Goal: Task Accomplishment & Management: Manage account settings

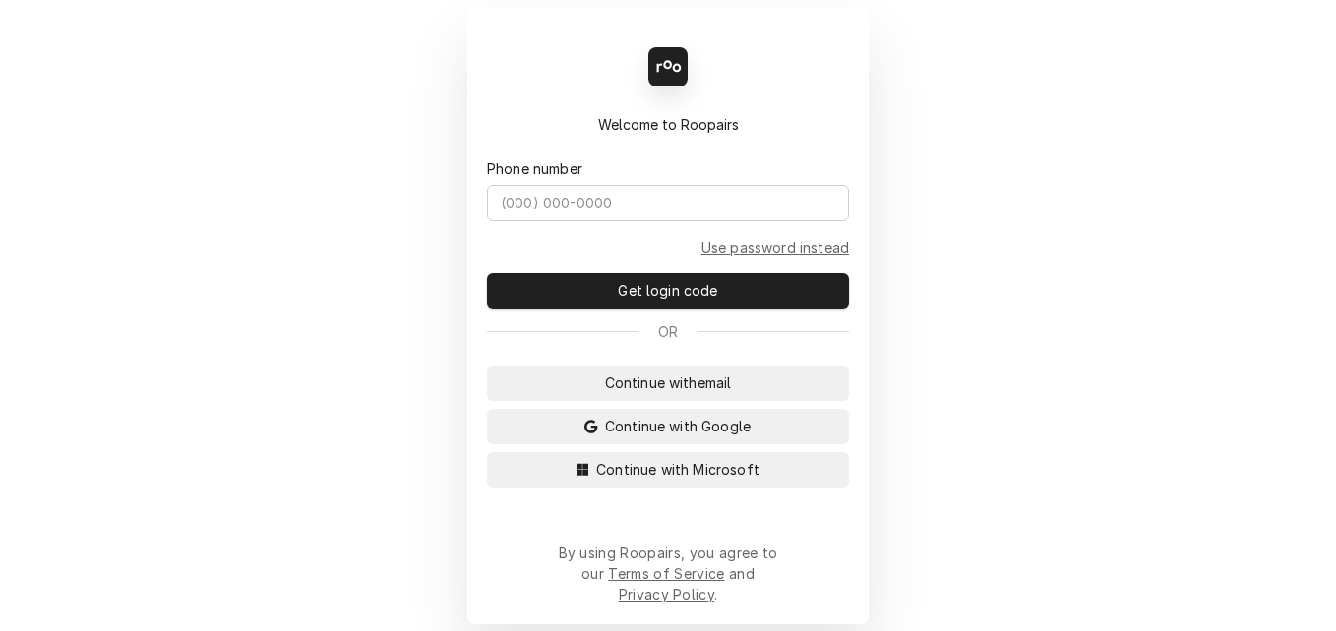
click at [955, 28] on div "Back Enter code Welcome to Roopairs Phone number Use password instead Get login…" at bounding box center [668, 315] width 1336 height 631
click at [614, 480] on span "Continue with Microsoft" at bounding box center [677, 469] width 171 height 21
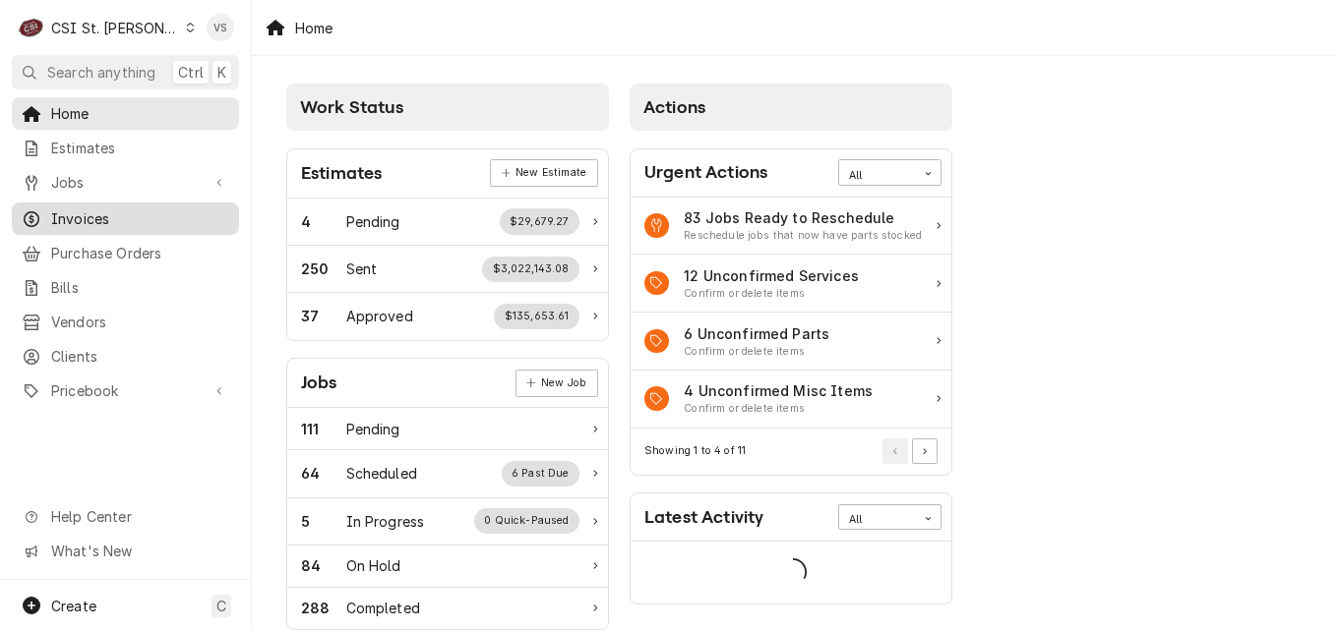
click at [88, 217] on span "Invoices" at bounding box center [140, 219] width 178 height 21
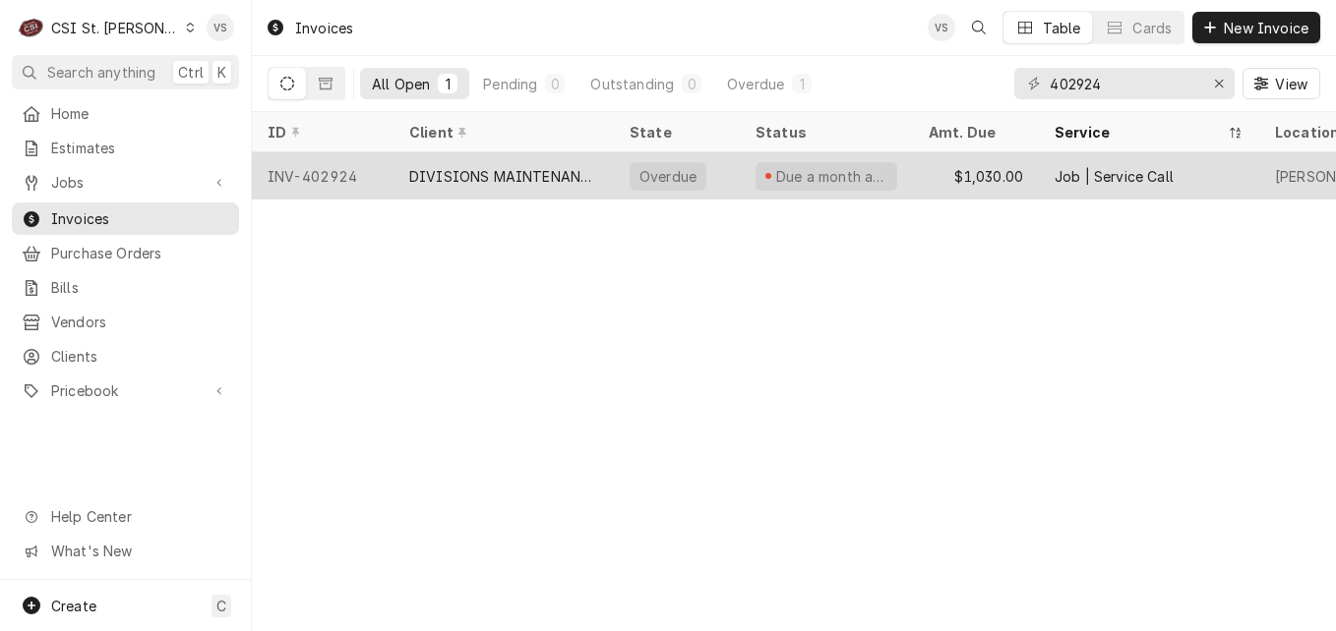
click at [534, 170] on div "DIVISIONS MAINTENANCE GROUP" at bounding box center [503, 176] width 189 height 21
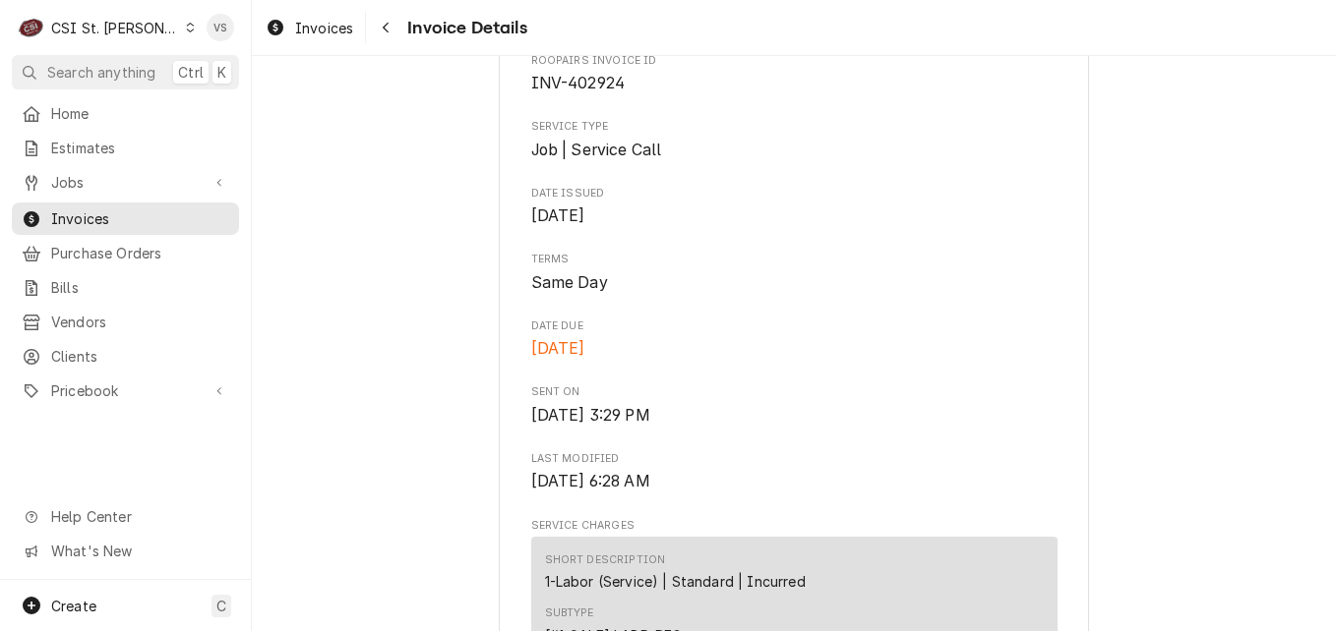
scroll to position [688, 0]
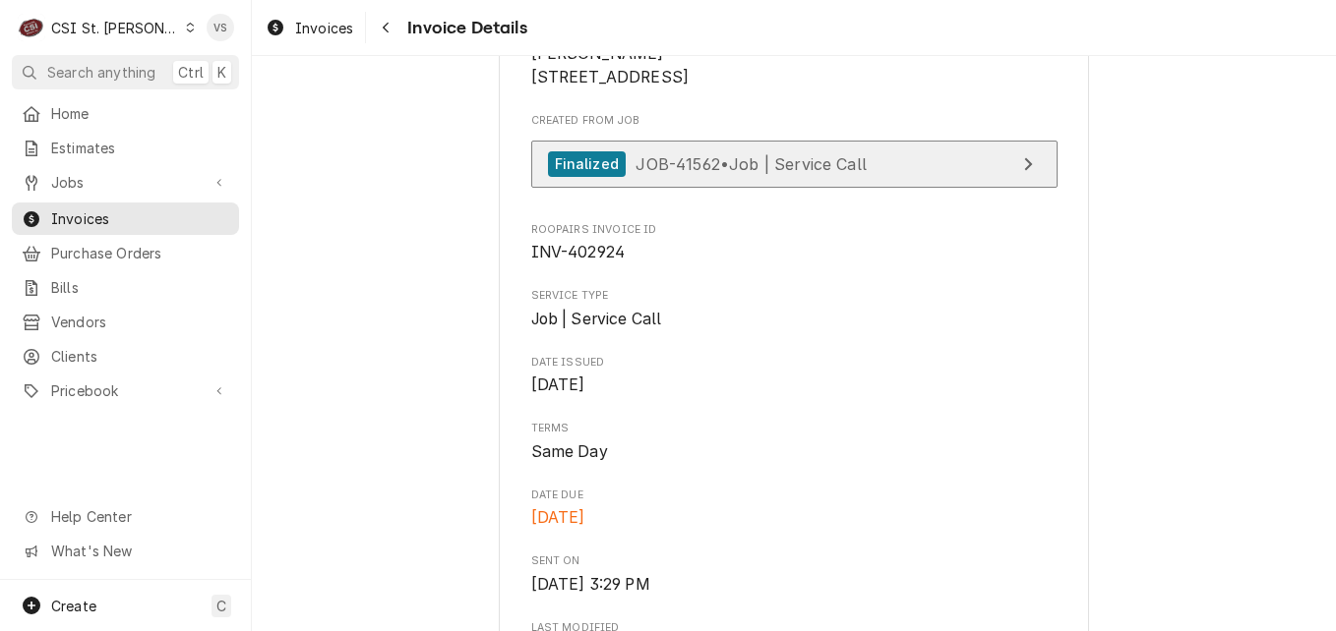
scroll to position [590, 0]
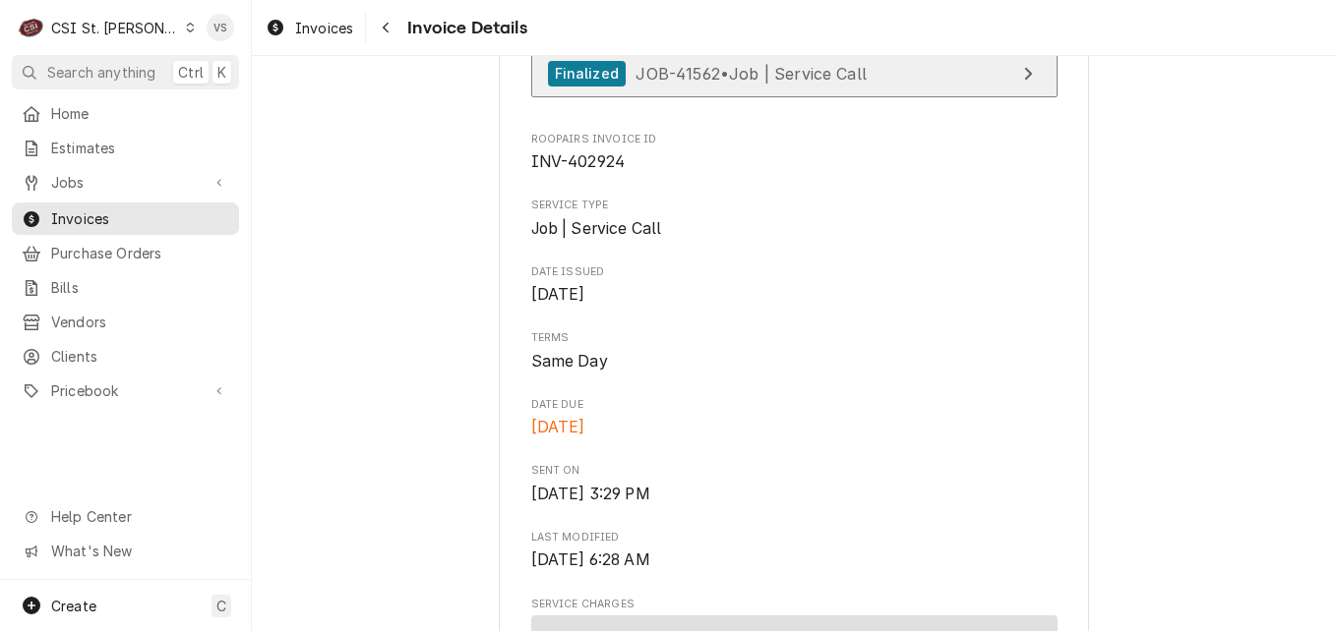
click at [847, 83] on span "JOB-41562 • Job | Service Call" at bounding box center [750, 73] width 231 height 20
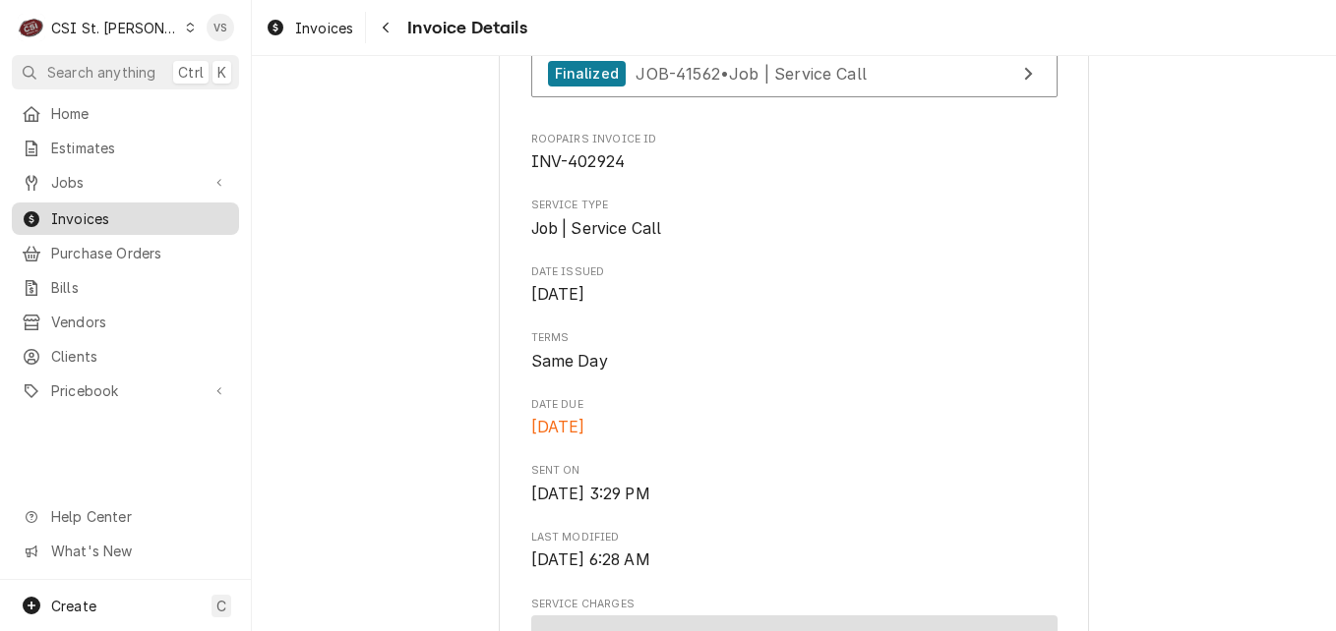
click at [102, 209] on span "Invoices" at bounding box center [140, 219] width 178 height 21
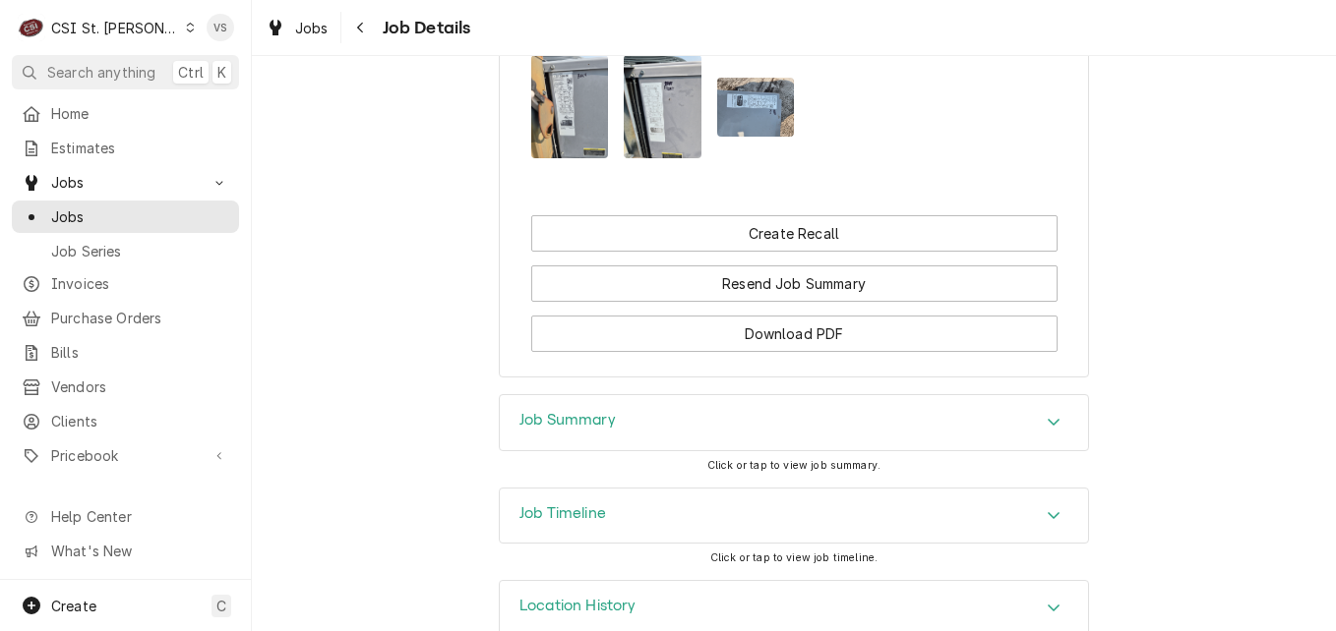
scroll to position [2409, 0]
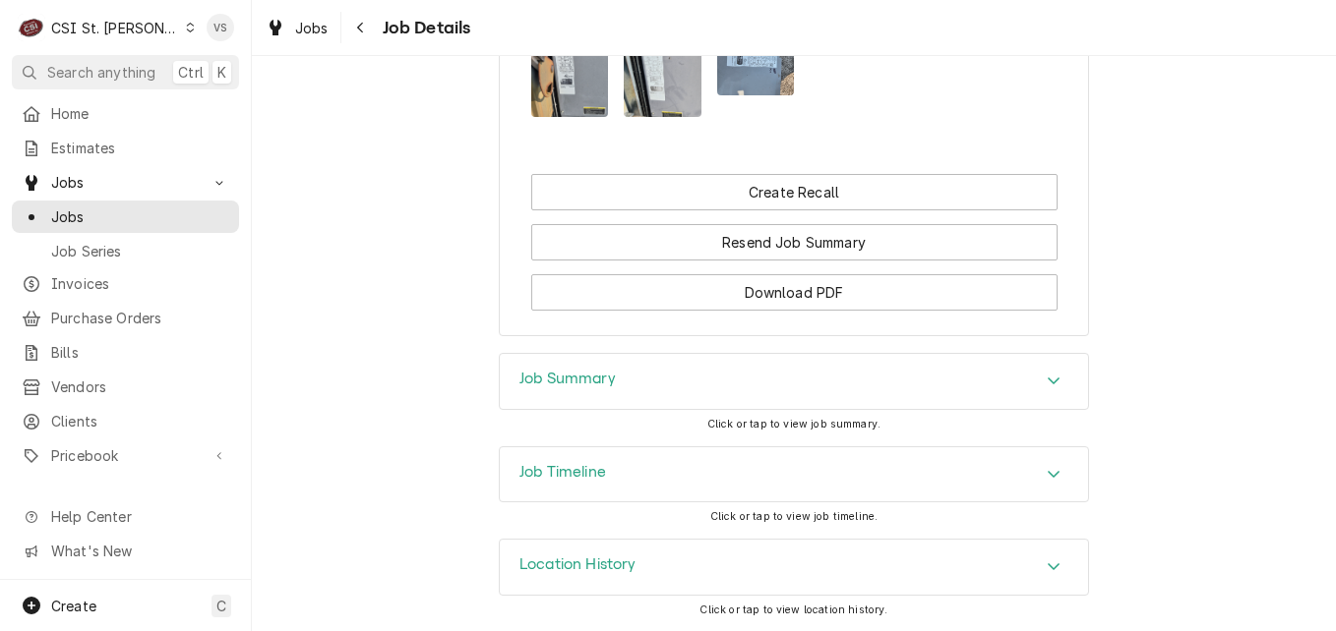
click at [680, 377] on div "Job Summary" at bounding box center [794, 381] width 588 height 55
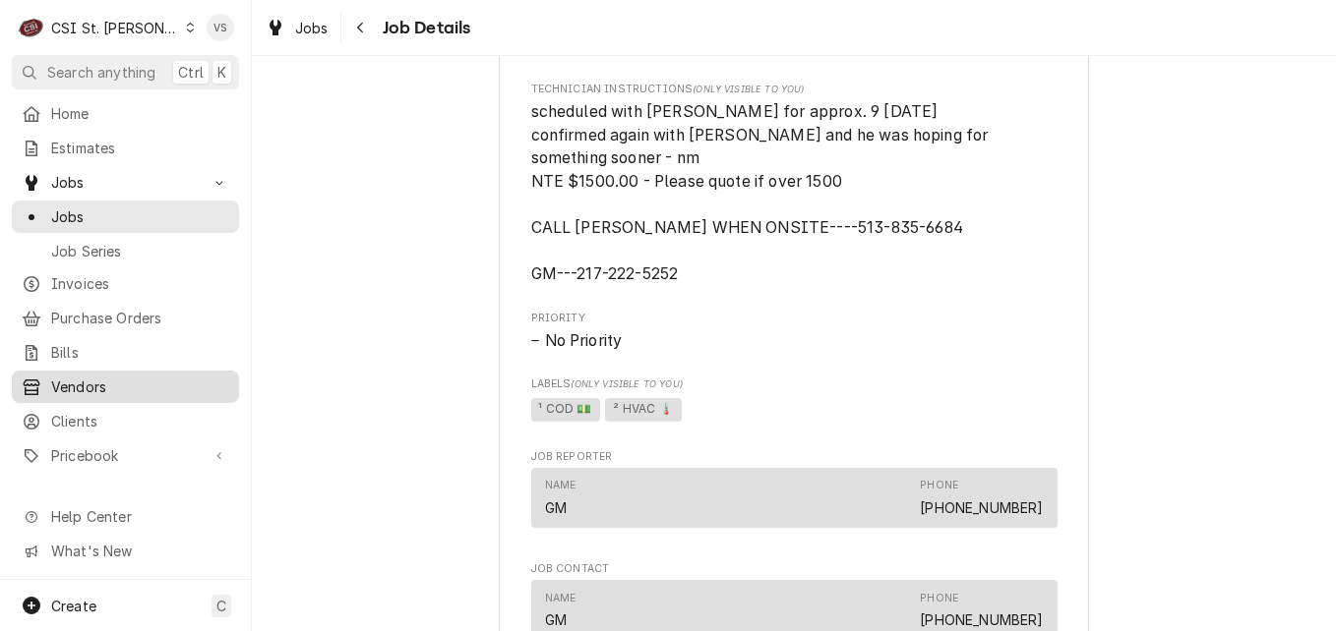
scroll to position [1180, 0]
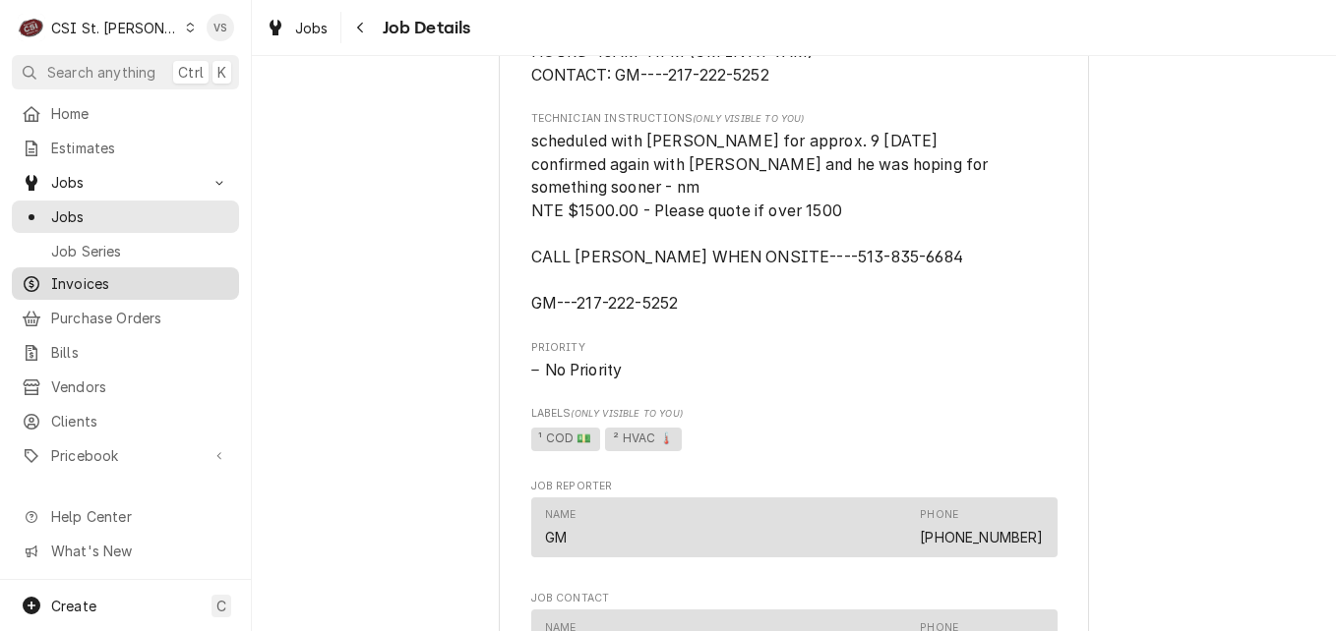
click at [97, 276] on span "Invoices" at bounding box center [140, 283] width 178 height 21
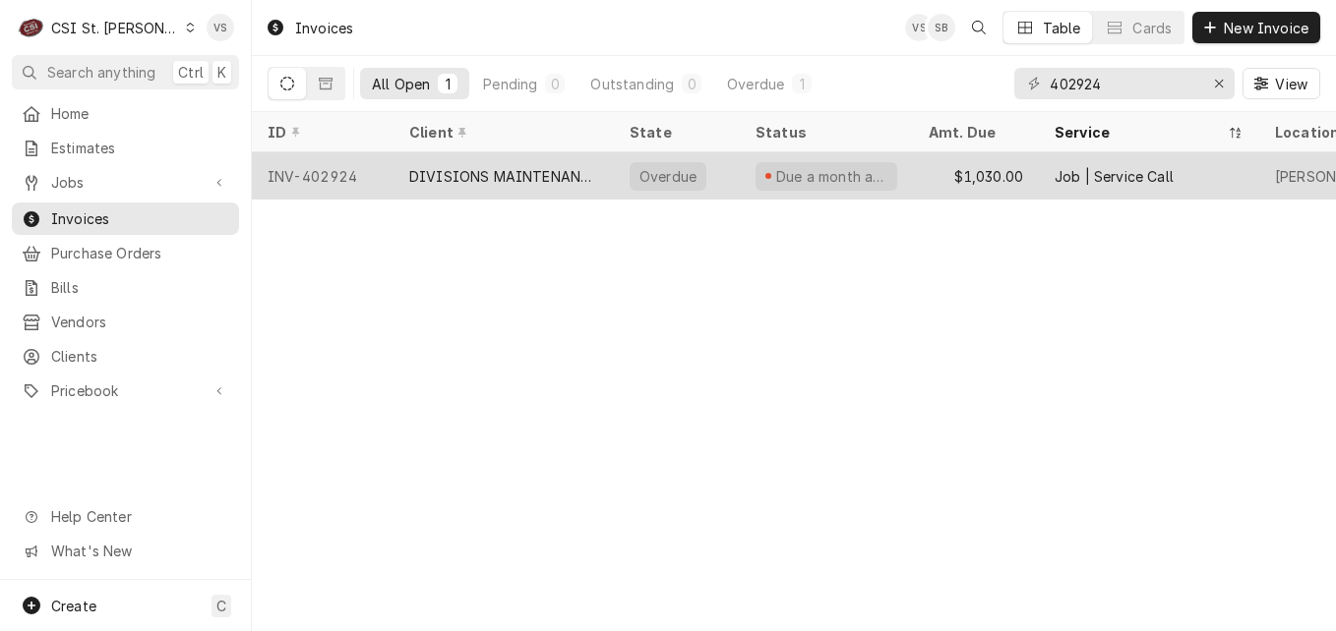
click at [611, 169] on div "DIVISIONS MAINTENANCE GROUP" at bounding box center [503, 175] width 220 height 47
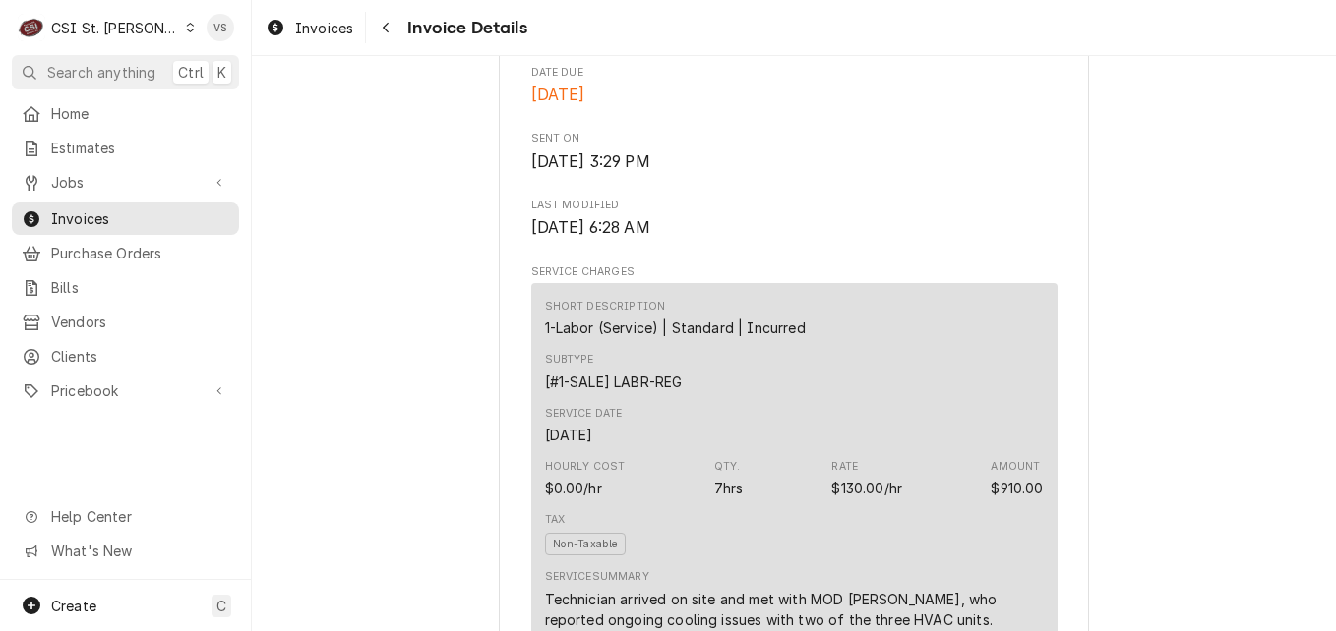
scroll to position [506, 0]
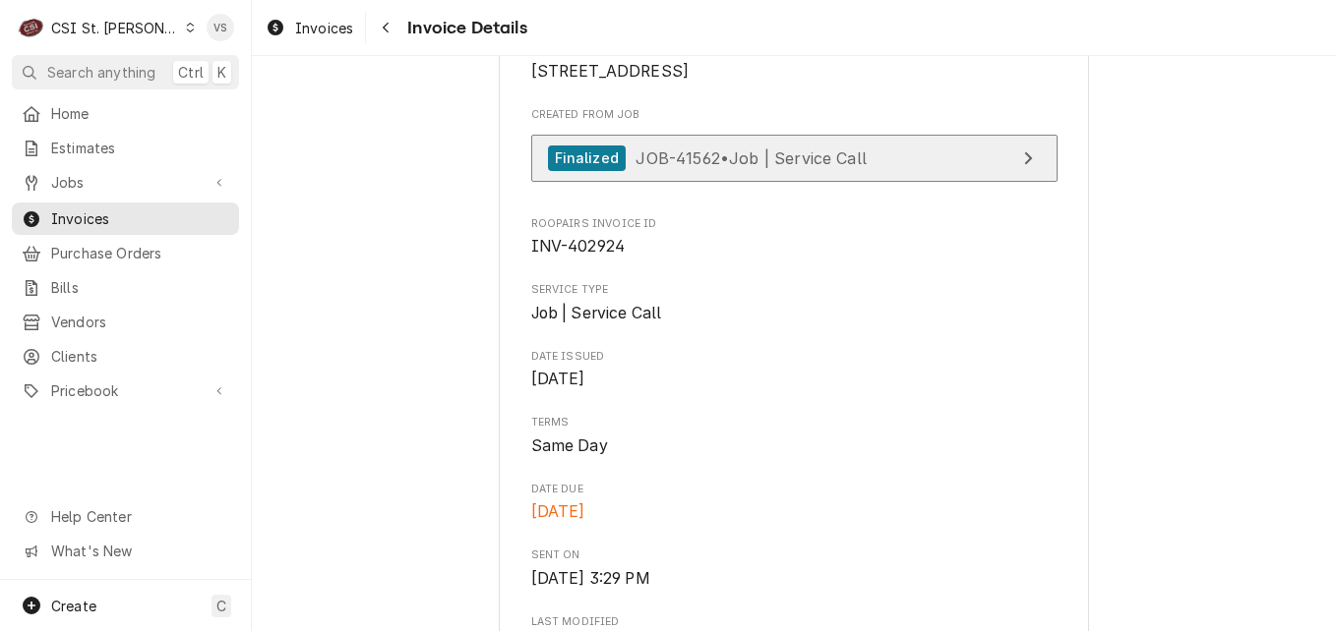
click at [728, 167] on span "JOB-41562 • Job | Service Call" at bounding box center [750, 158] width 231 height 20
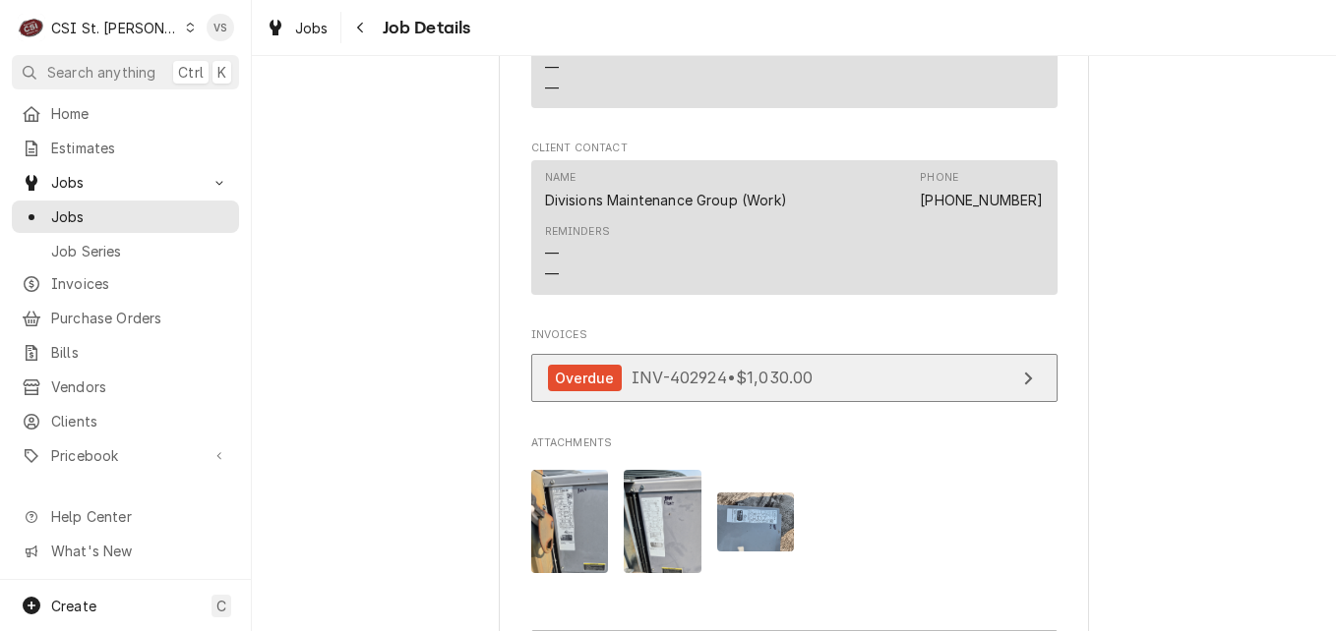
scroll to position [2409, 0]
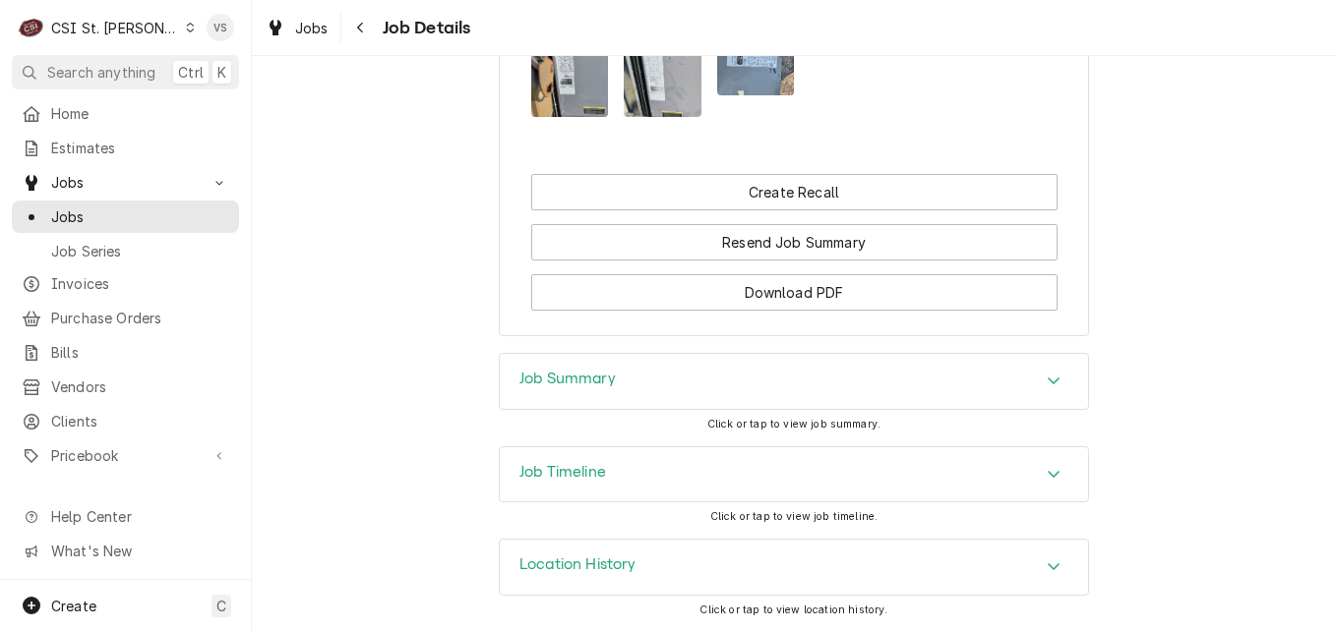
click at [637, 375] on div "Job Summary" at bounding box center [794, 381] width 588 height 55
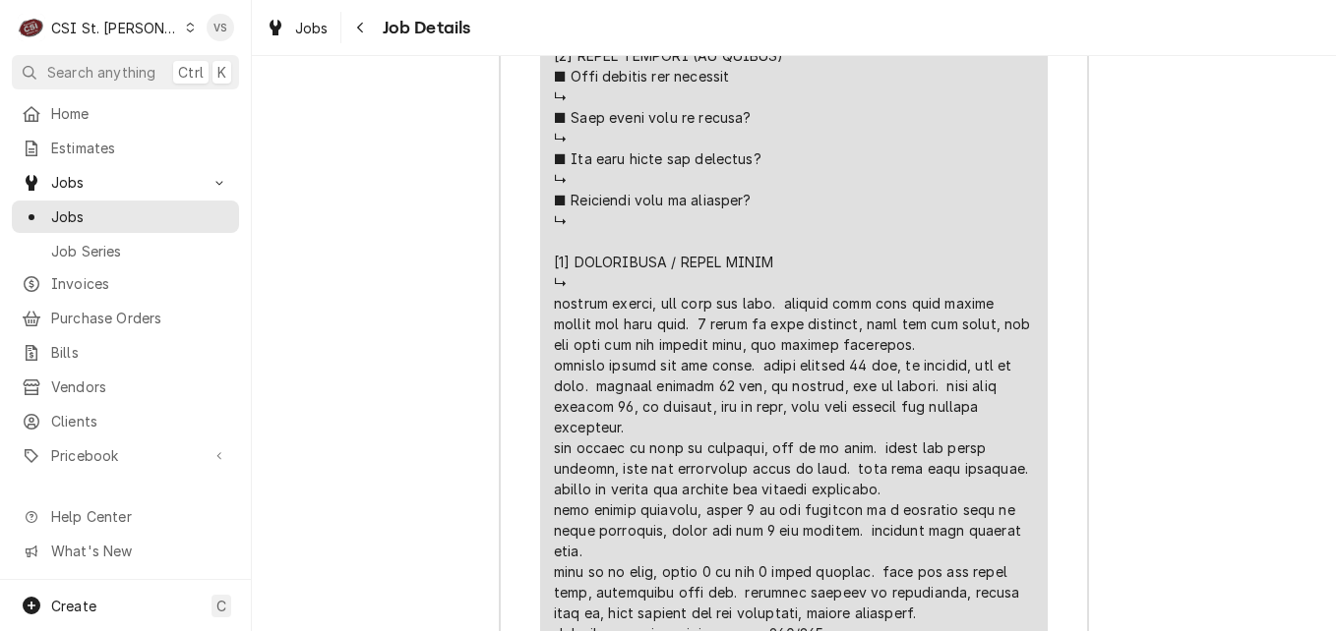
scroll to position [4179, 0]
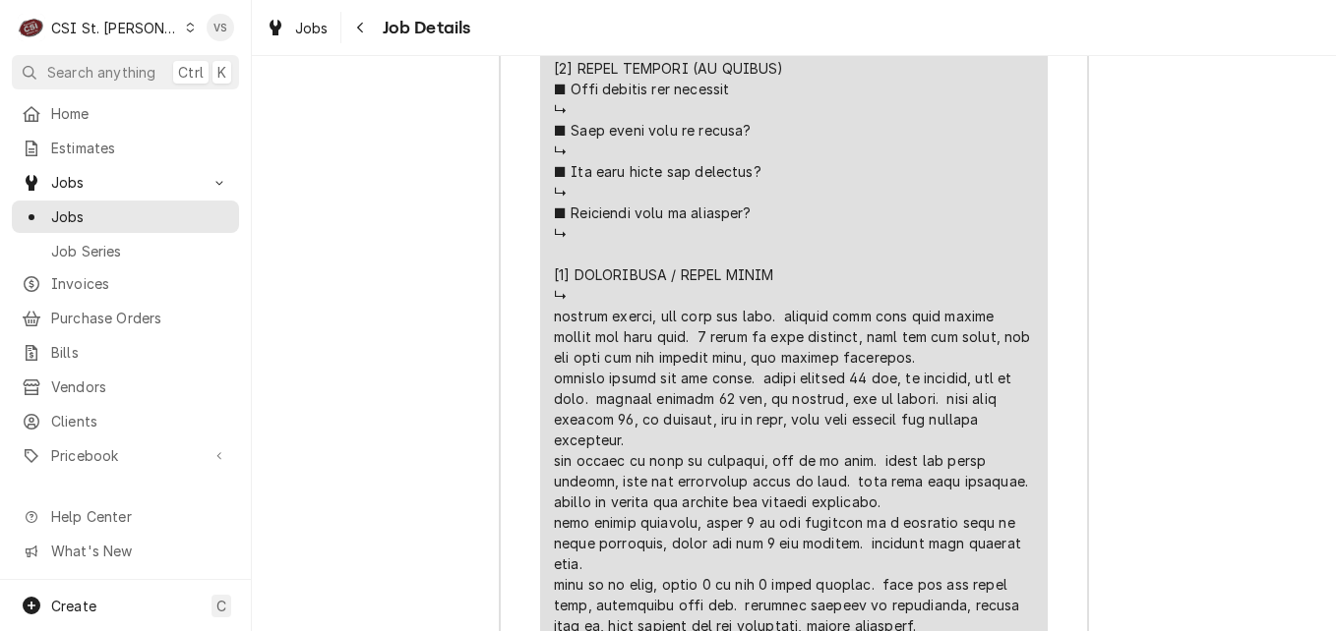
click at [554, 341] on div "Line Item" at bounding box center [794, 17] width 480 height 1694
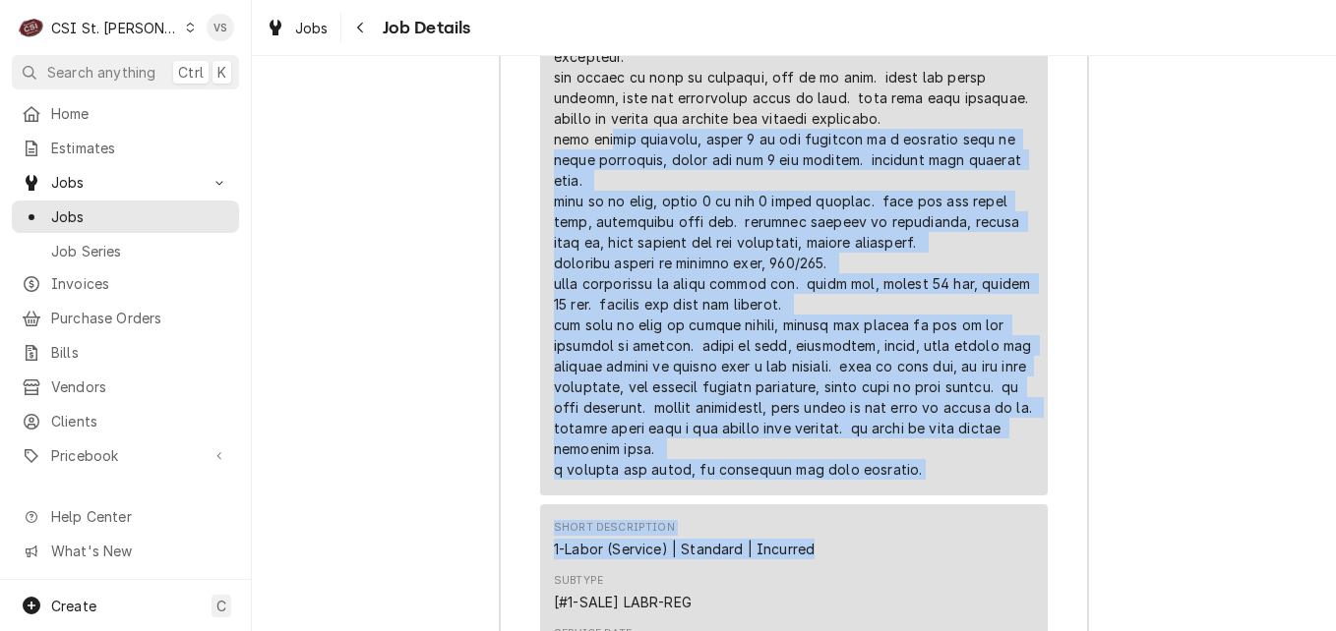
scroll to position [4572, 0]
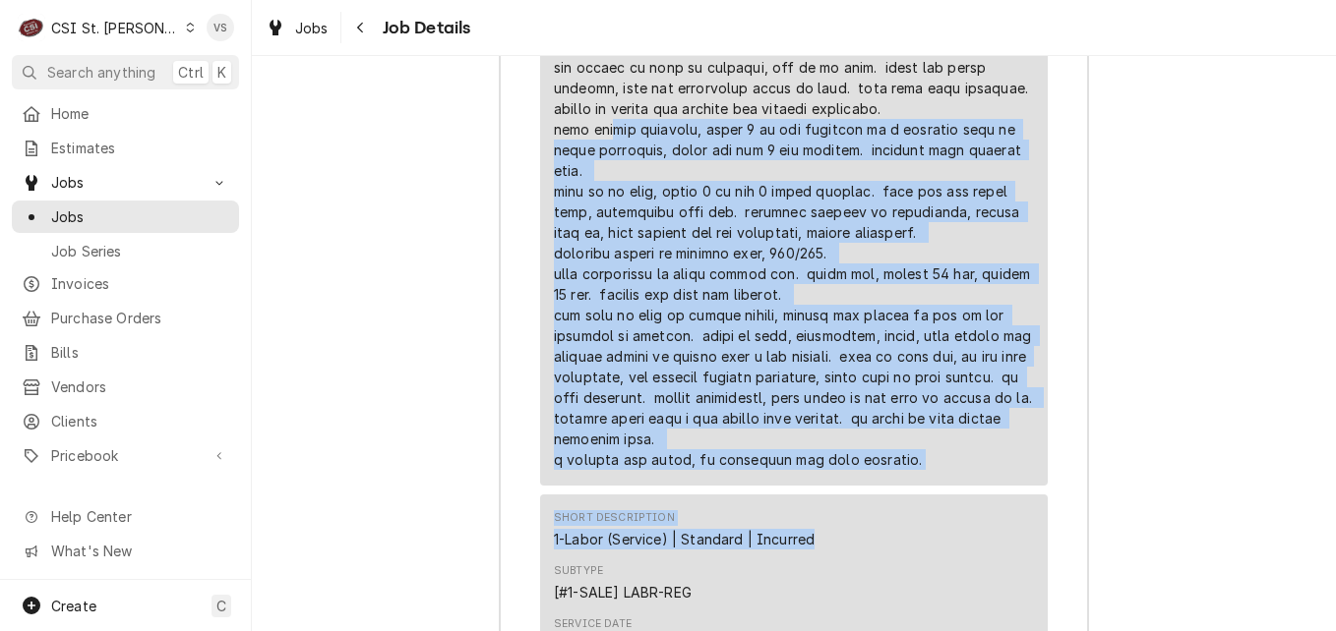
drag, startPoint x: 545, startPoint y: 340, endPoint x: 899, endPoint y: 490, distance: 384.3
copy div "ple attempts, found 2 of the furnaces on a platform that is above restrooms, th…"
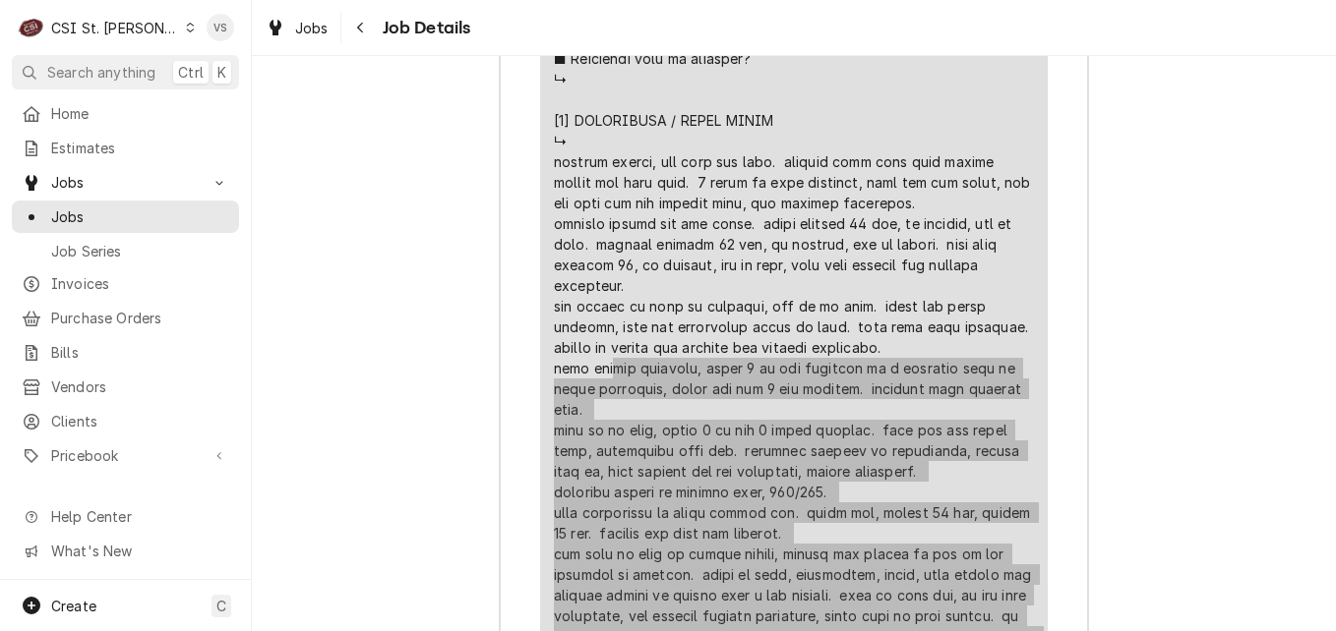
scroll to position [4277, 0]
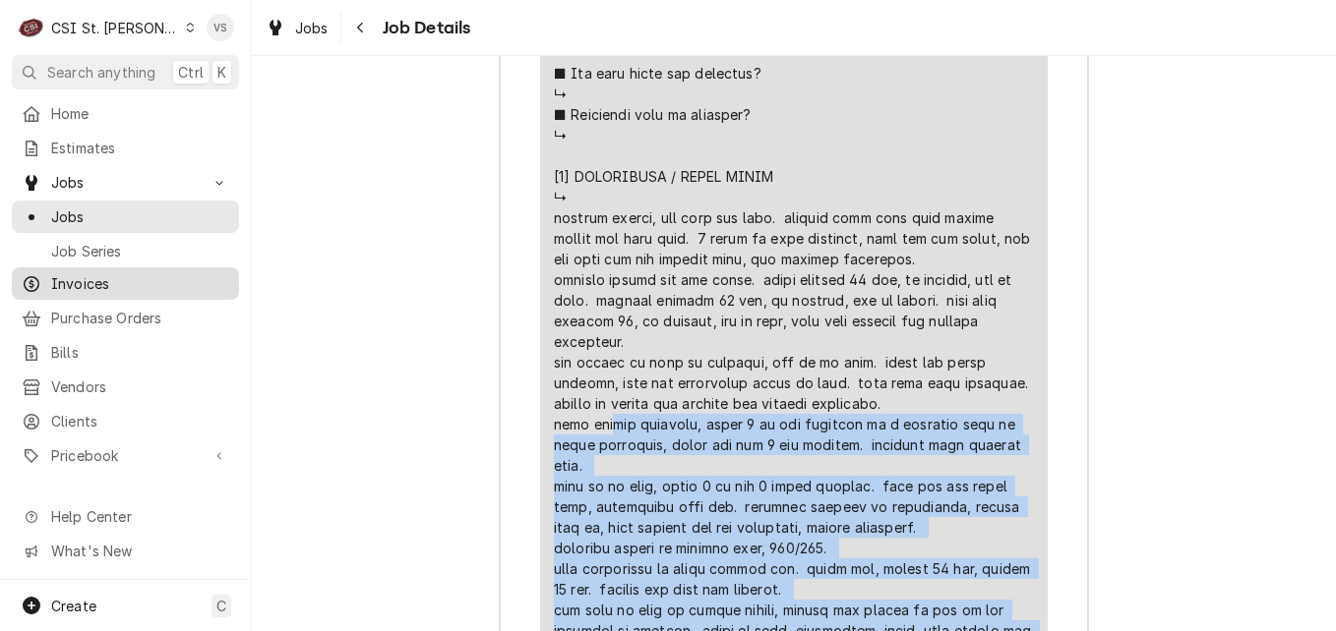
click at [90, 273] on span "Invoices" at bounding box center [140, 283] width 178 height 21
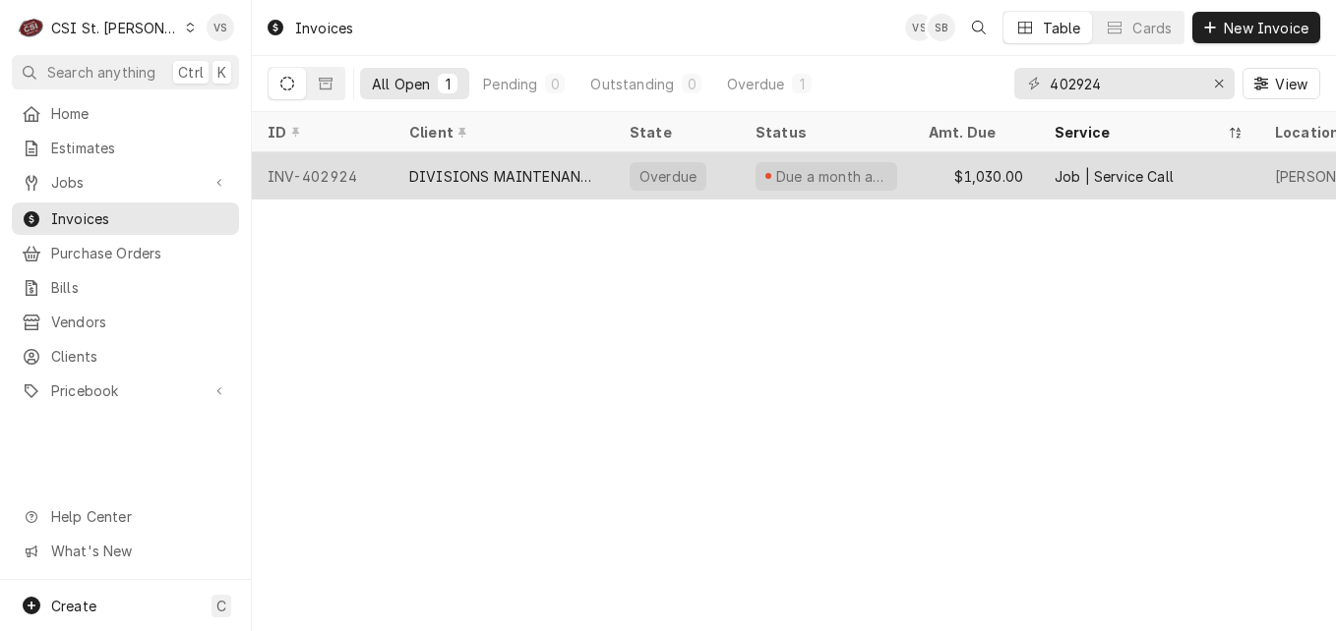
click at [592, 177] on div "DIVISIONS MAINTENANCE GROUP" at bounding box center [503, 176] width 189 height 21
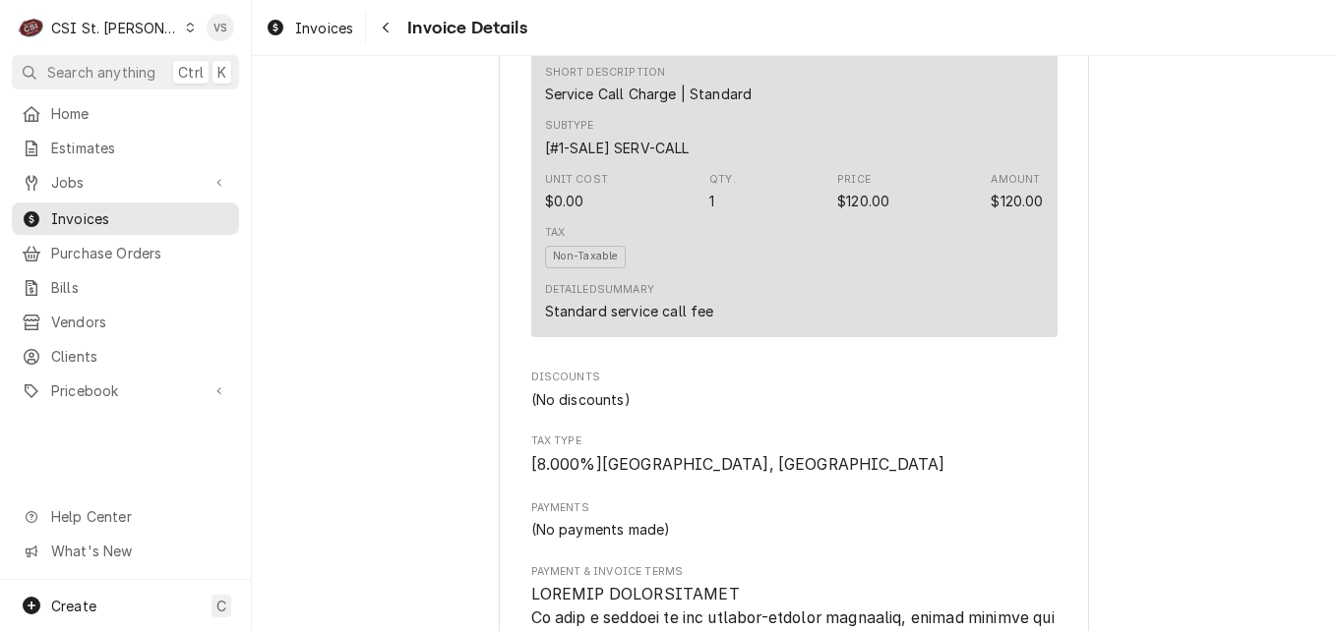
scroll to position [1981, 0]
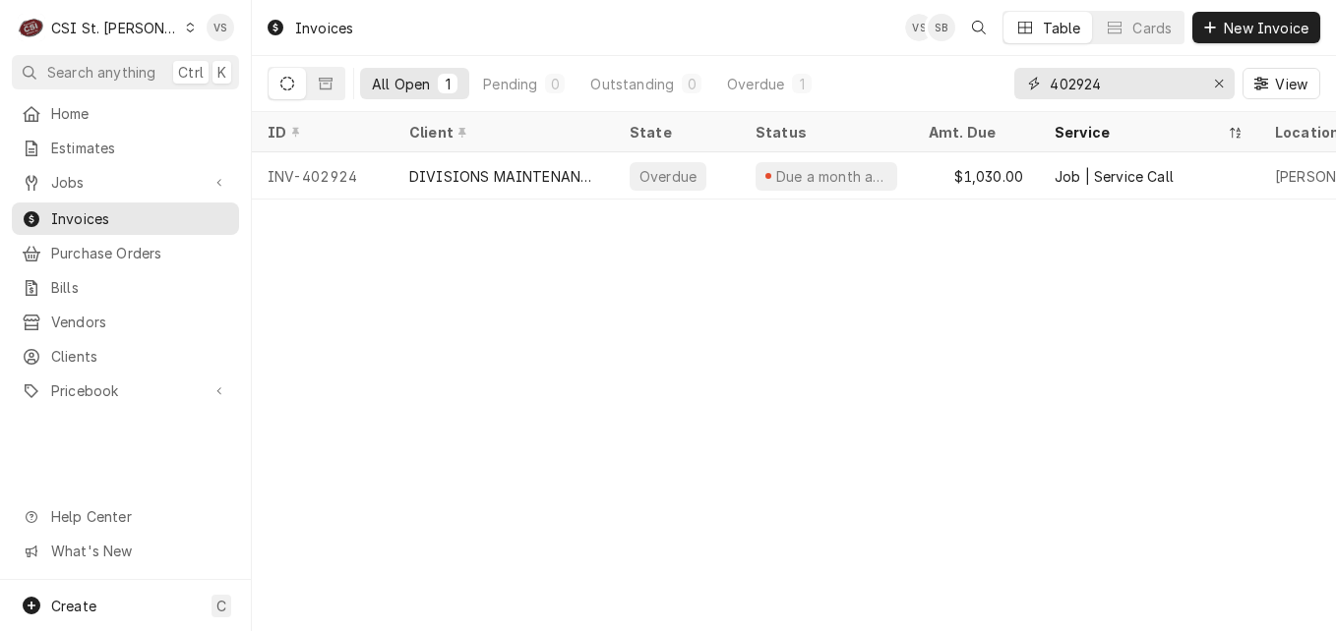
click at [1026, 80] on div "402924" at bounding box center [1124, 83] width 220 height 31
type input "402016"
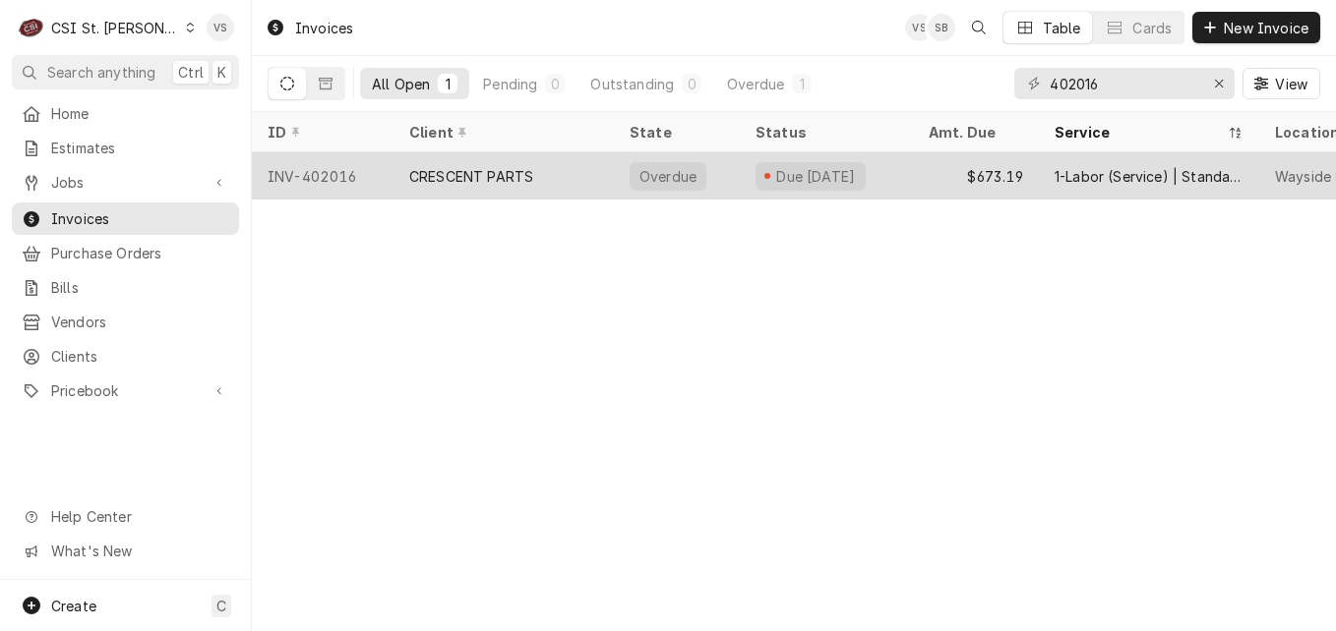
click at [476, 177] on div "CRESCENT PARTS" at bounding box center [471, 176] width 124 height 21
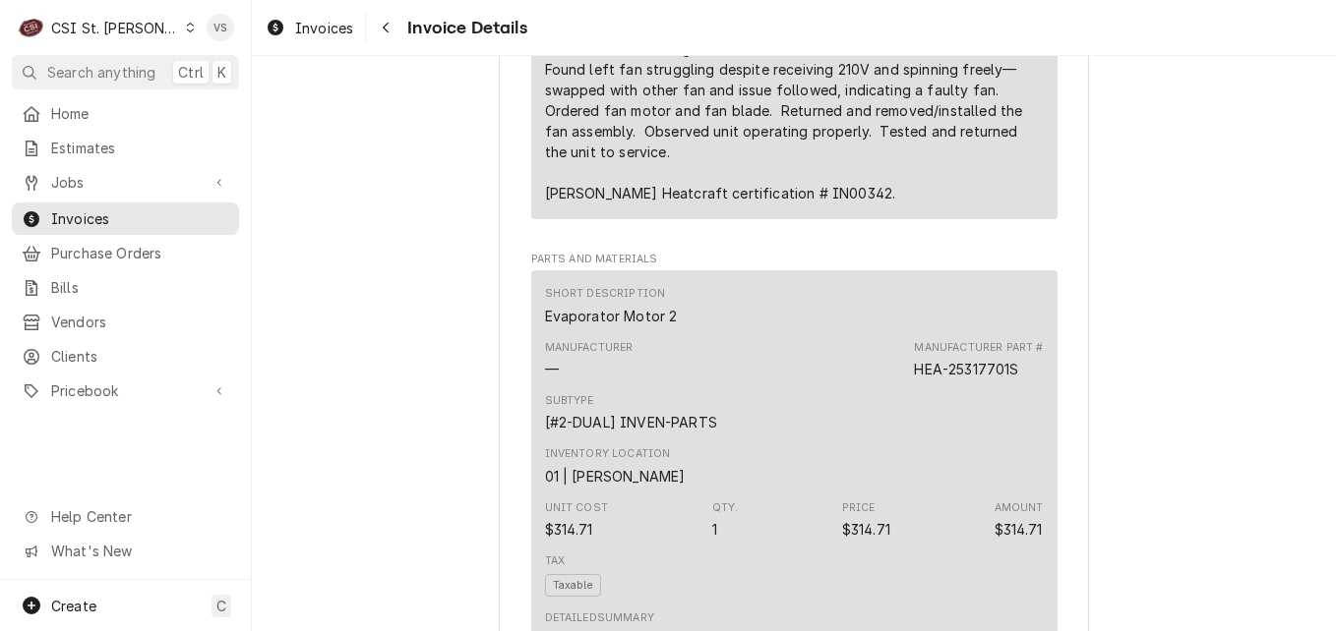
scroll to position [1467, 0]
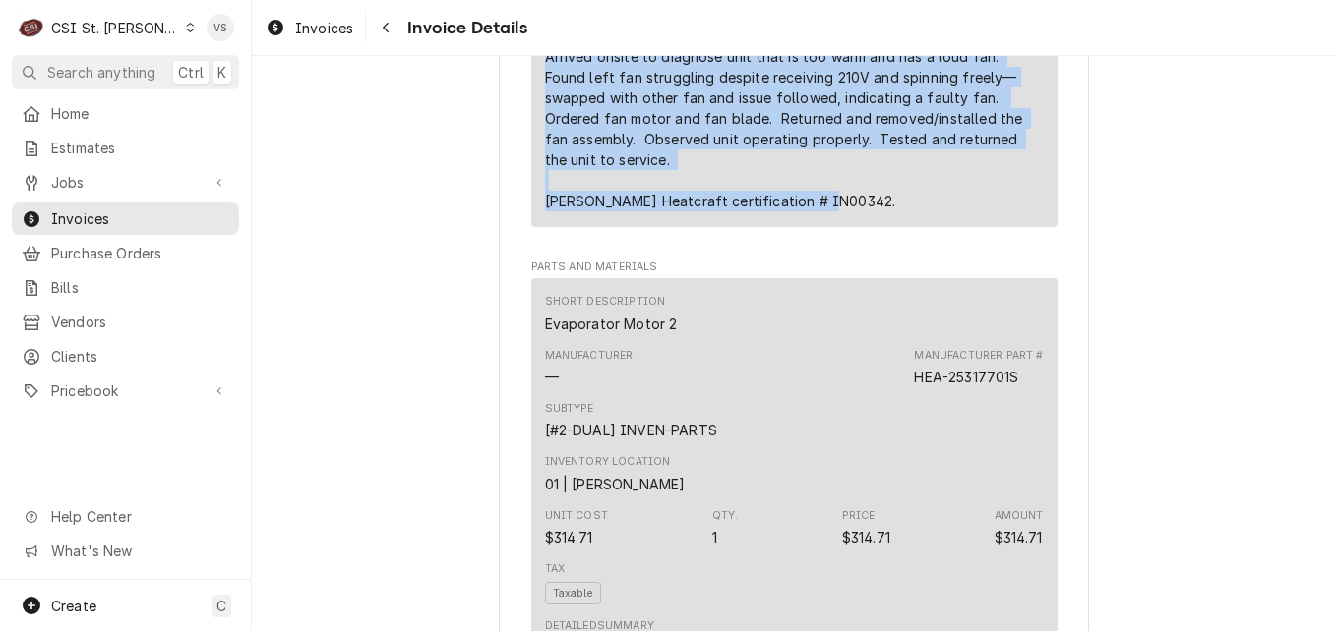
drag, startPoint x: 537, startPoint y: 75, endPoint x: 815, endPoint y: 264, distance: 336.3
click at [815, 211] on div "Heatcraft BEL0100BS6EEAB0200 / Serial: 24J08251 (walk-in freezer evaporator) Ar…" at bounding box center [794, 97] width 499 height 227
drag, startPoint x: 815, startPoint y: 264, endPoint x: 716, endPoint y: 185, distance: 126.7
copy div "Heatcraft BEL0100BS6EEAB0200 / Serial: 24J08251 (walk-in freezer evaporator) Ar…"
click at [619, 130] on div "Heatcraft BEL0100BS6EEAB0200 / Serial: 24J08251 (walk-in freezer evaporator) Ar…" at bounding box center [794, 97] width 499 height 227
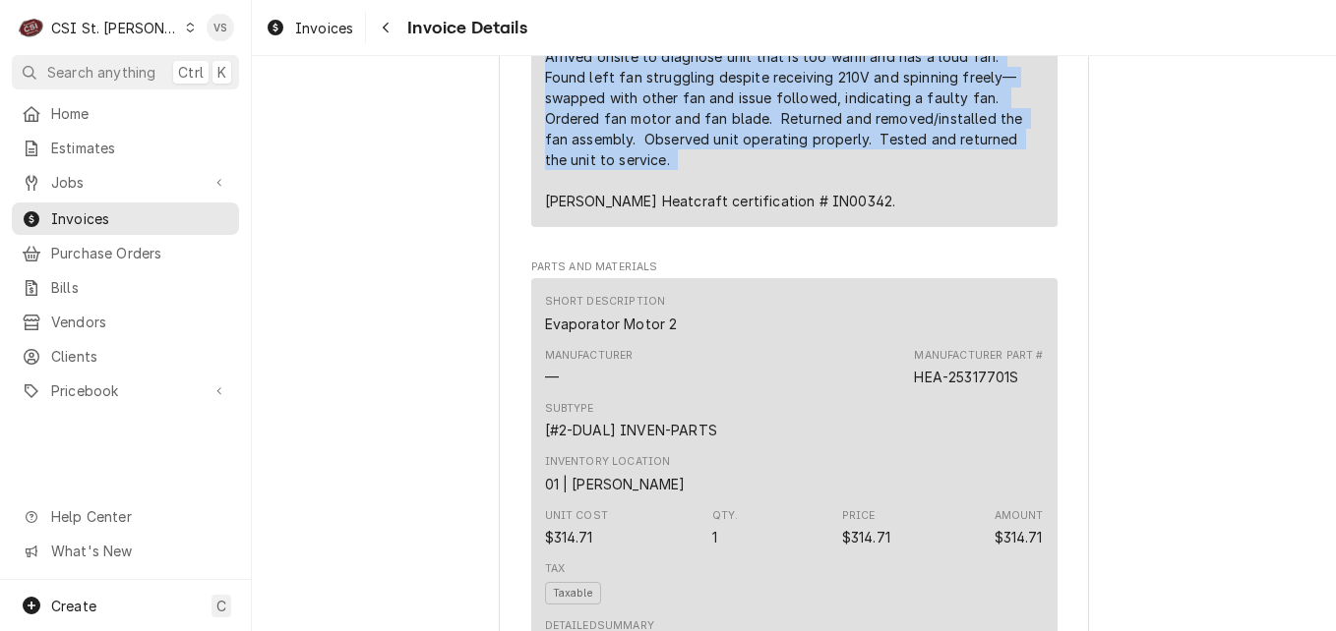
drag, startPoint x: 540, startPoint y: 146, endPoint x: 748, endPoint y: 238, distance: 228.1
click at [748, 211] on div "Heatcraft BEL0100BS6EEAB0200 / Serial: 24J08251 (walk-in freezer evaporator) Ar…" at bounding box center [794, 97] width 499 height 227
drag, startPoint x: 748, startPoint y: 238, endPoint x: 647, endPoint y: 190, distance: 112.2
copy div "Arrived onsite to diagnose unit that is too warm and has a loud fan. Found left…"
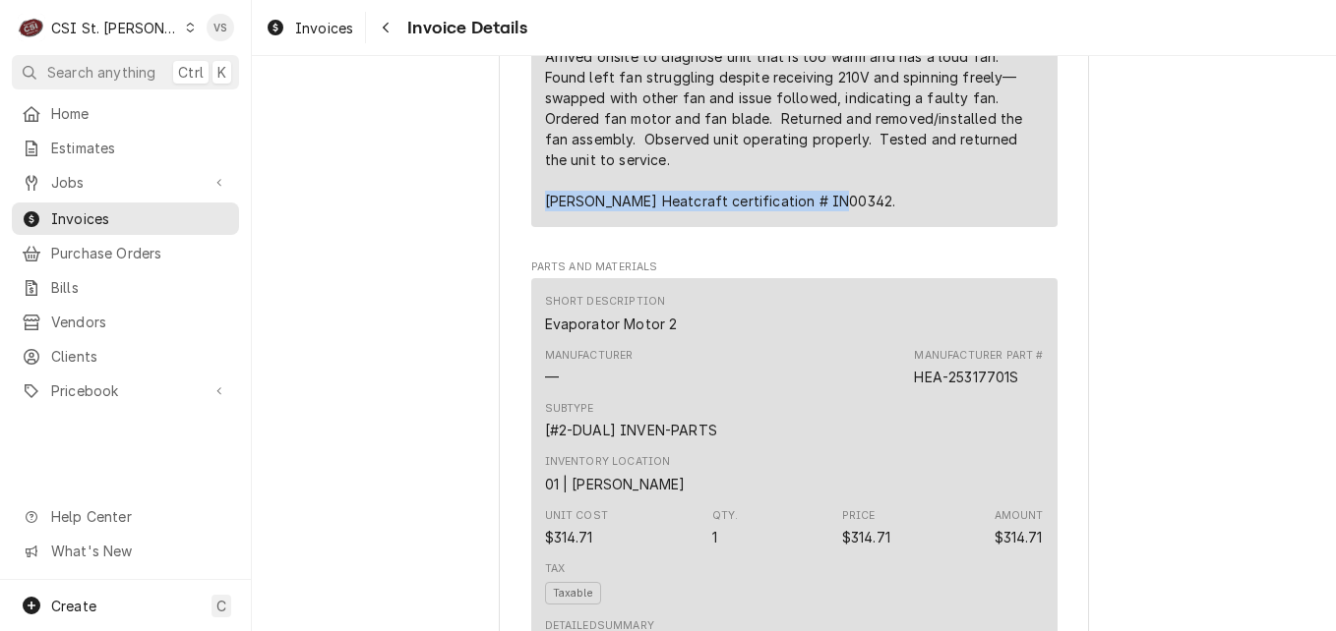
drag, startPoint x: 539, startPoint y: 269, endPoint x: 819, endPoint y: 280, distance: 280.5
click at [819, 218] on div "Service Summary Heatcraft BEL0100BS6EEAB0200 / Serial: 24J08251 (walk-in freeze…" at bounding box center [794, 89] width 499 height 260
drag, startPoint x: 819, startPoint y: 280, endPoint x: 695, endPoint y: 269, distance: 124.5
copy div "Drew K. Heatcraft certification # IN00342."
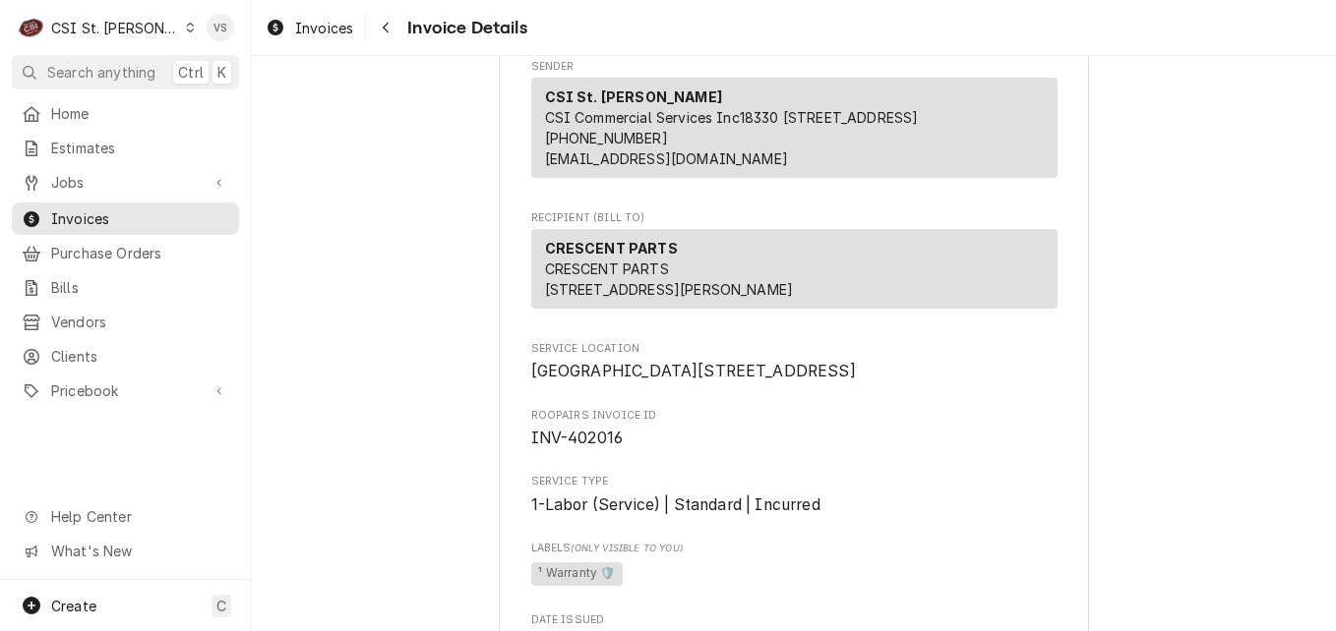
scroll to position [197, 0]
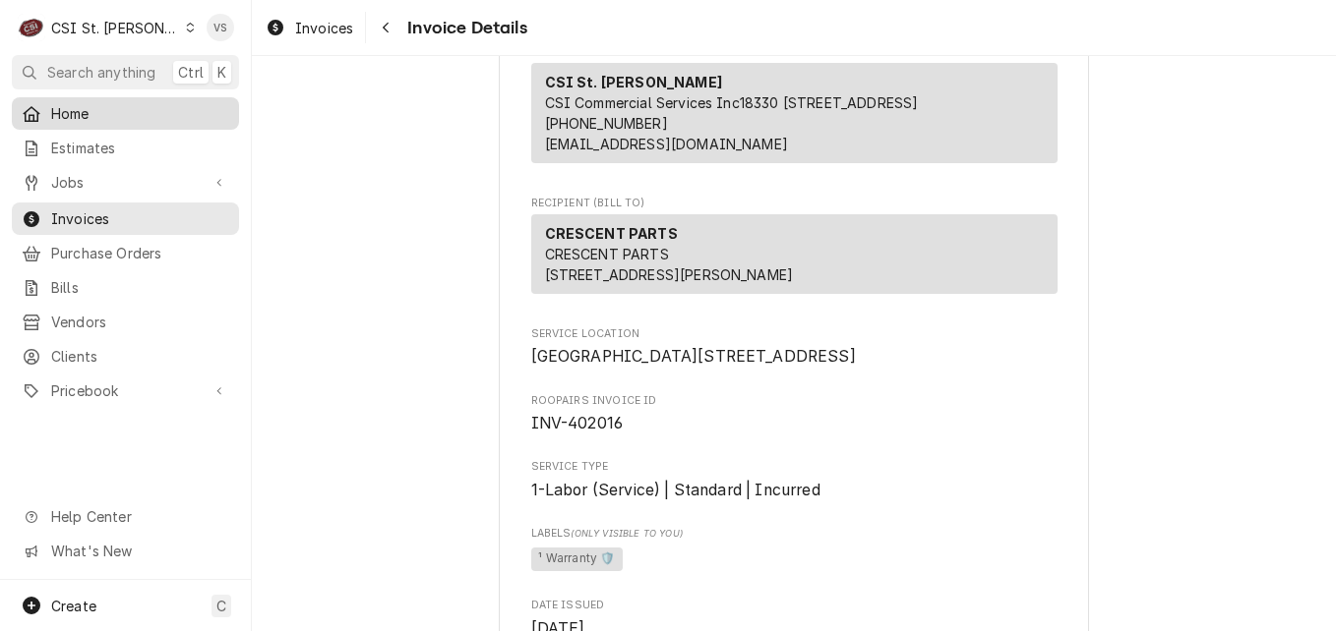
click at [91, 116] on span "Home" at bounding box center [140, 113] width 178 height 21
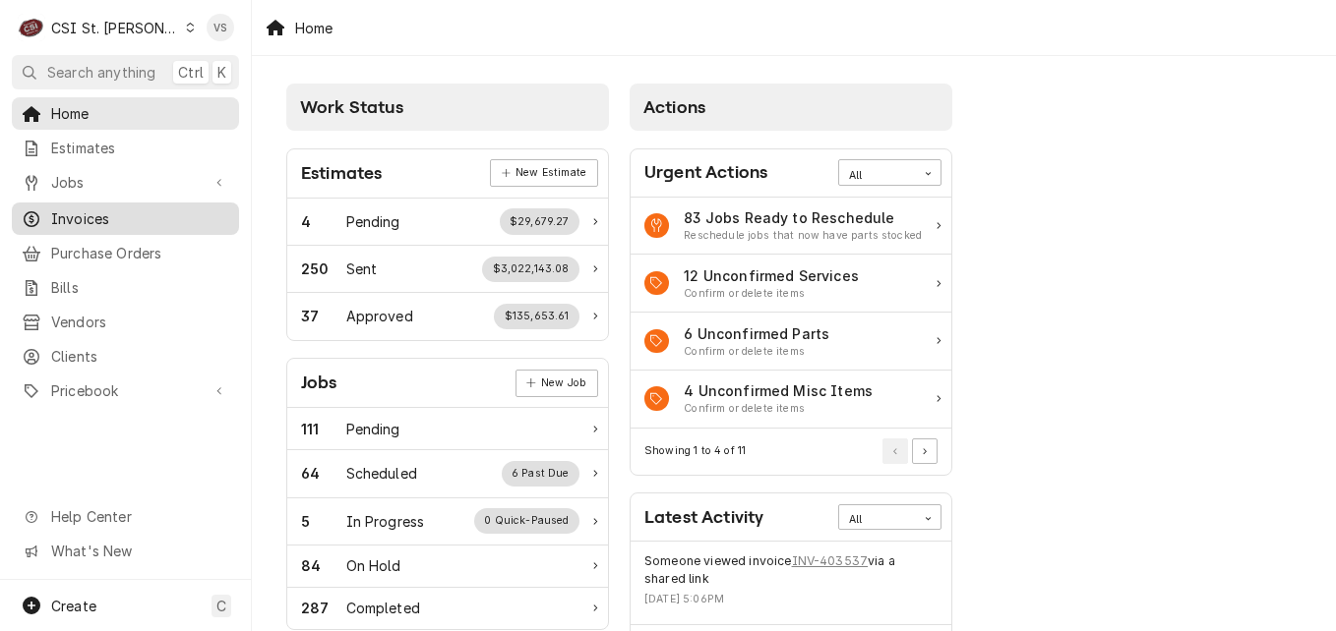
click at [91, 214] on span "Invoices" at bounding box center [140, 219] width 178 height 21
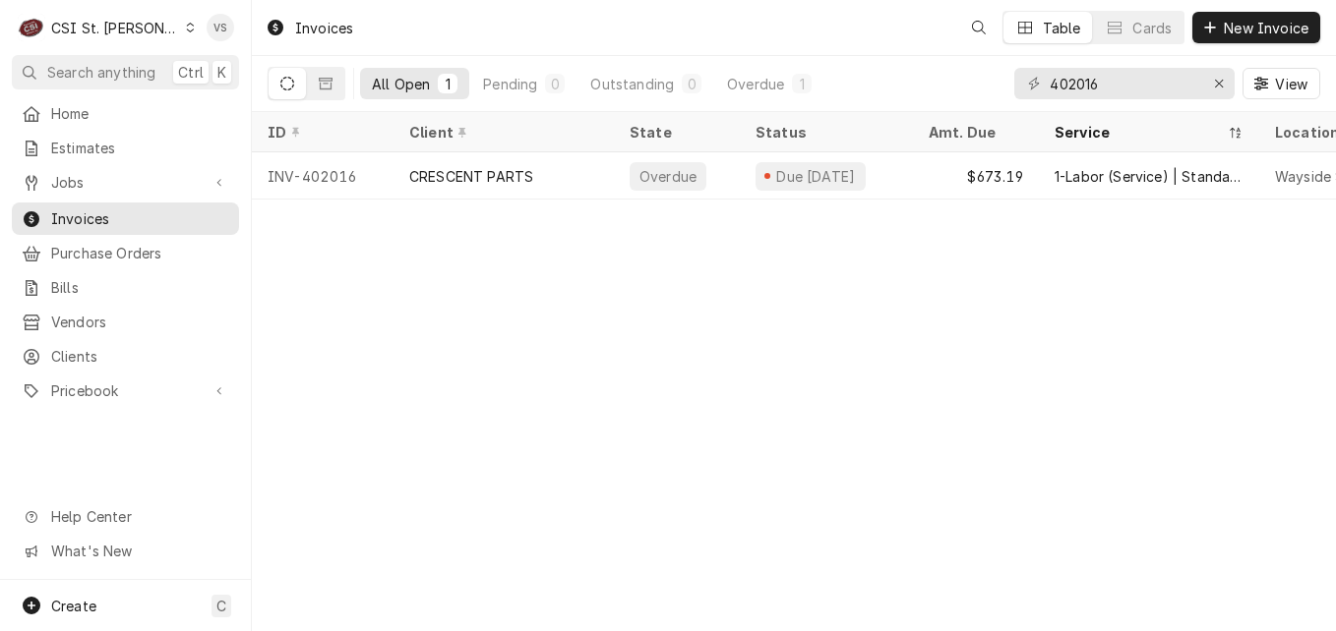
click at [82, 219] on span "Invoices" at bounding box center [140, 219] width 178 height 21
click at [1016, 85] on div "402016" at bounding box center [1124, 83] width 220 height 31
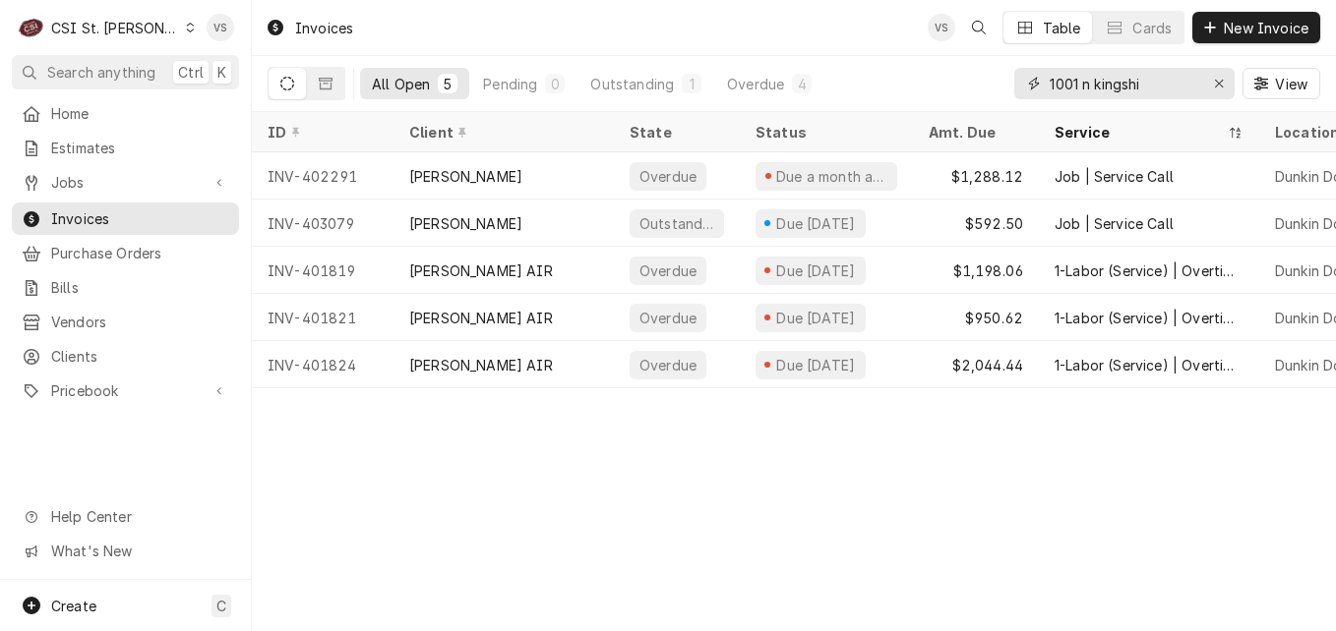
type input "1001 n kingshi"
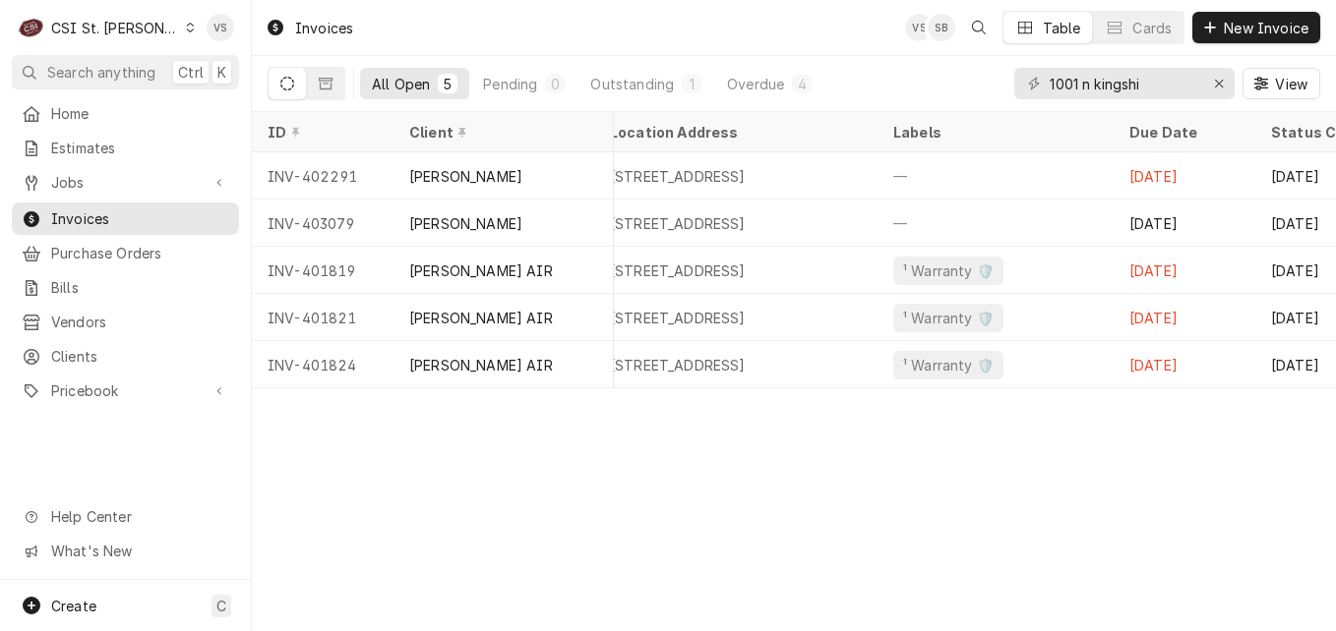
click at [186, 30] on icon "Dynamic Content Wrapper" at bounding box center [190, 28] width 9 height 10
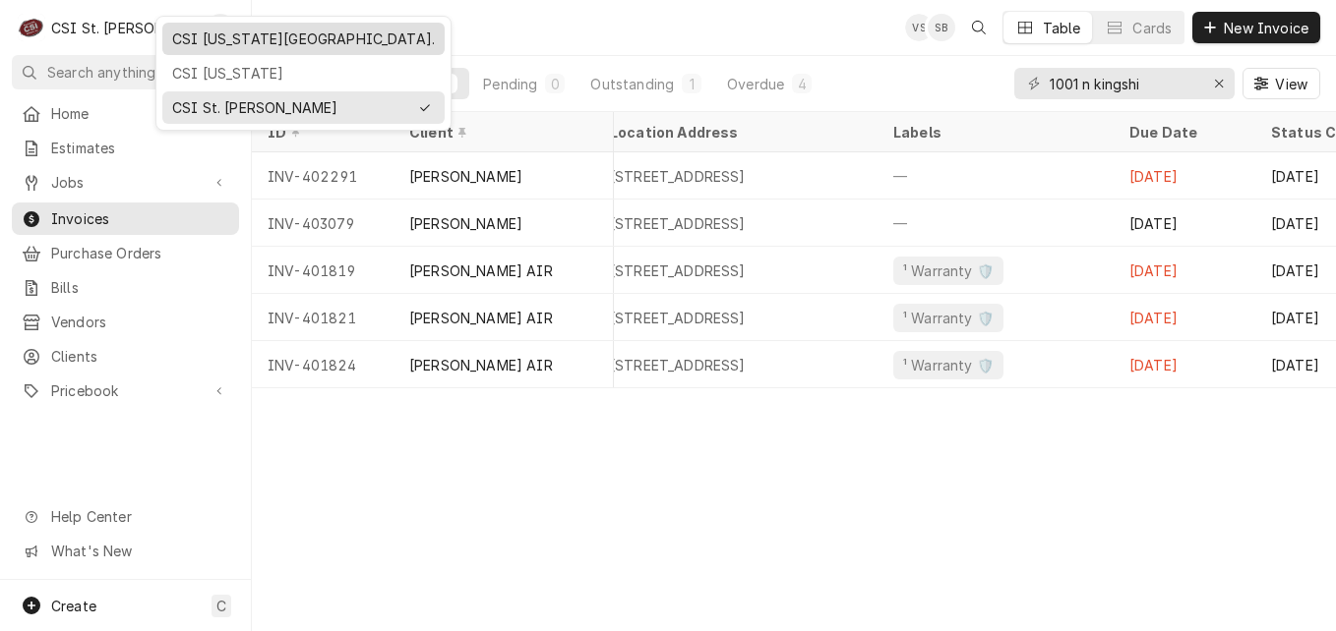
click at [213, 47] on div "CSI [US_STATE][GEOGRAPHIC_DATA]." at bounding box center [303, 39] width 263 height 21
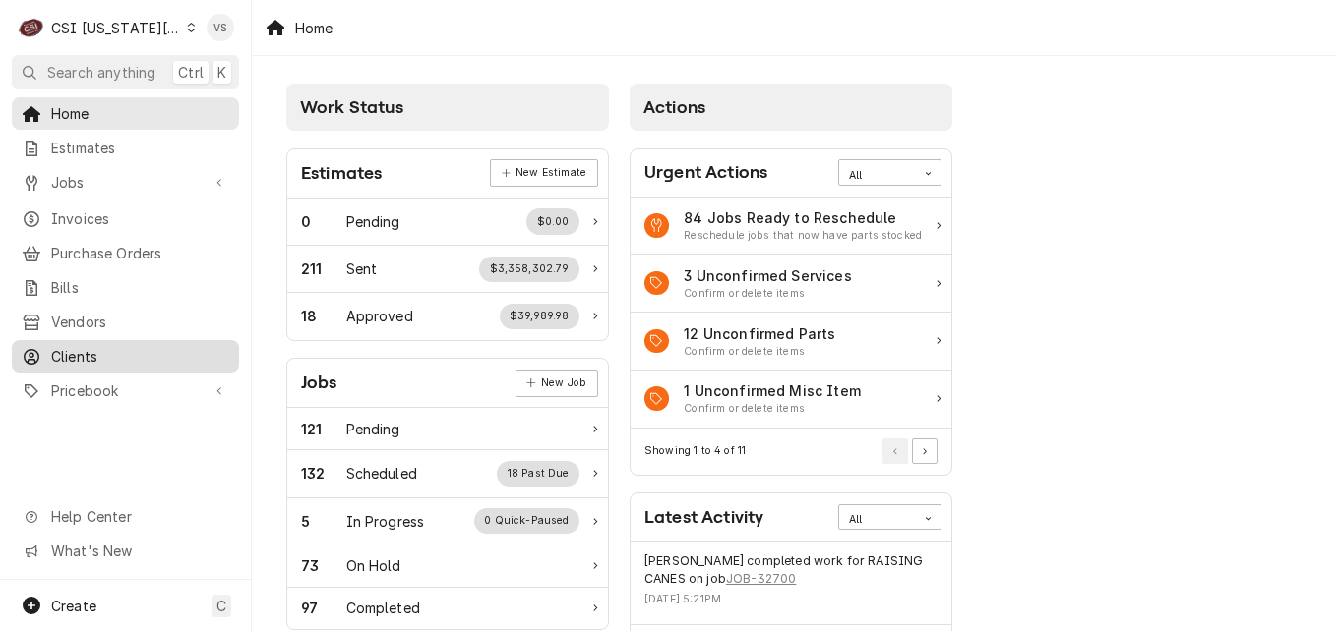
click at [115, 346] on span "Clients" at bounding box center [140, 356] width 178 height 21
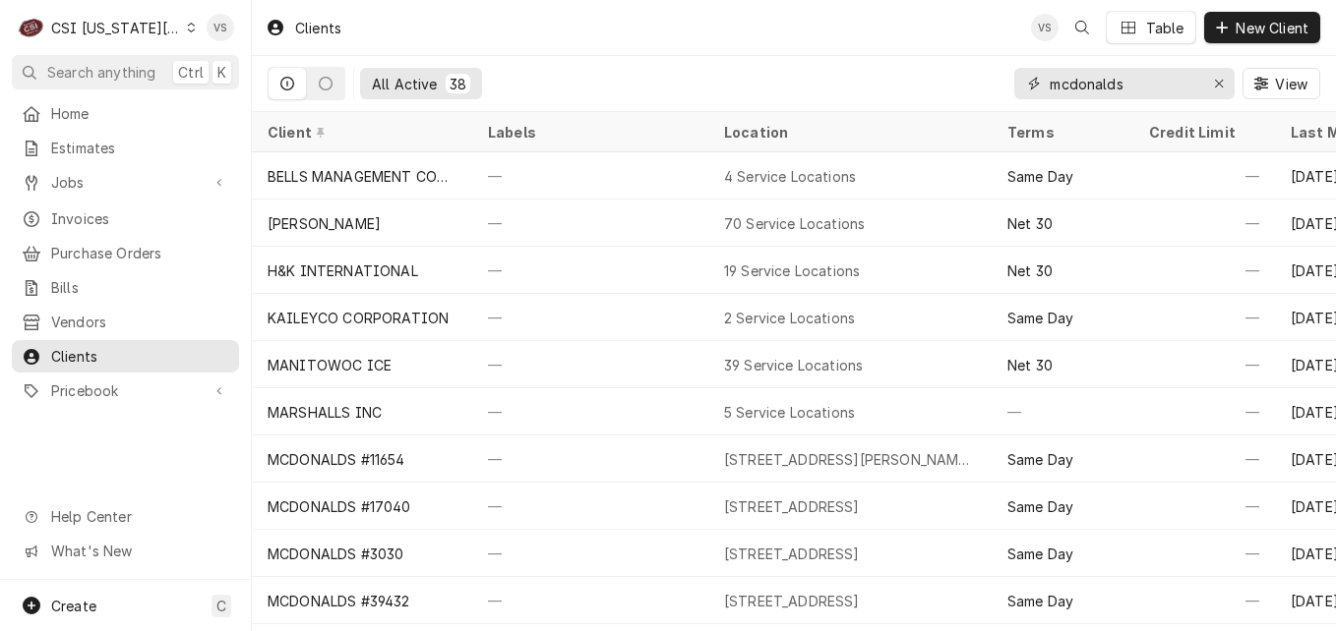
drag, startPoint x: 1135, startPoint y: 79, endPoint x: 990, endPoint y: 95, distance: 145.5
click at [990, 95] on div "All Active 38 mcdonalds View" at bounding box center [794, 83] width 1052 height 55
type input "p"
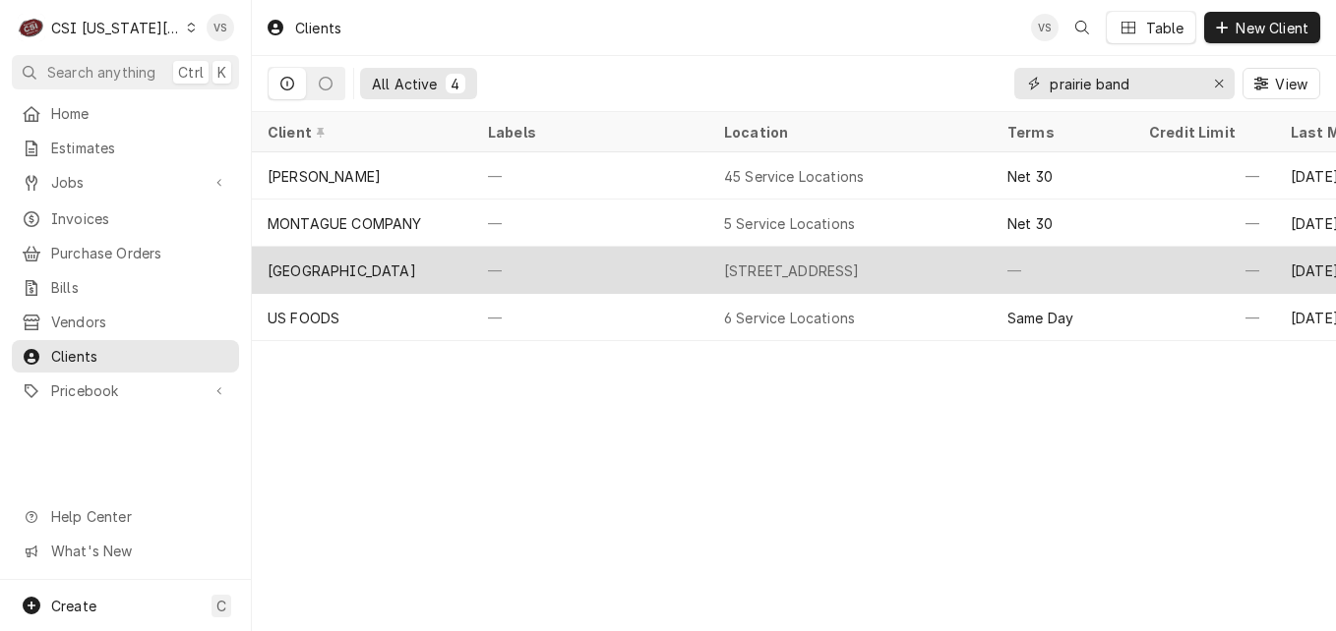
type input "prairie band"
click at [416, 269] on div "[GEOGRAPHIC_DATA]" at bounding box center [342, 271] width 149 height 21
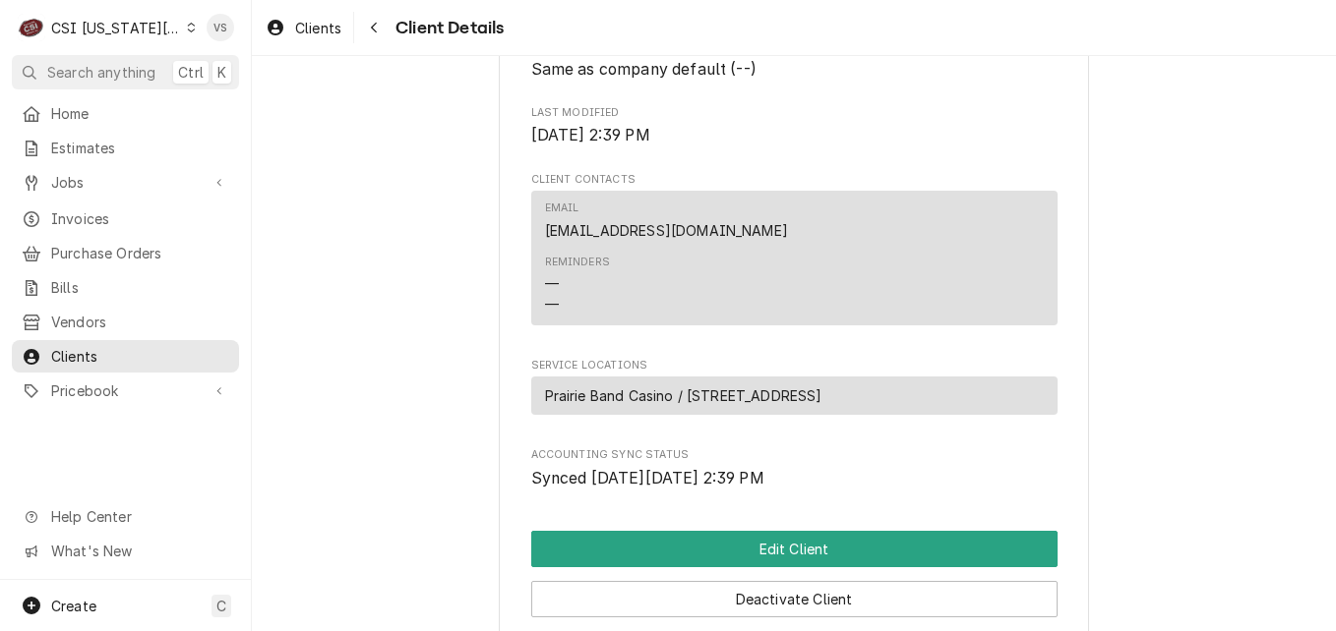
scroll to position [646, 0]
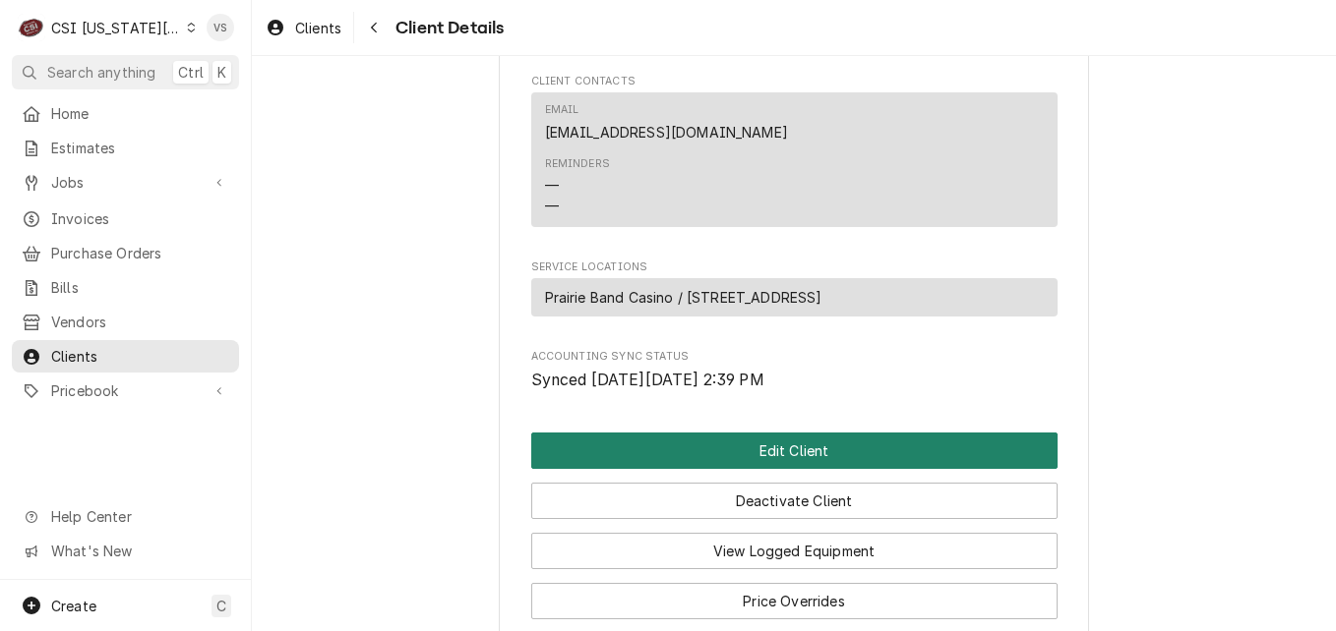
click at [679, 461] on button "Edit Client" at bounding box center [794, 451] width 526 height 36
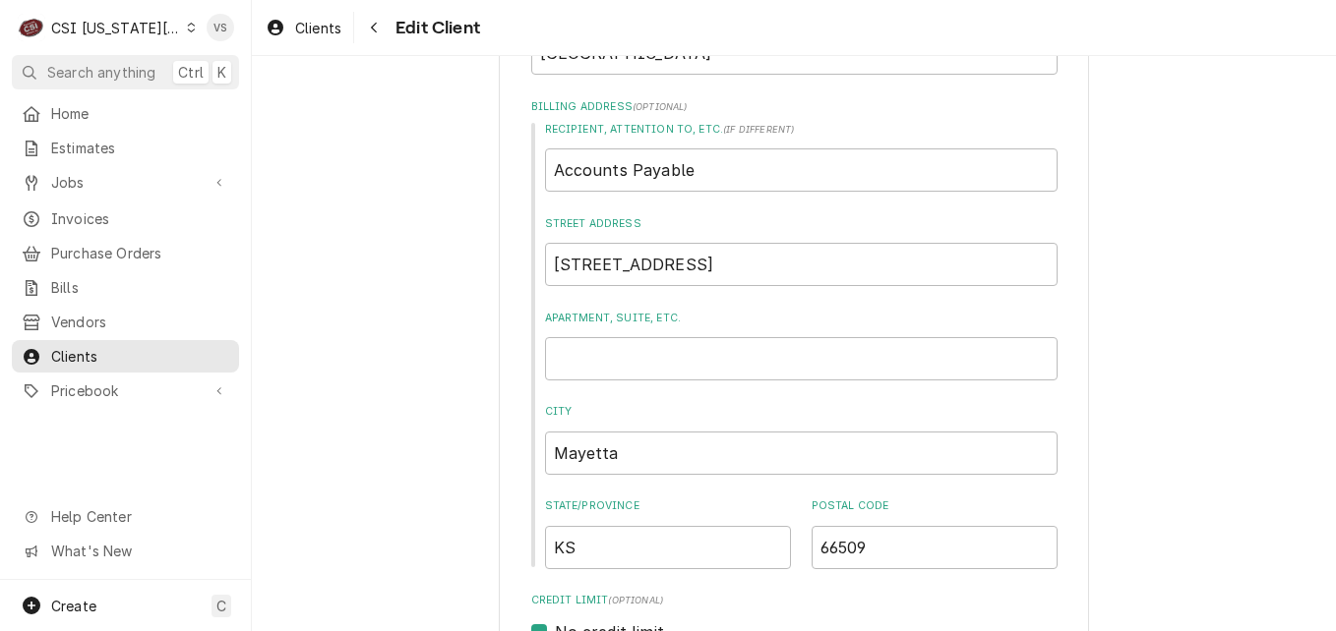
scroll to position [393, 0]
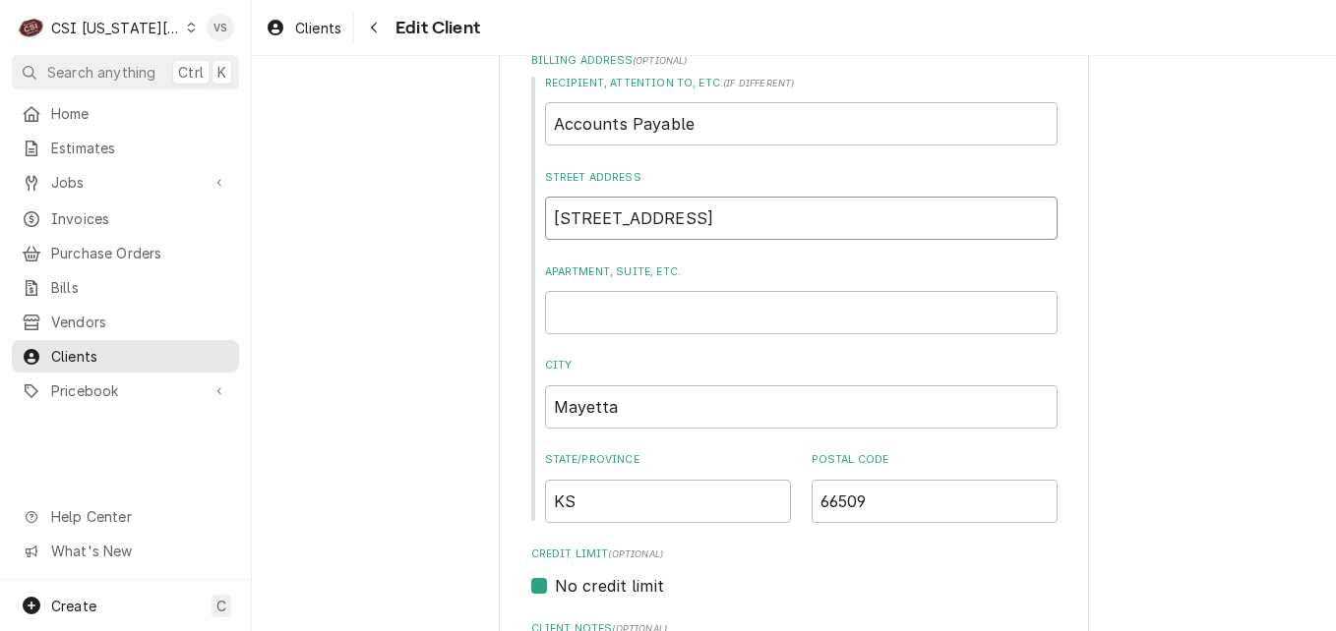
click at [670, 229] on input "[STREET_ADDRESS]" at bounding box center [801, 218] width 512 height 43
type textarea "x"
type input "12305 150th R"
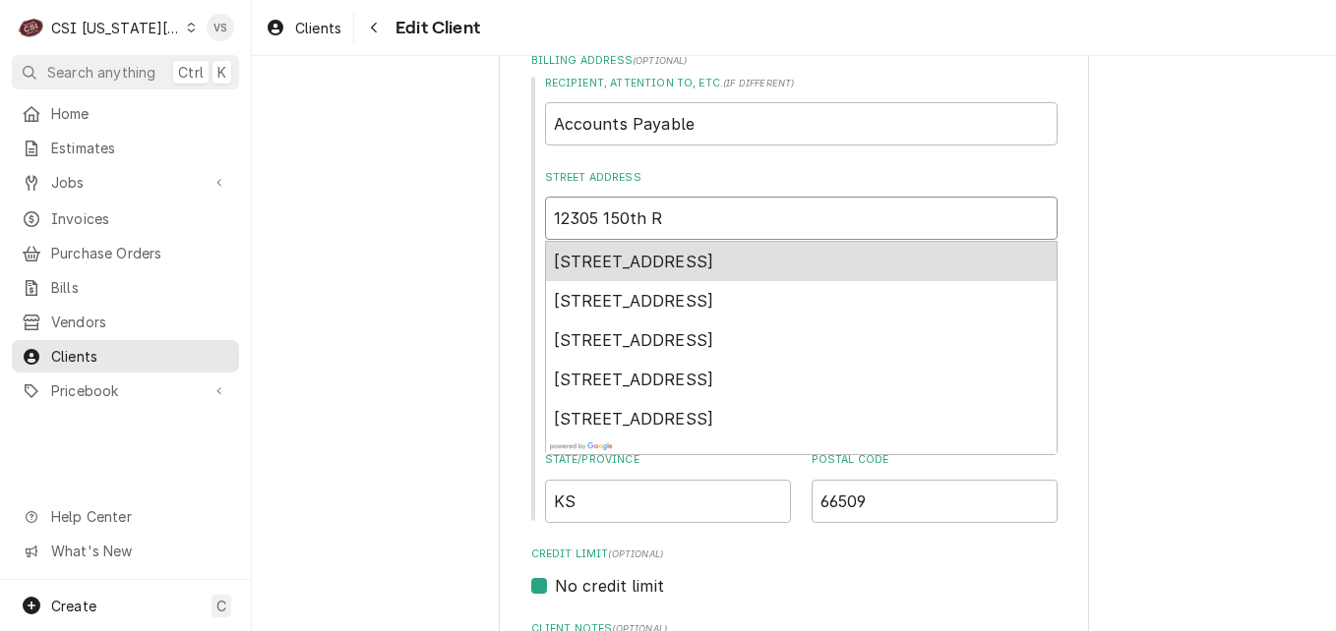
type textarea "x"
type input "12305 150th Ro"
type textarea "x"
type input "12305 150th Roa"
type textarea "x"
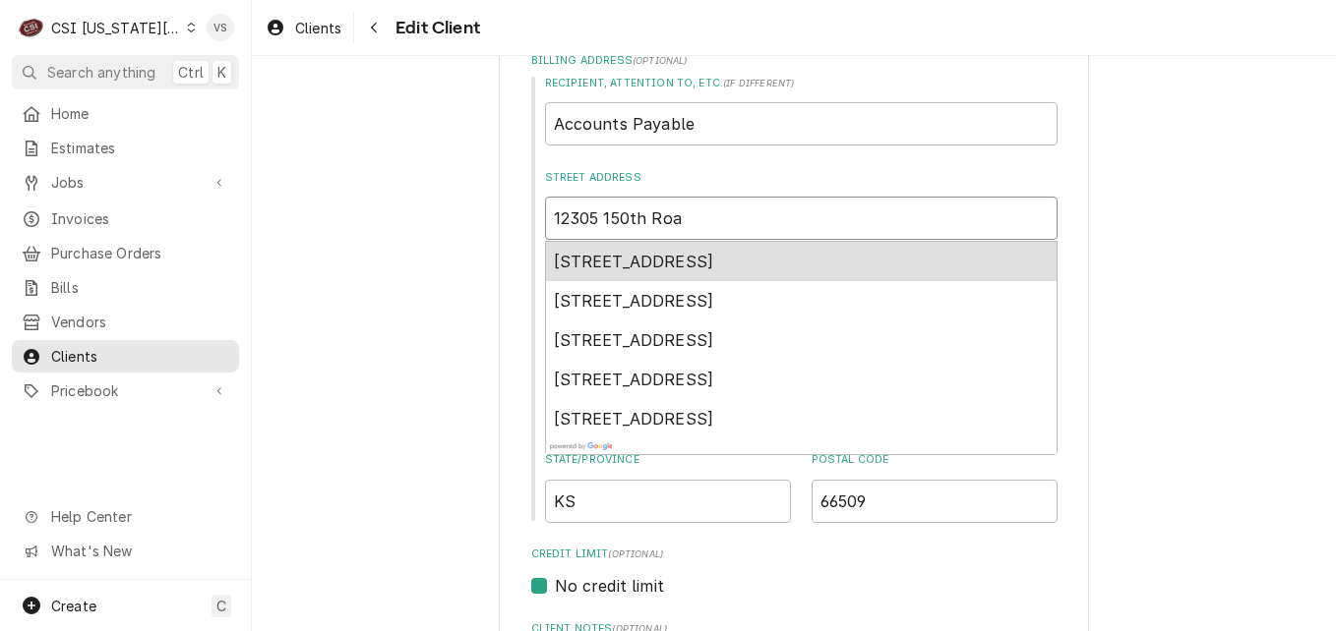
type input "[STREET_ADDRESS]"
click at [714, 259] on span "[STREET_ADDRESS]" at bounding box center [634, 262] width 160 height 20
type textarea "x"
type input "[STREET_ADDRESS]"
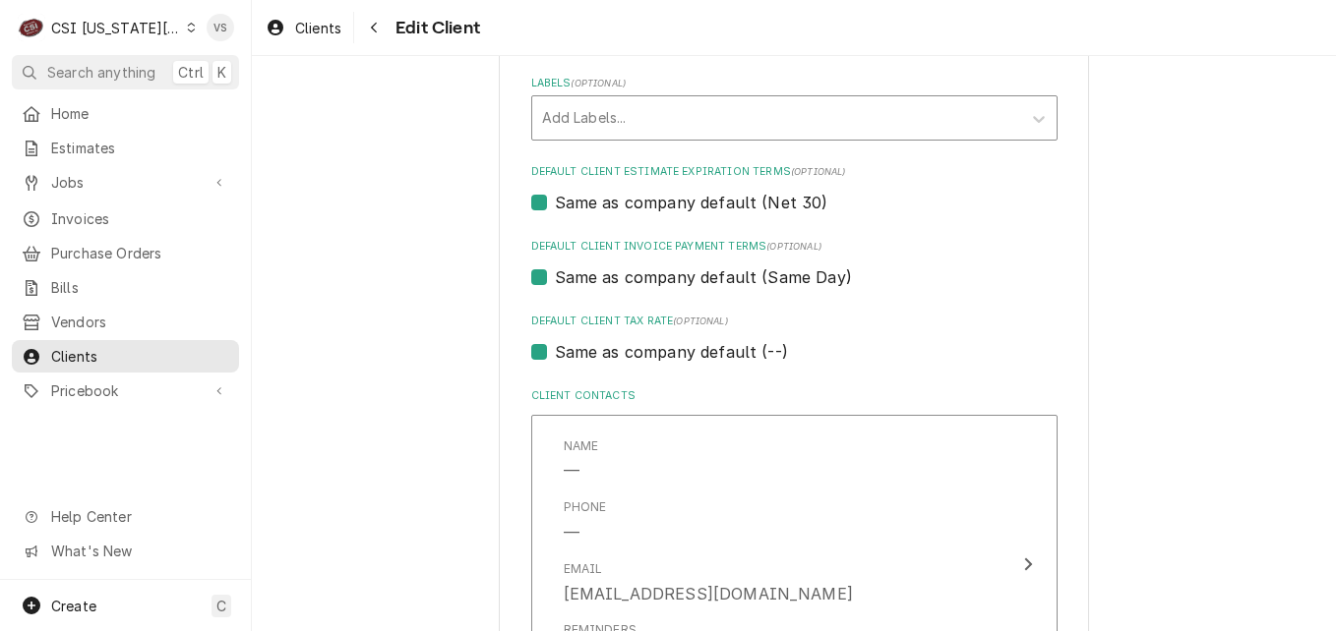
scroll to position [1082, 0]
click at [555, 278] on label "Same as company default (Same Day)" at bounding box center [703, 275] width 297 height 24
click at [555, 278] on input "Same as company default (Same Day)" at bounding box center [818, 284] width 526 height 43
checkbox input "false"
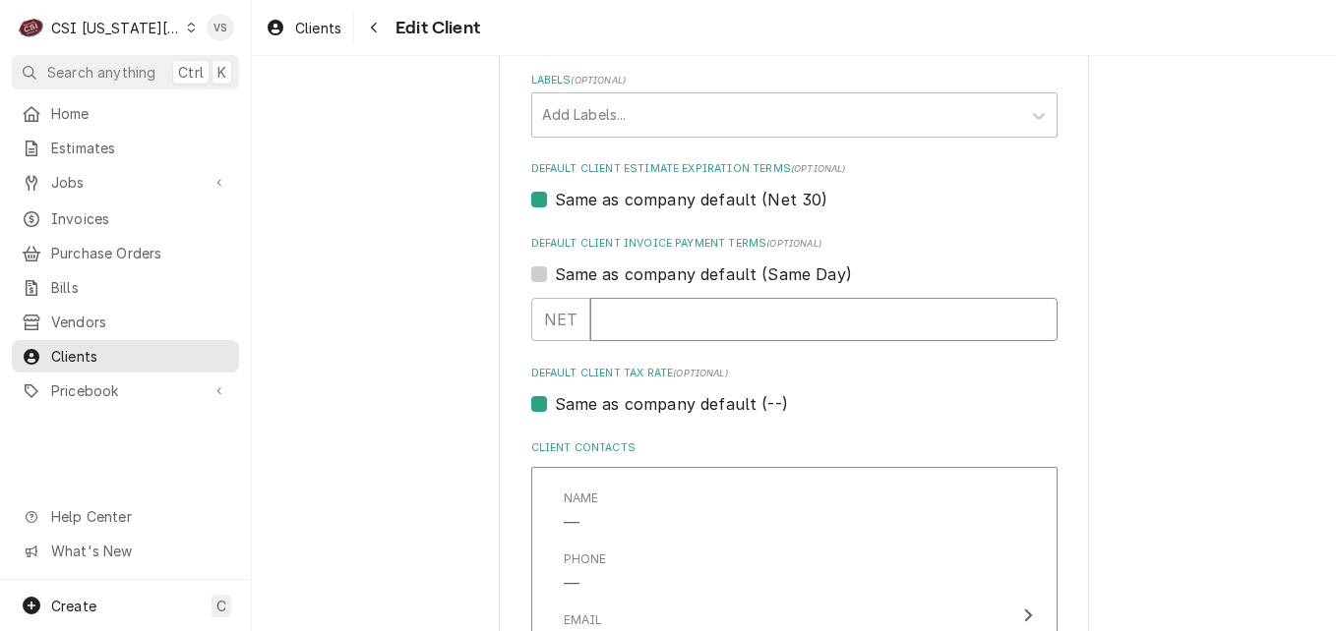
click at [617, 315] on input "Default Client Invoice Payment Terms" at bounding box center [823, 319] width 467 height 43
type textarea "x"
type input "3"
type textarea "x"
type input "30"
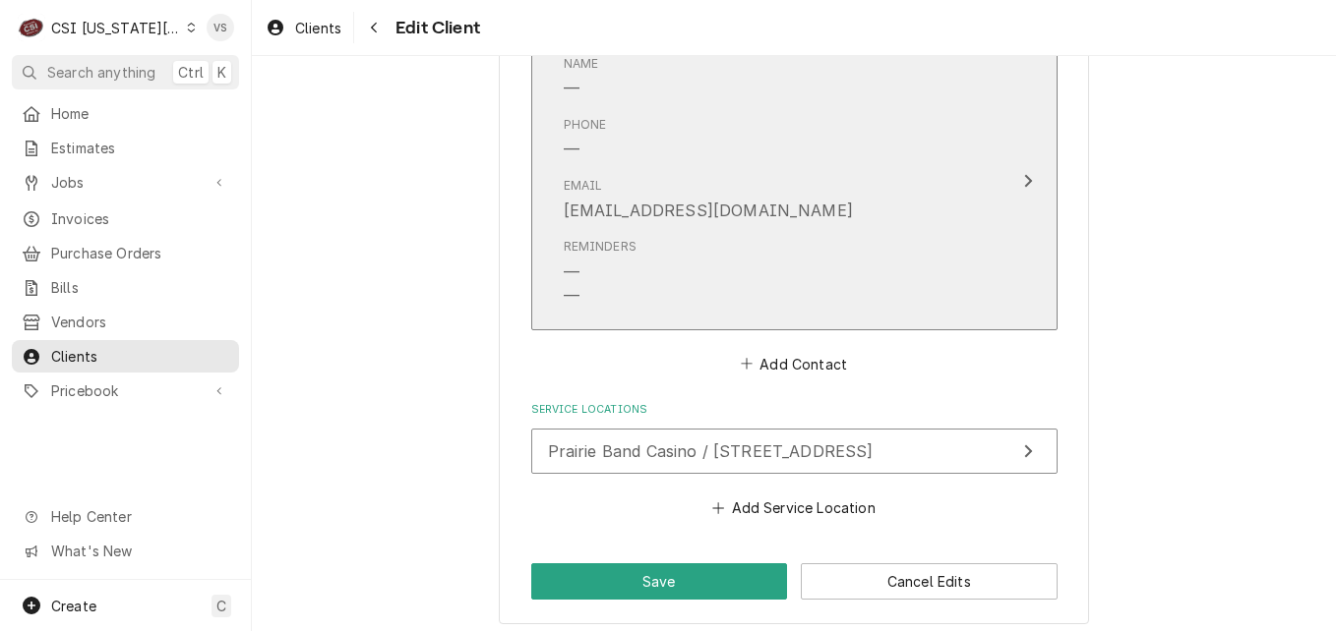
scroll to position [1527, 0]
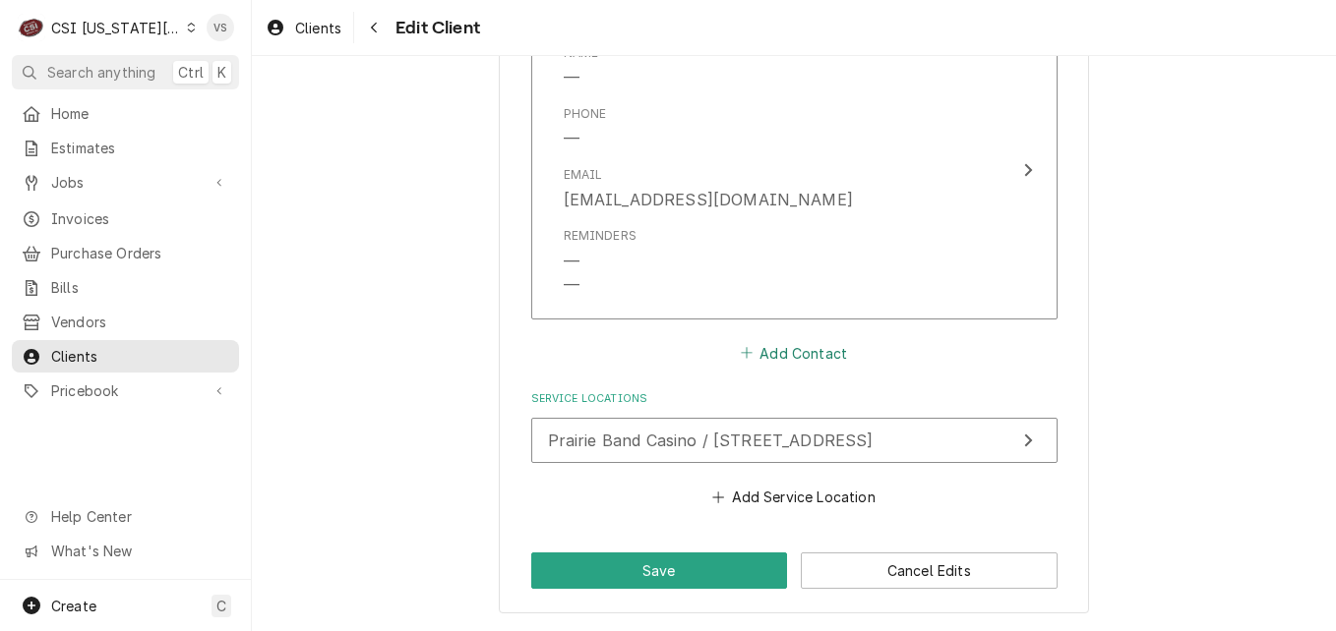
click at [770, 352] on button "Add Contact" at bounding box center [793, 353] width 113 height 28
type textarea "x"
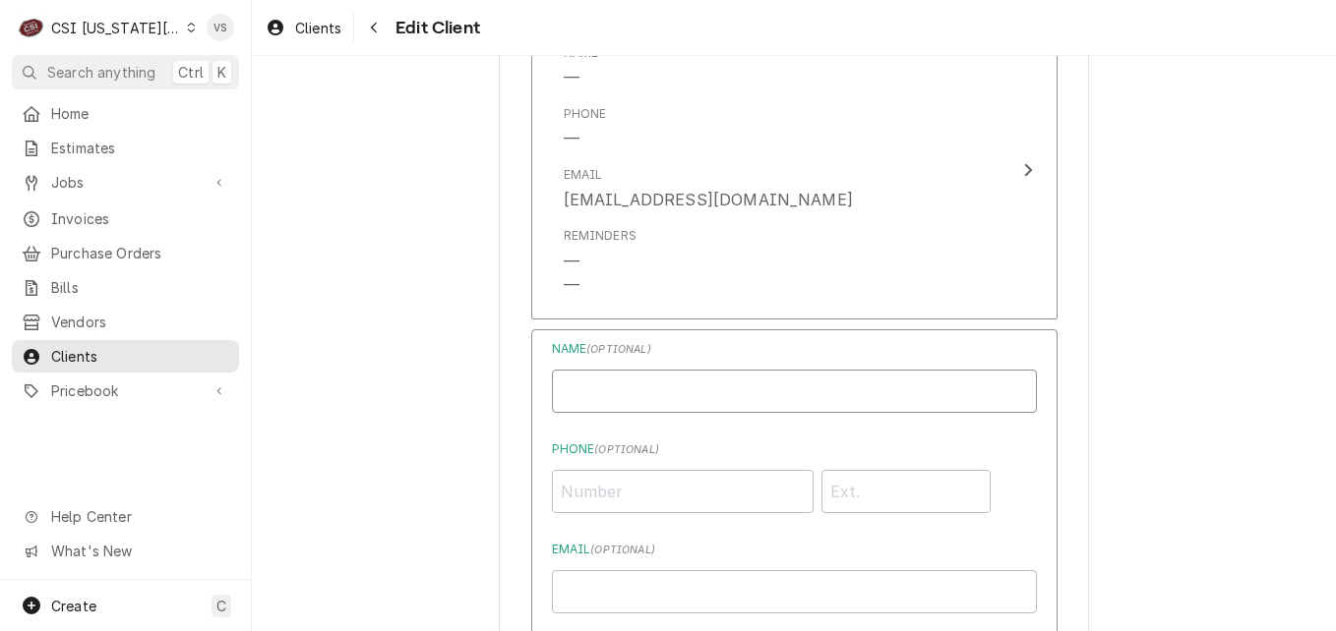
click at [602, 380] on input "Business Name" at bounding box center [794, 391] width 485 height 43
type input "[PERSON_NAME]-Invoices"
type input "[PHONE_NUMBER]"
drag, startPoint x: 665, startPoint y: 393, endPoint x: 554, endPoint y: 394, distance: 111.1
click at [554, 394] on input "[PERSON_NAME]-Invoices" at bounding box center [794, 391] width 485 height 43
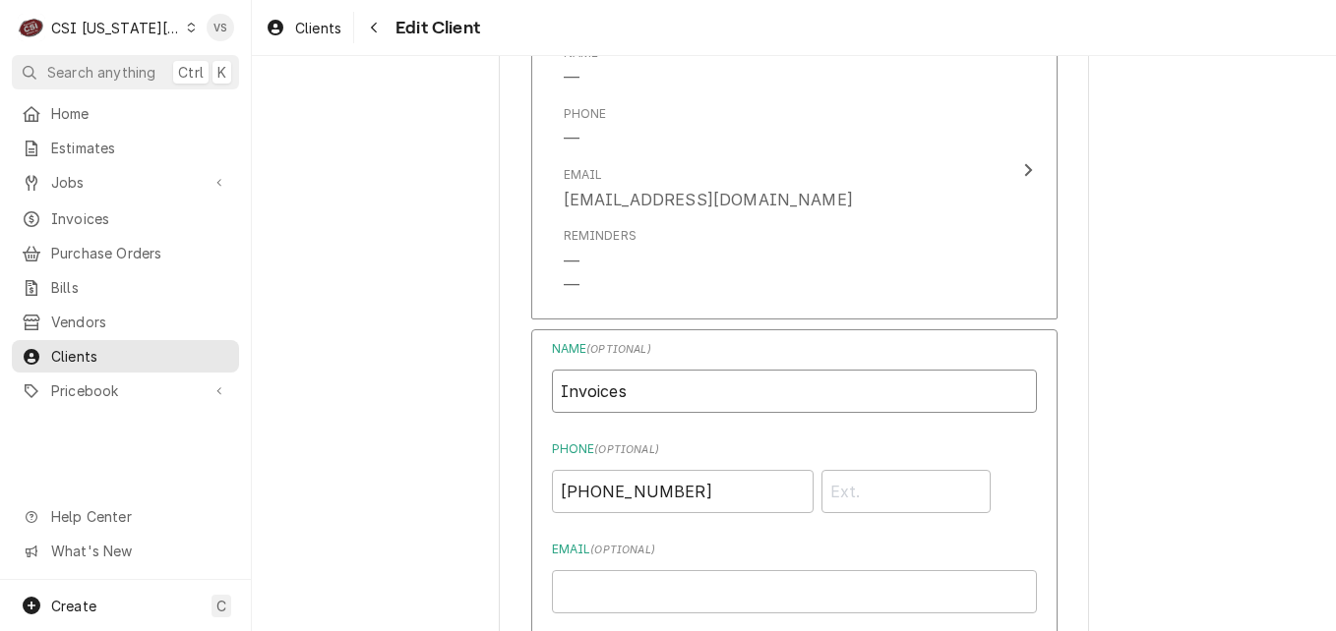
type input "Invoices"
drag, startPoint x: 715, startPoint y: 491, endPoint x: 478, endPoint y: 493, distance: 237.0
drag, startPoint x: 587, startPoint y: 586, endPoint x: 648, endPoint y: 612, distance: 66.1
click at [587, 586] on input "Email ( optional )" at bounding box center [794, 591] width 485 height 43
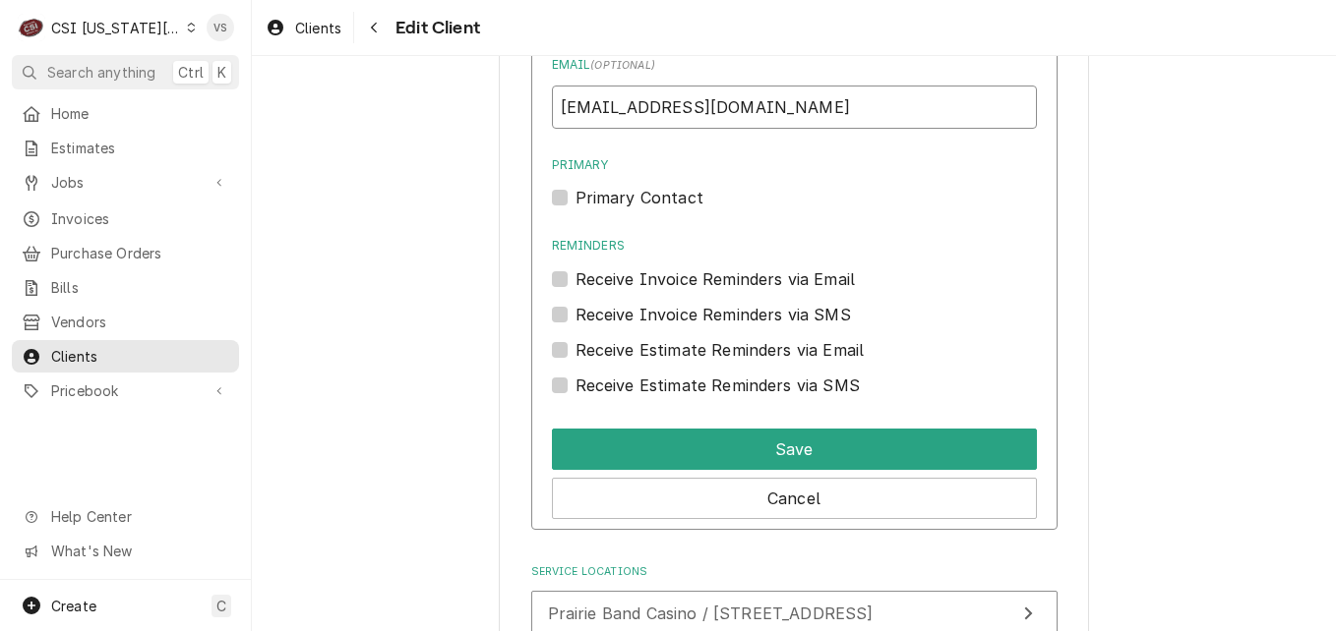
scroll to position [2019, 0]
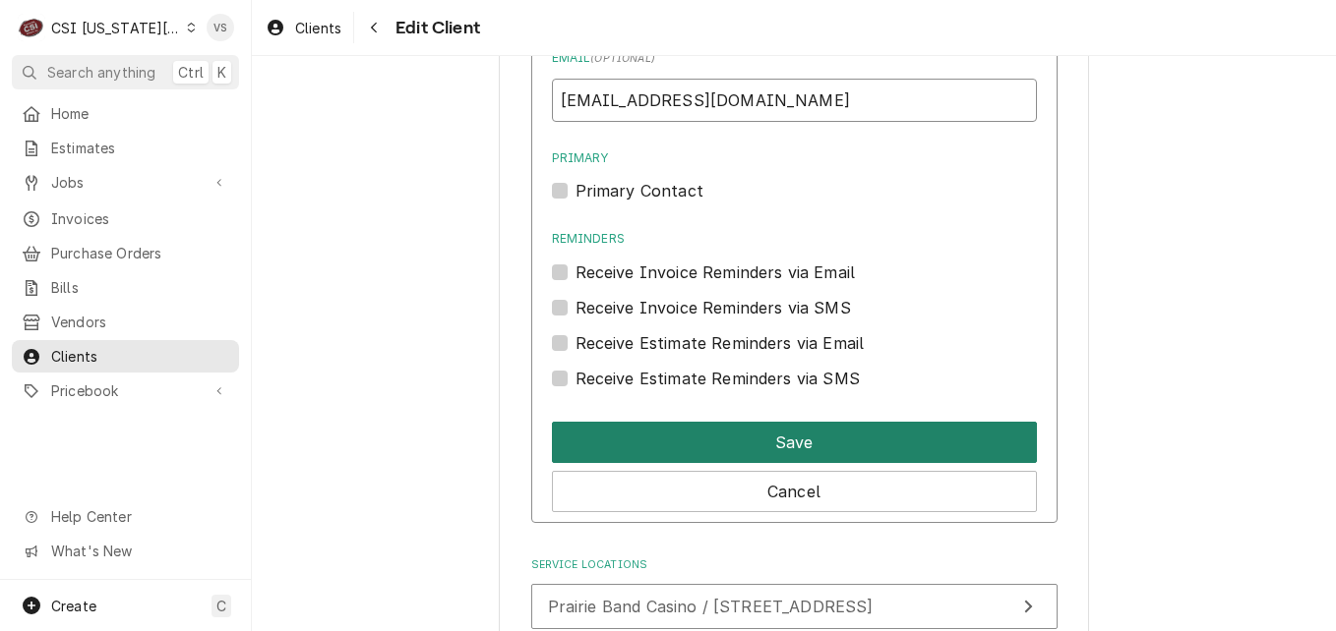
type input "[EMAIL_ADDRESS][DOMAIN_NAME]"
click at [855, 439] on button "Save" at bounding box center [794, 442] width 485 height 41
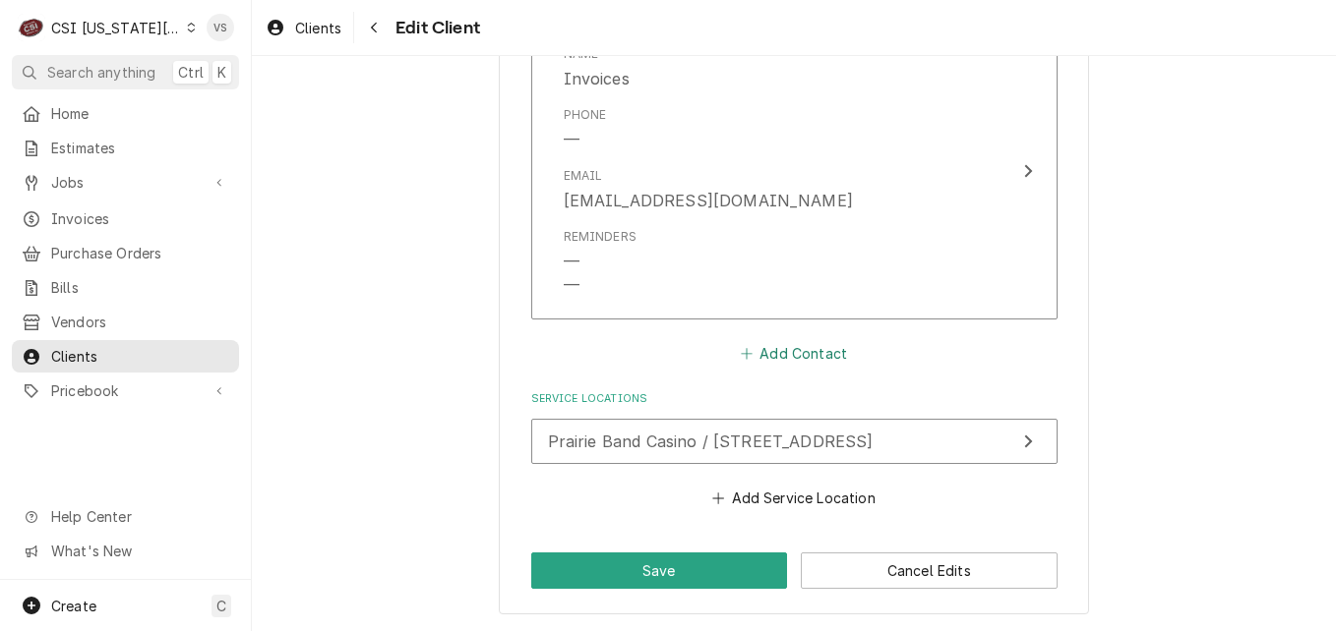
click at [771, 352] on button "Add Contact" at bounding box center [793, 354] width 113 height 28
type textarea "x"
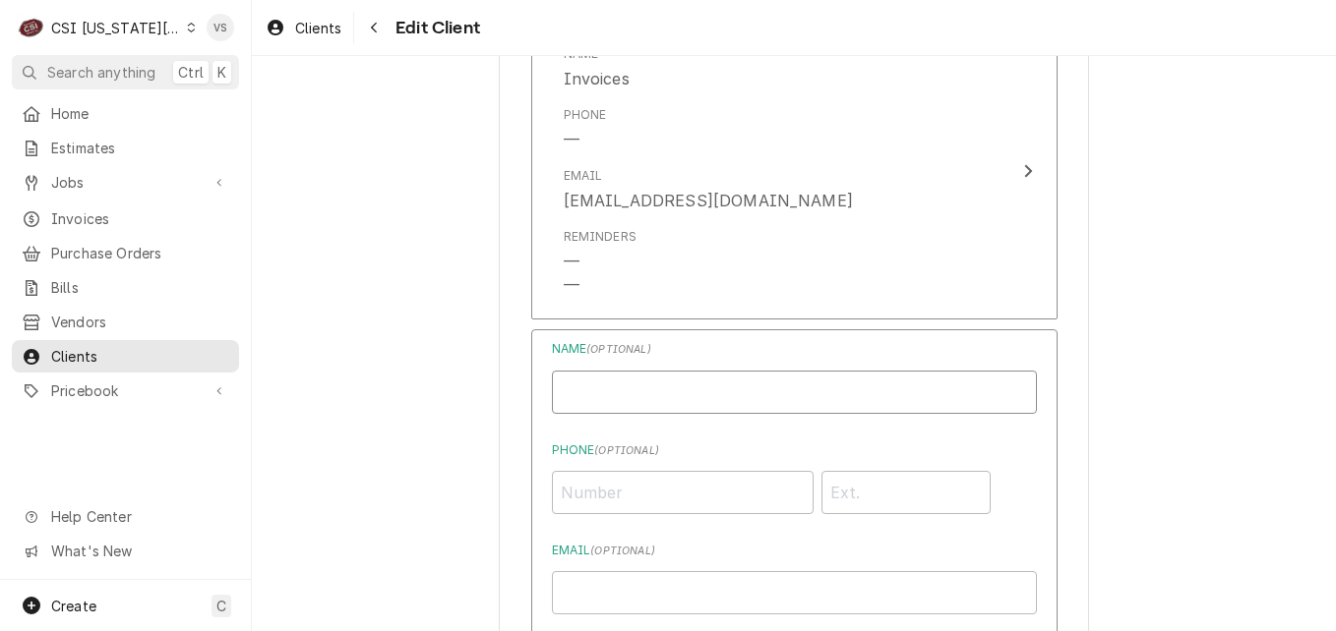
click at [643, 391] on input "Business Name" at bounding box center [794, 392] width 485 height 43
type input "[PERSON_NAME]"
type input "[PHONE_NUMBER]"
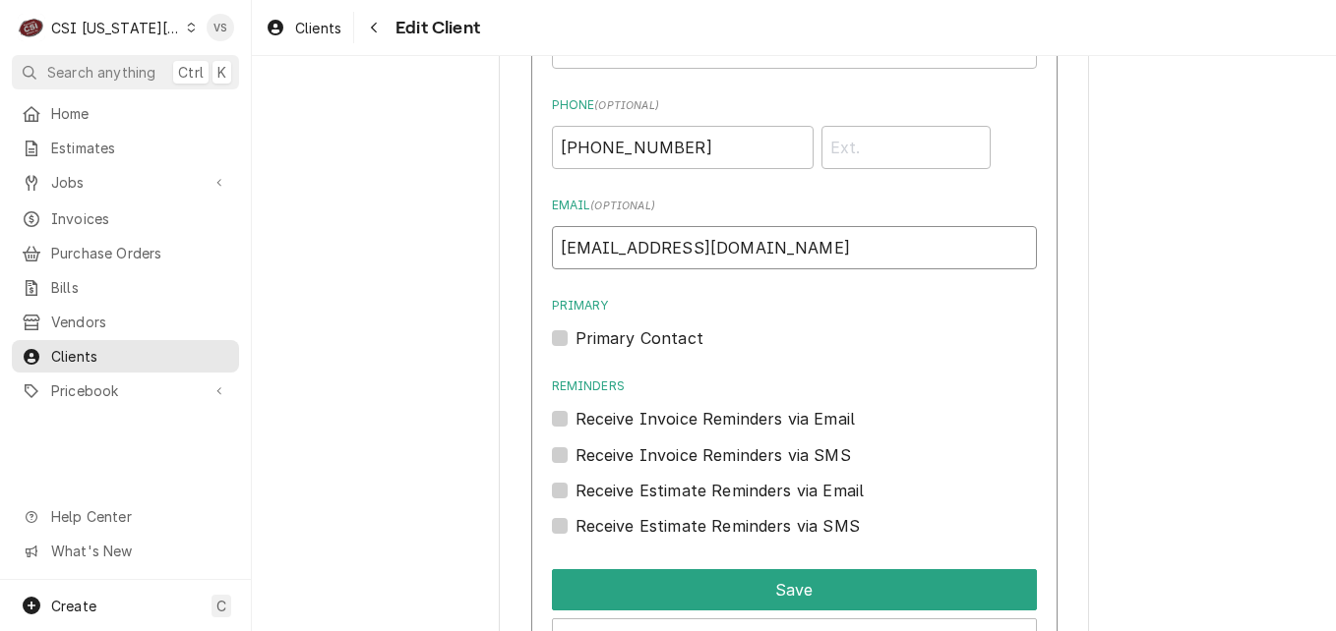
scroll to position [2228, 0]
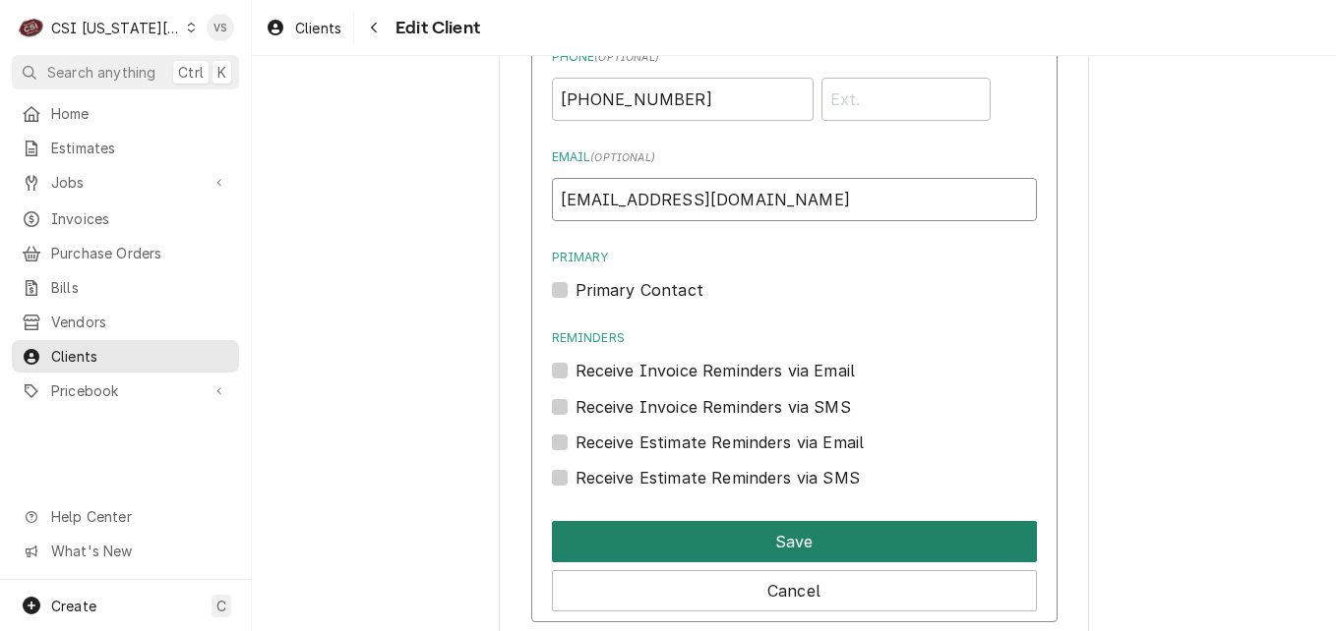
type input "[EMAIL_ADDRESS][DOMAIN_NAME]"
click at [752, 549] on button "Save" at bounding box center [794, 541] width 485 height 41
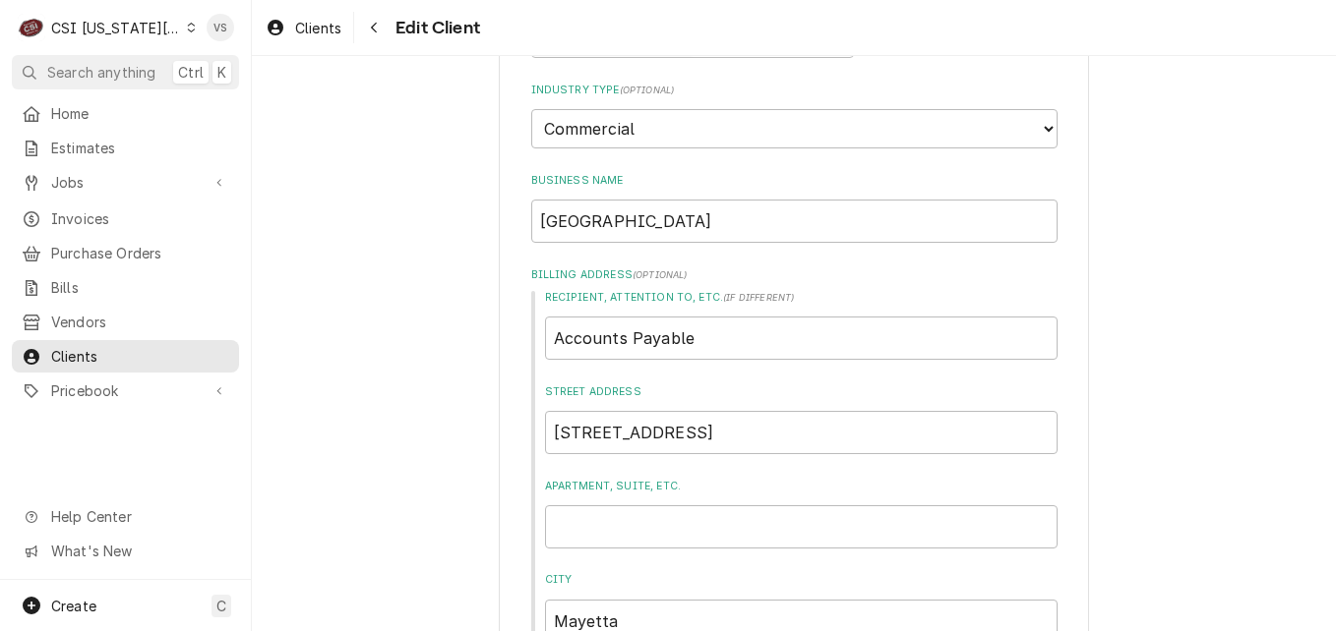
scroll to position [175, 0]
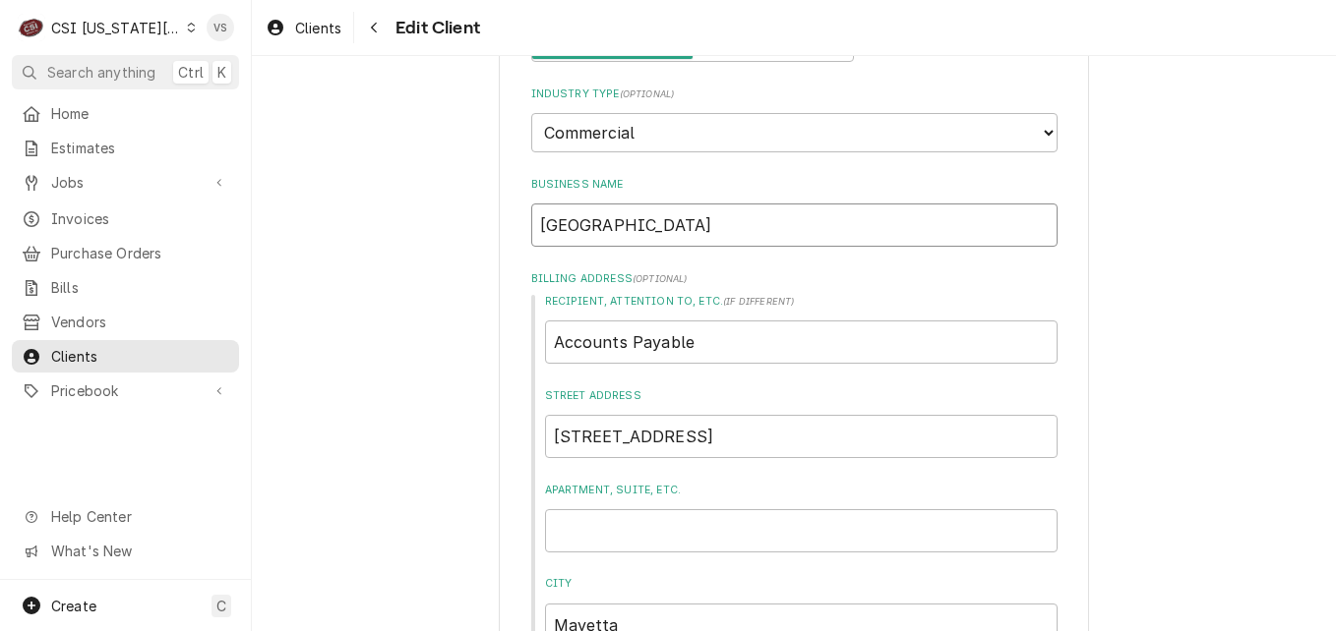
drag, startPoint x: 767, startPoint y: 227, endPoint x: 705, endPoint y: 228, distance: 62.0
click at [705, 228] on input "[GEOGRAPHIC_DATA]" at bounding box center [794, 225] width 526 height 43
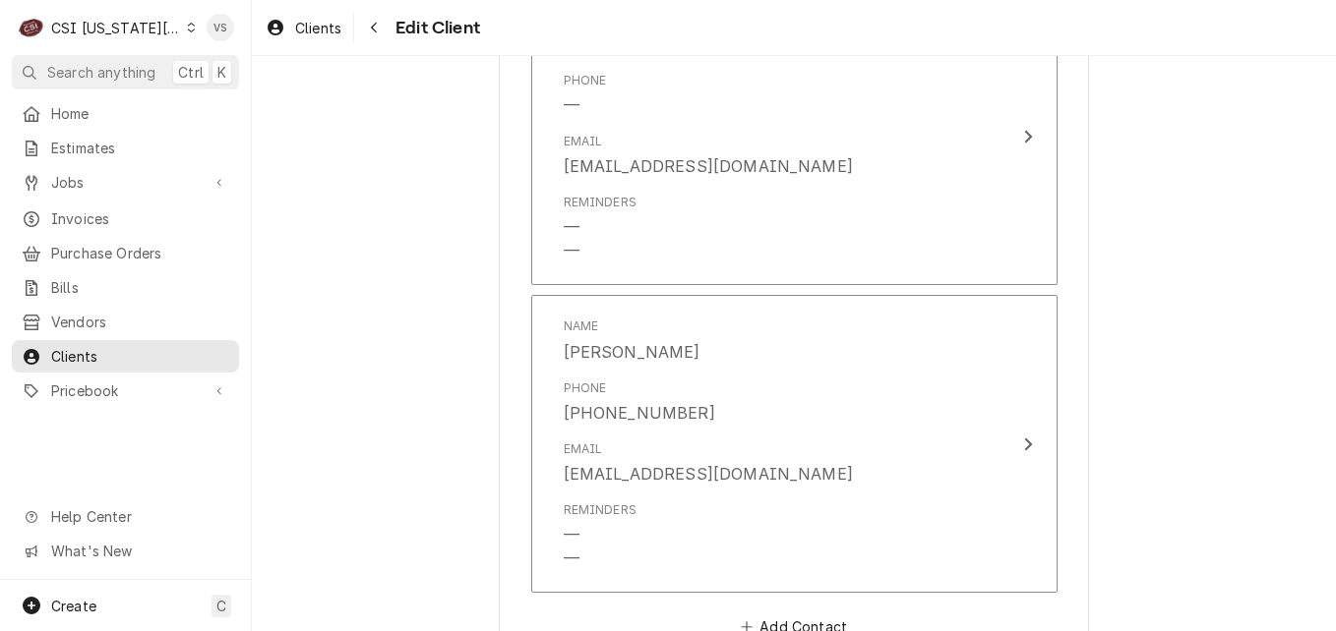
scroll to position [2142, 0]
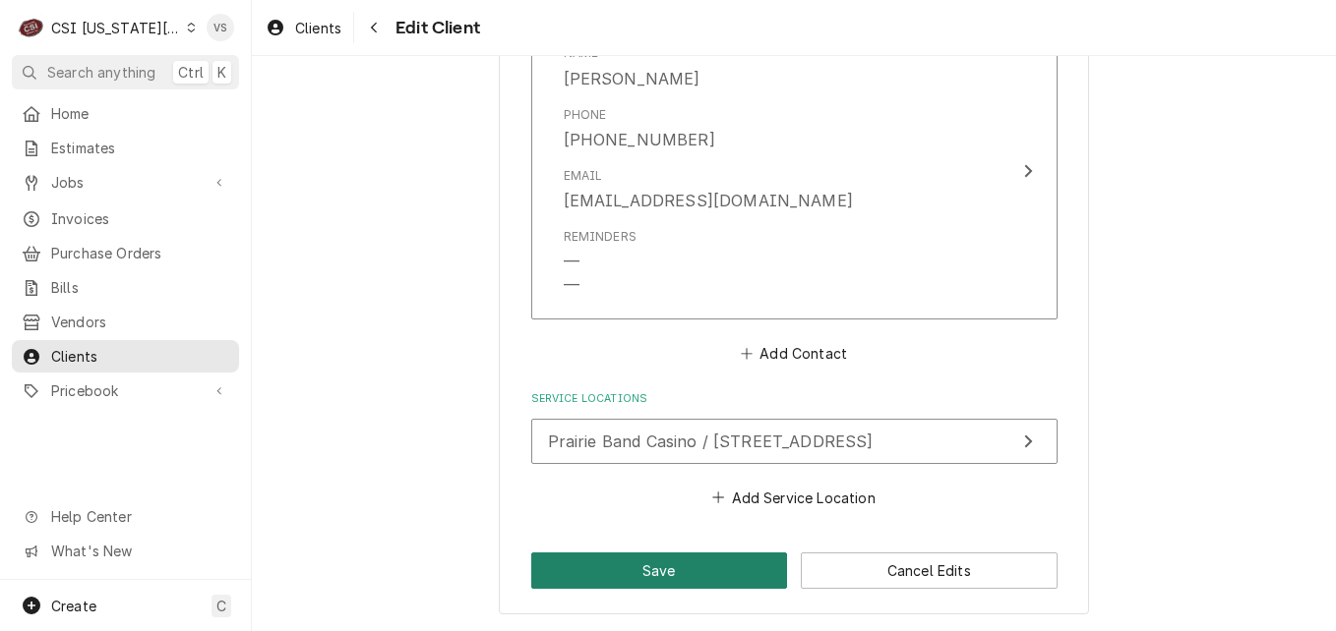
click at [681, 565] on button "Save" at bounding box center [659, 571] width 257 height 36
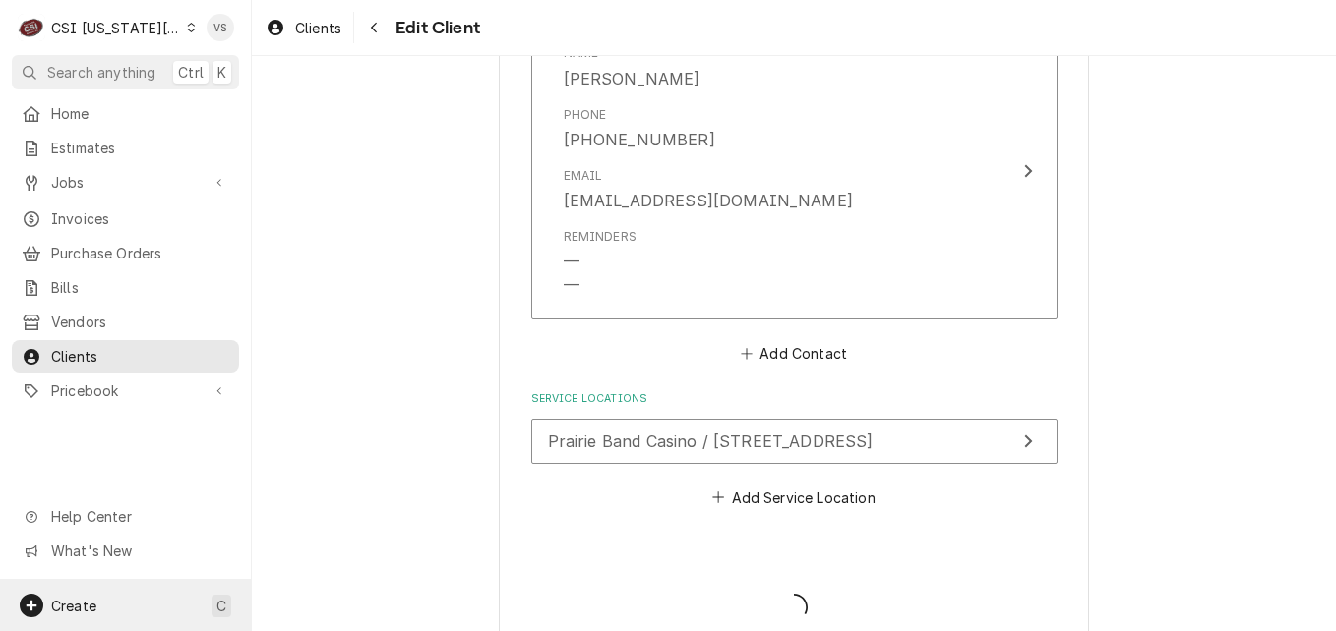
type textarea "x"
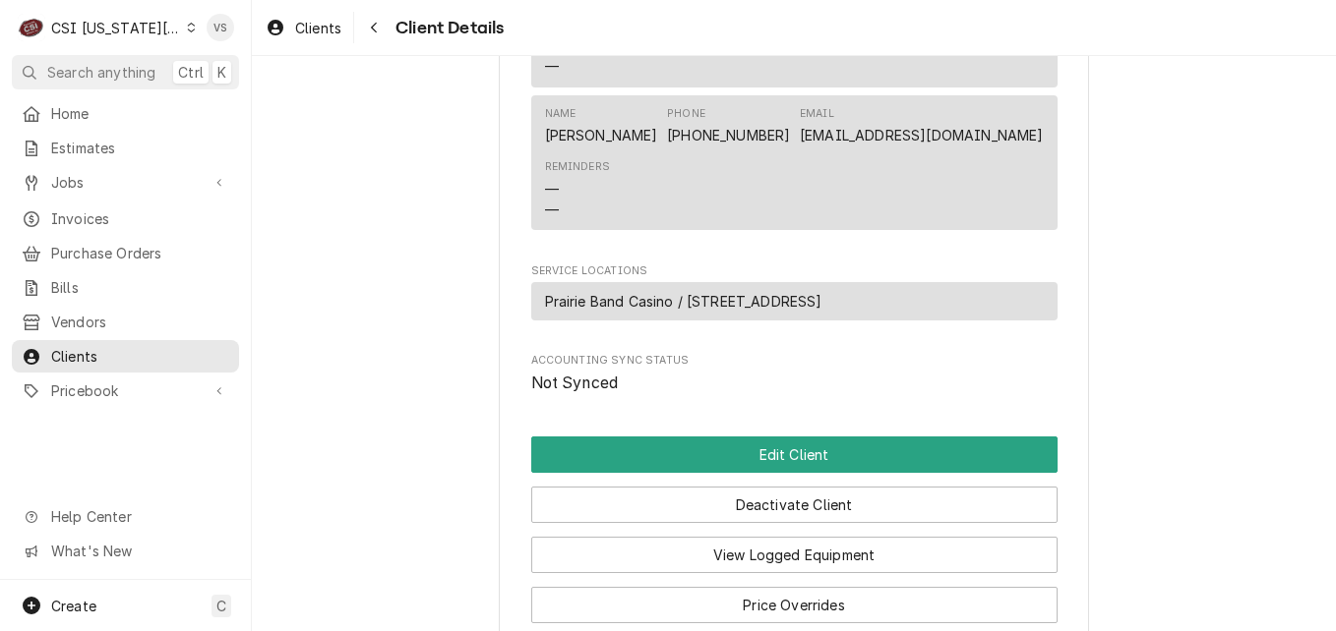
scroll to position [1082, 0]
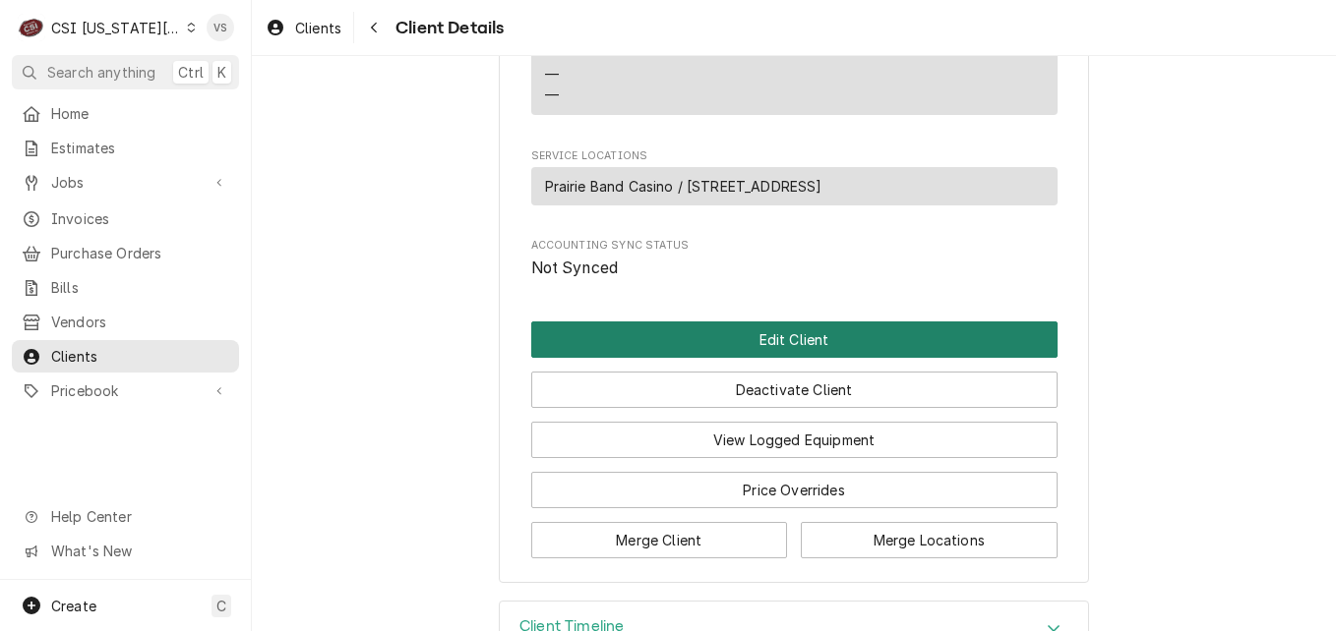
click at [667, 358] on button "Edit Client" at bounding box center [794, 340] width 526 height 36
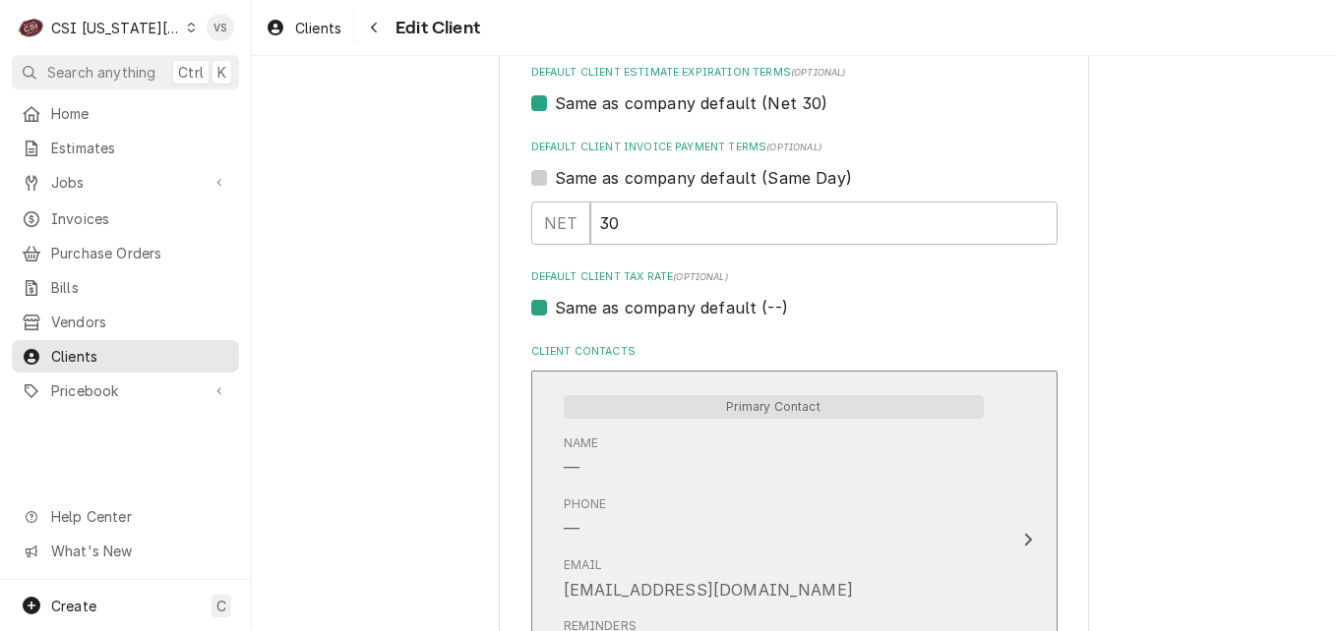
scroll to position [1180, 0]
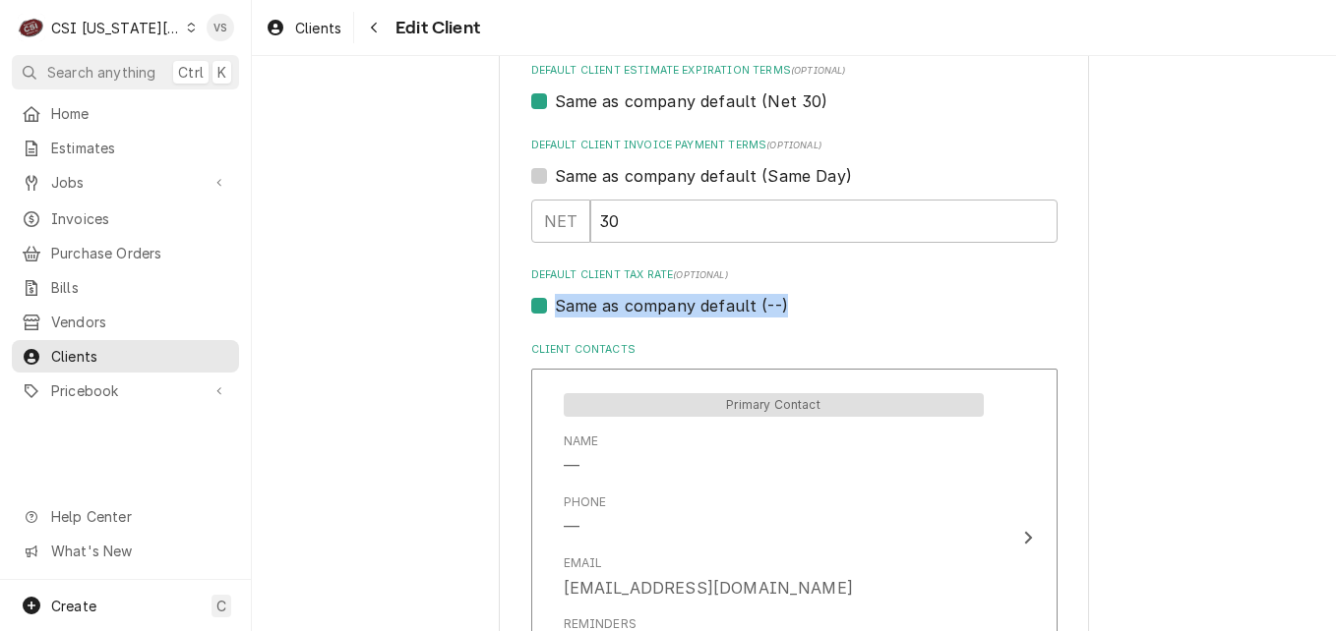
click at [539, 305] on div "Same as company default (--)" at bounding box center [794, 306] width 526 height 24
drag, startPoint x: 539, startPoint y: 305, endPoint x: 530, endPoint y: 312, distance: 11.2
click at [555, 312] on label "Same as company default (--)" at bounding box center [671, 306] width 233 height 24
click at [555, 312] on input "Same as company default (--)" at bounding box center [818, 315] width 526 height 43
checkbox input "false"
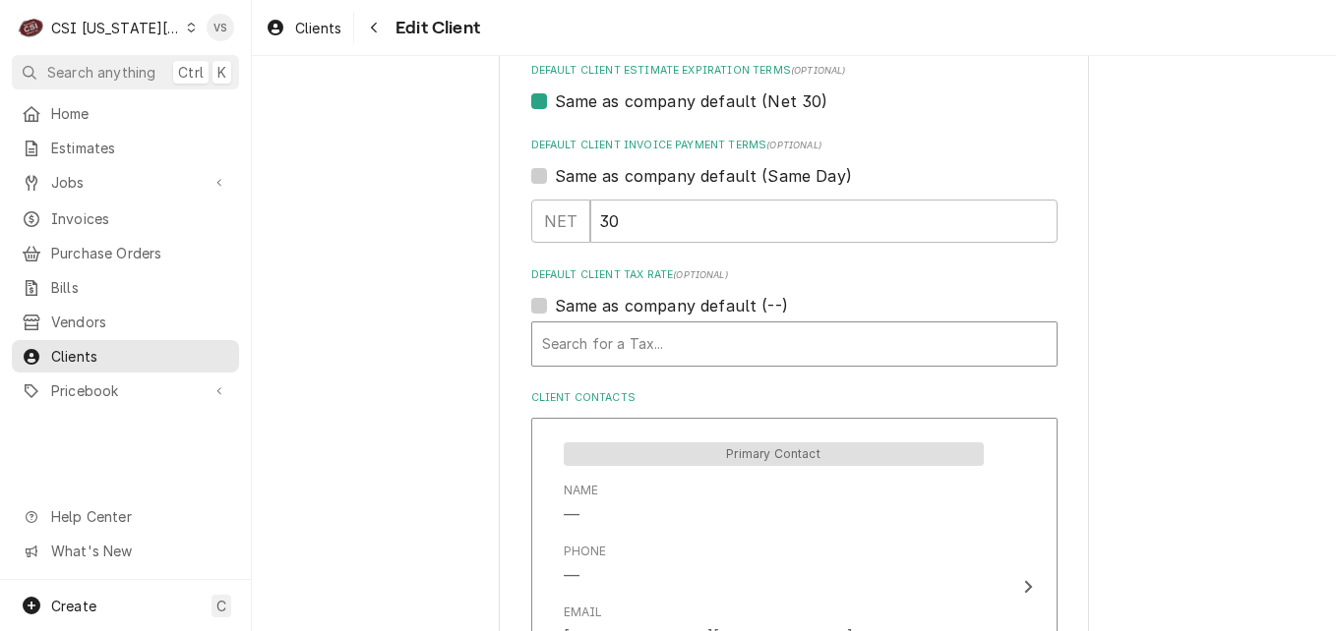
click at [570, 344] on div "Default Client Tax Rate" at bounding box center [794, 344] width 505 height 35
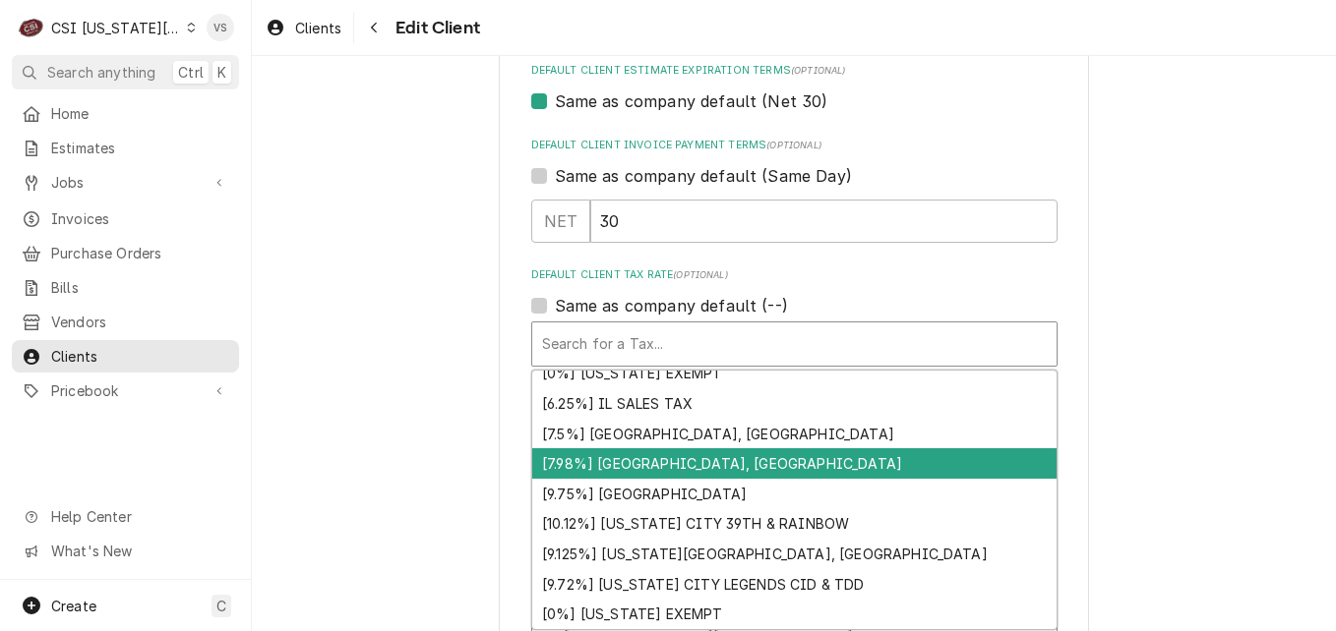
scroll to position [1044, 0]
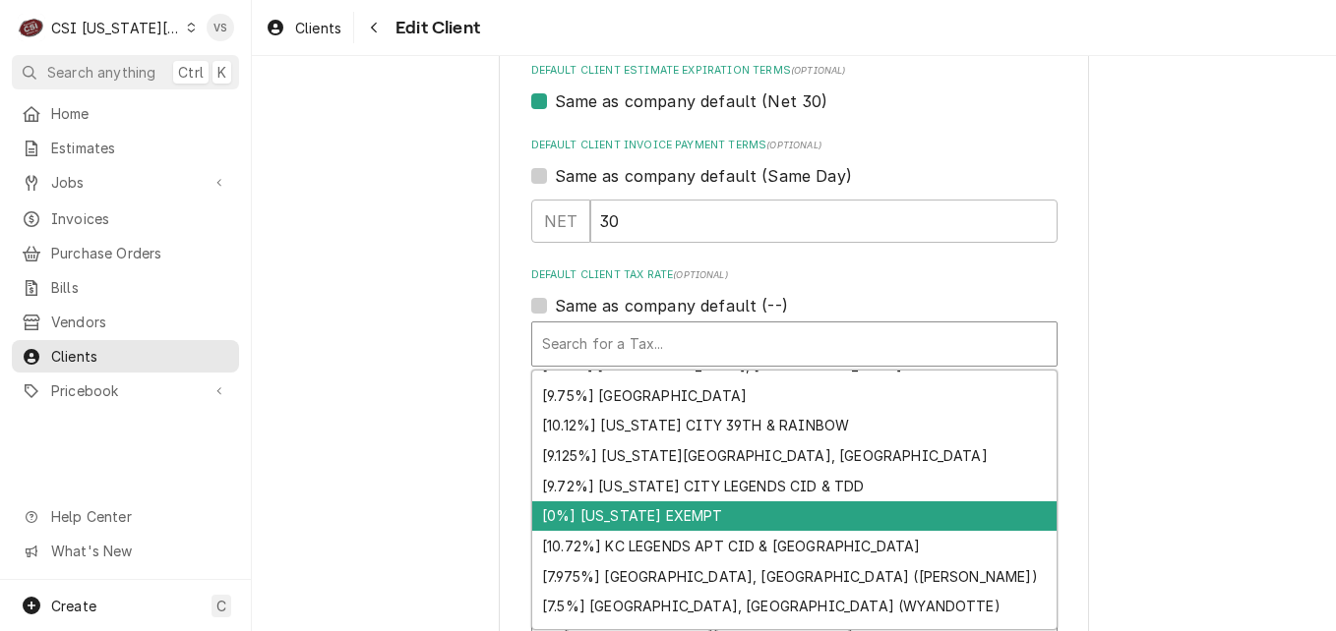
click at [577, 514] on div "[0%] [US_STATE] EXEMPT" at bounding box center [794, 517] width 524 height 30
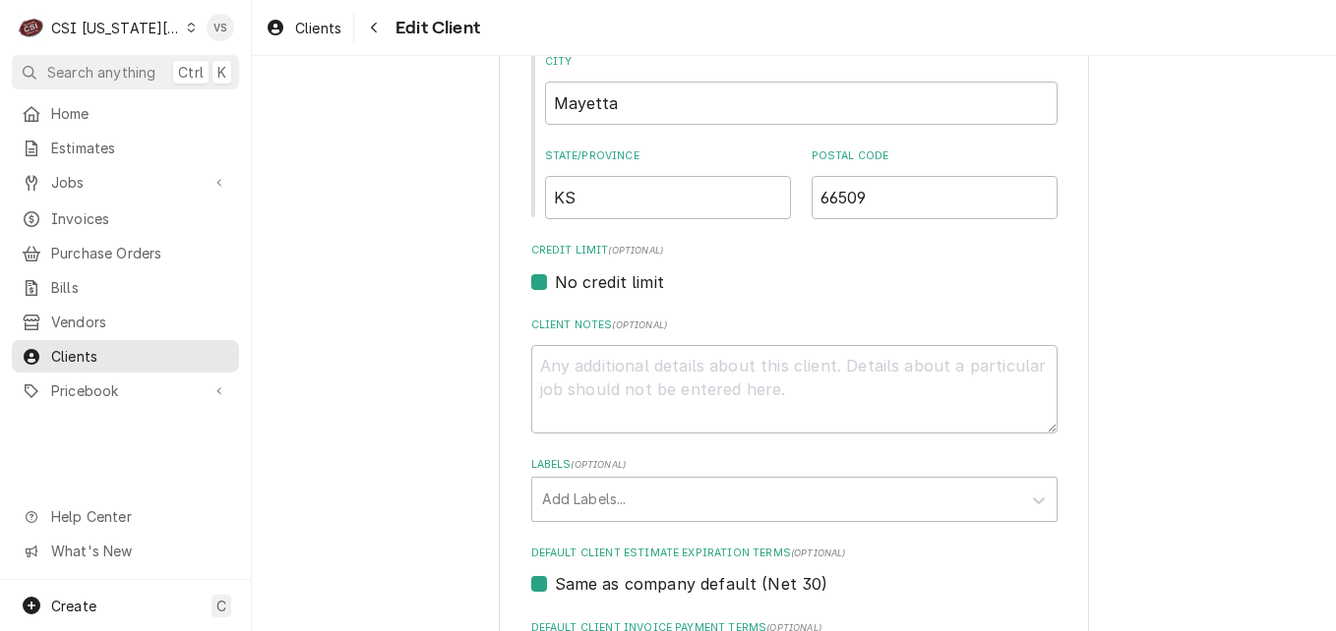
scroll to position [787, 0]
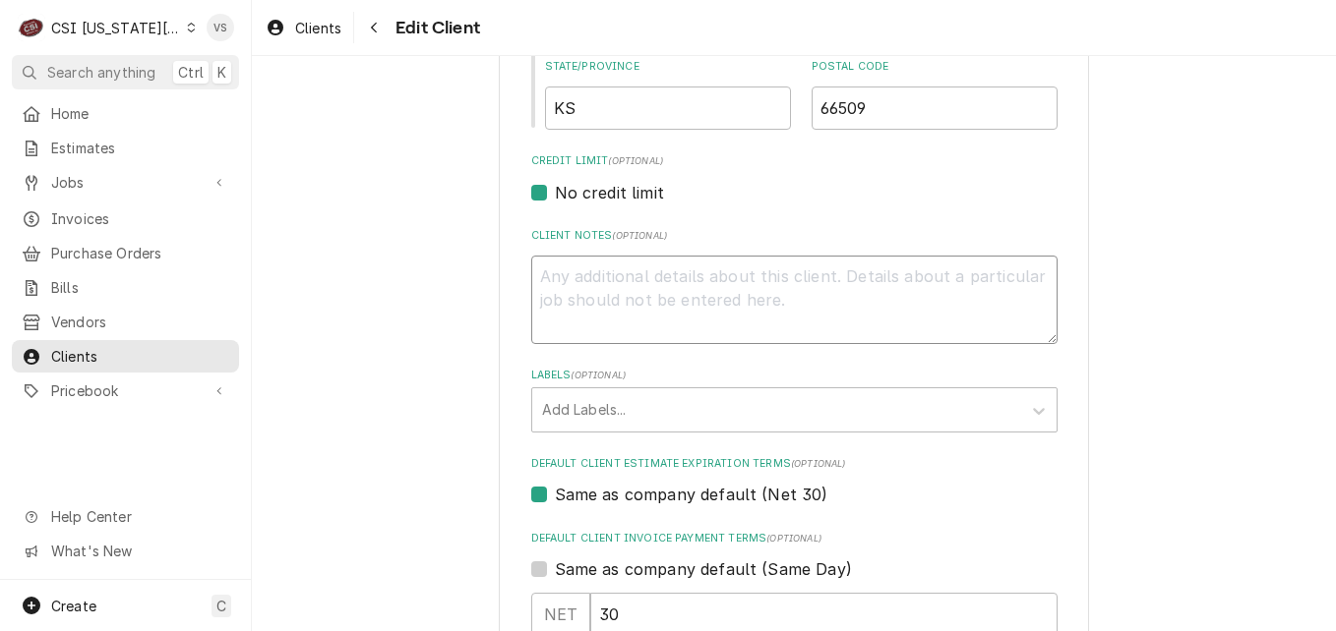
click at [594, 275] on textarea "Client Notes ( optional )" at bounding box center [794, 300] width 526 height 89
type textarea "x"
type textarea "A"
type textarea "x"
type textarea "Ap"
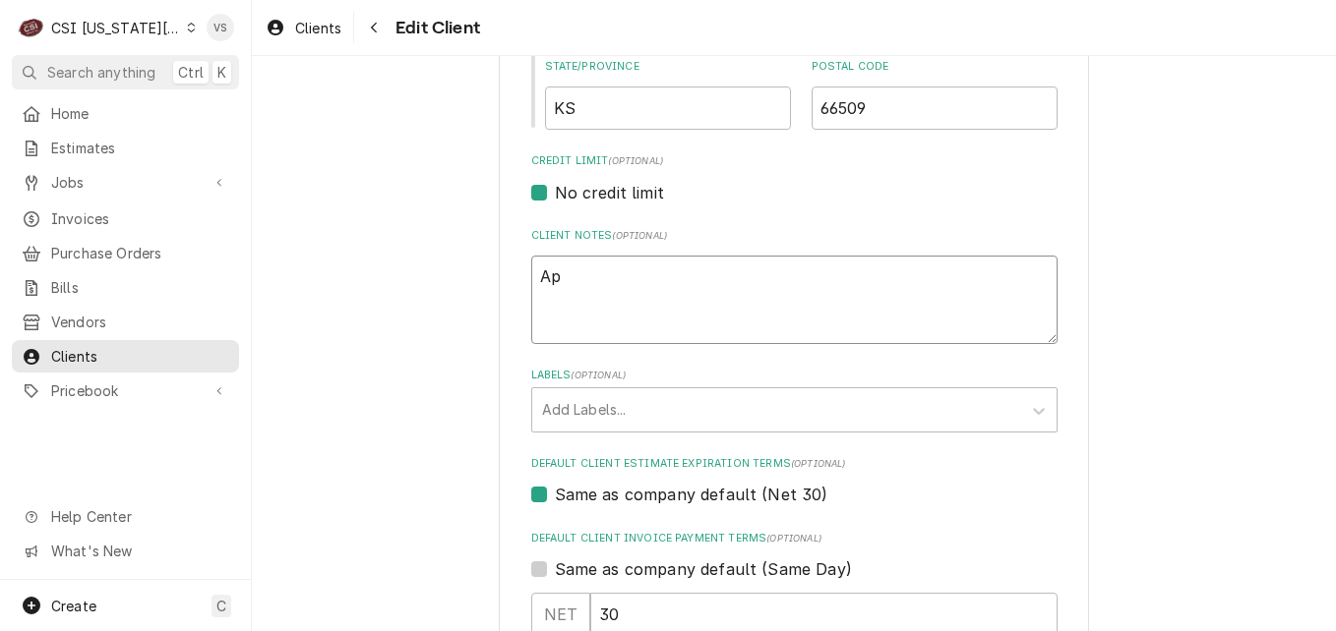
type textarea "x"
type textarea "App"
type textarea "x"
type textarea "Appr"
type textarea "x"
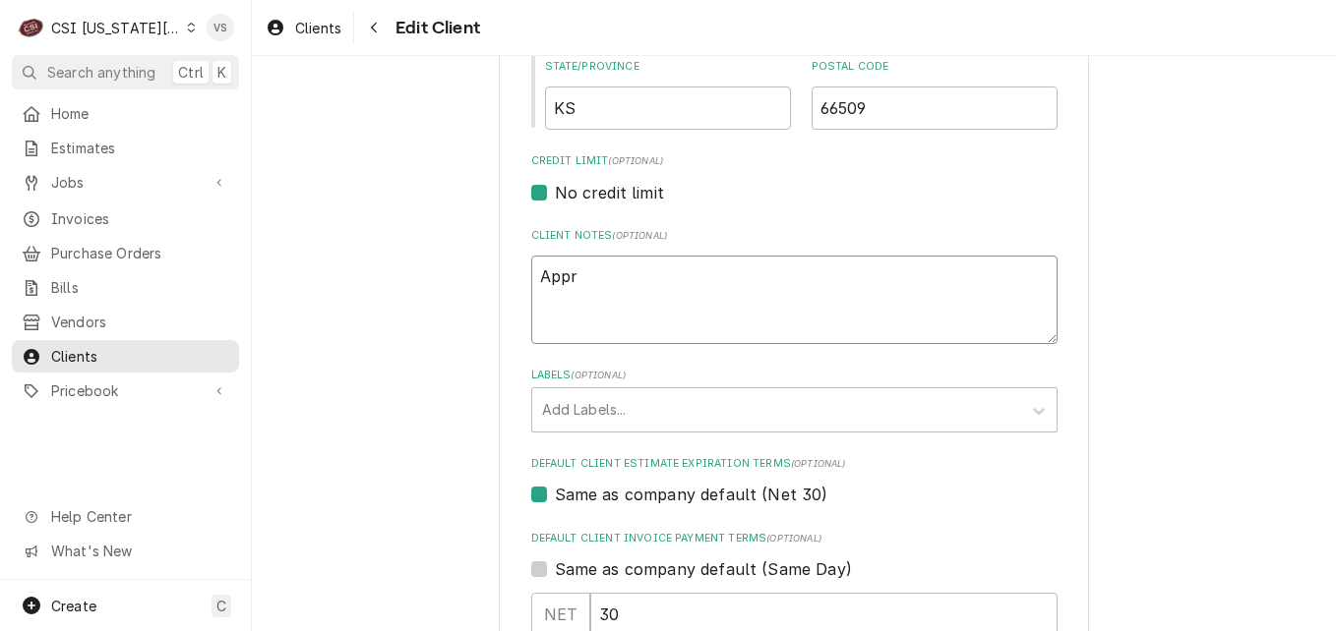
type textarea "Appro"
type textarea "x"
type textarea "Approv"
type textarea "x"
type textarea "Approve"
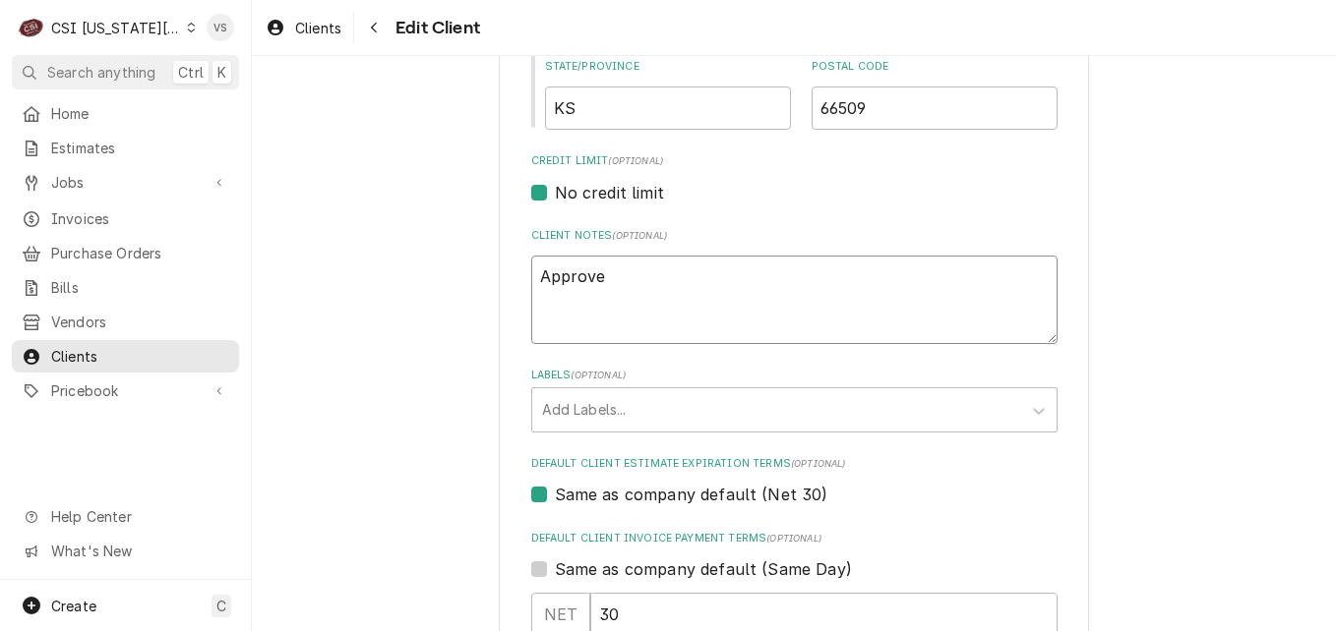
type textarea "x"
type textarea "Approved"
type textarea "x"
type textarea "Approved"
type textarea "x"
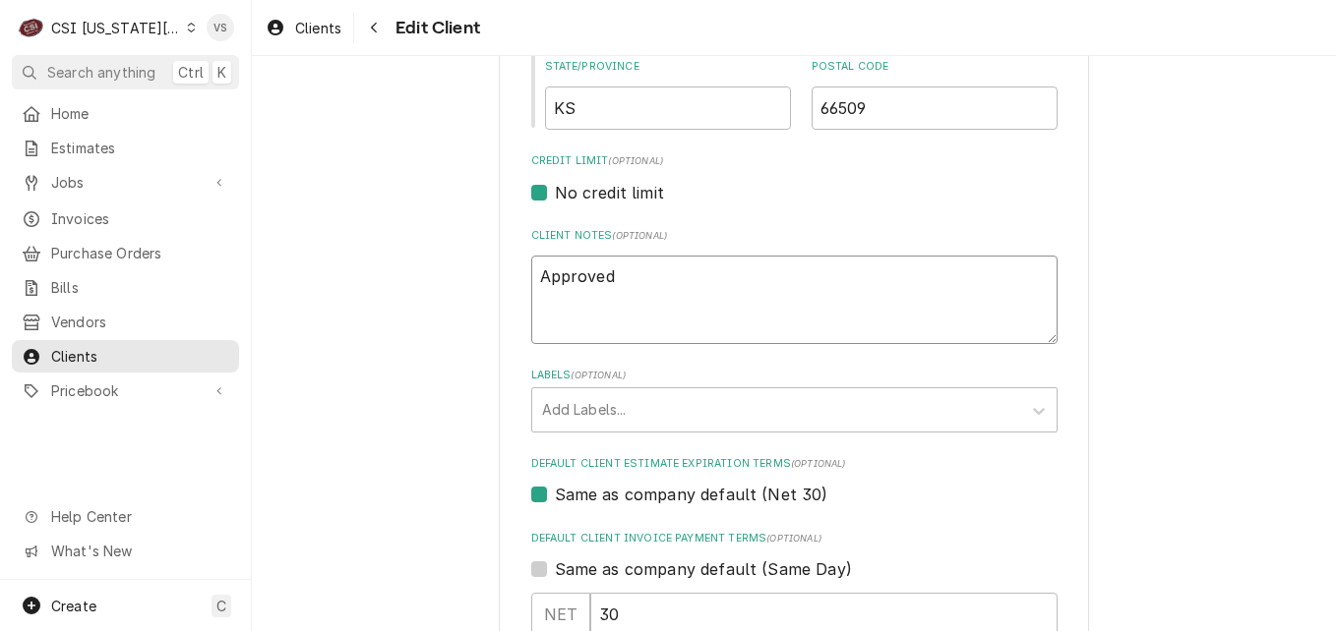
type textarea "Approved f"
type textarea "x"
type textarea "Approved fo"
type textarea "x"
type textarea "Approved for"
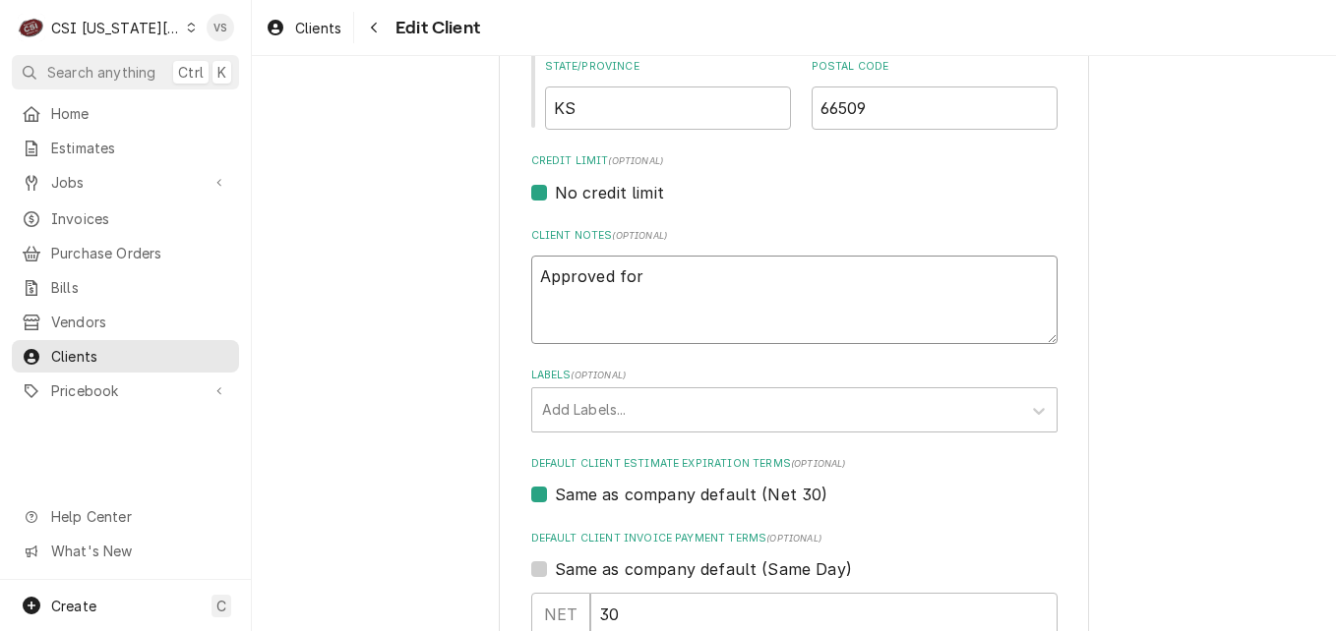
type textarea "x"
type textarea "Approved for"
type textarea "x"
type textarea "Approved for N"
type textarea "x"
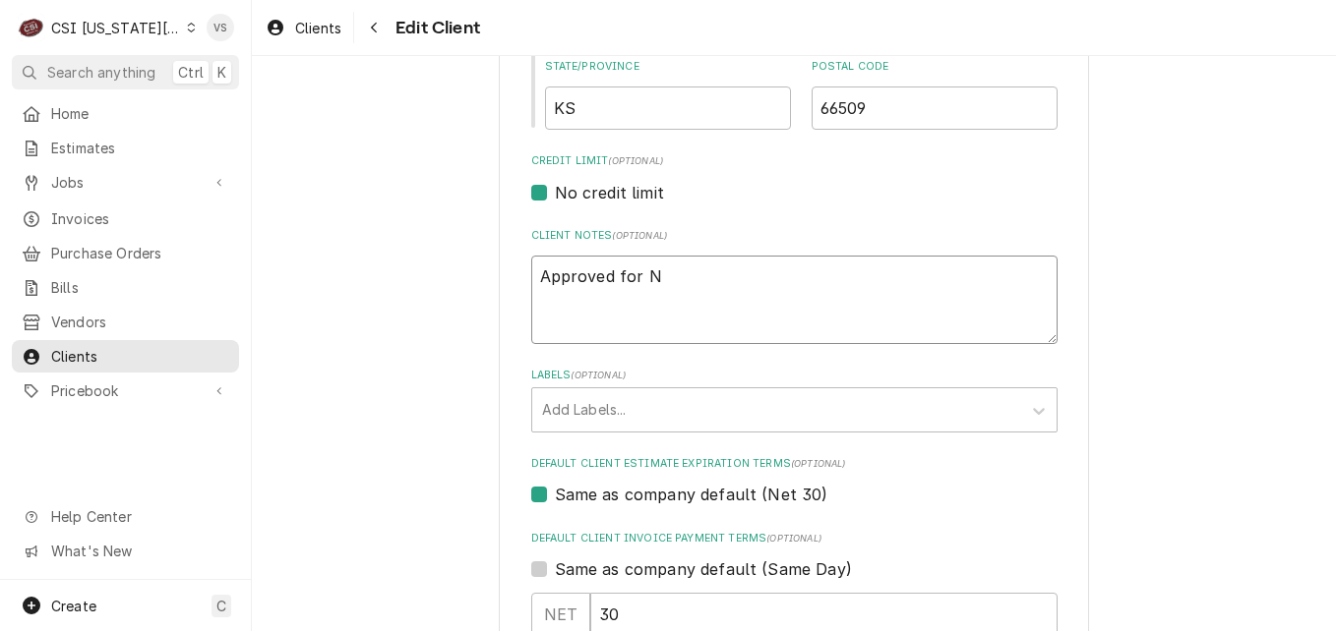
type textarea "Approved for Ne"
type textarea "x"
type textarea "Approved for Net"
type textarea "x"
type textarea "Approved for Net"
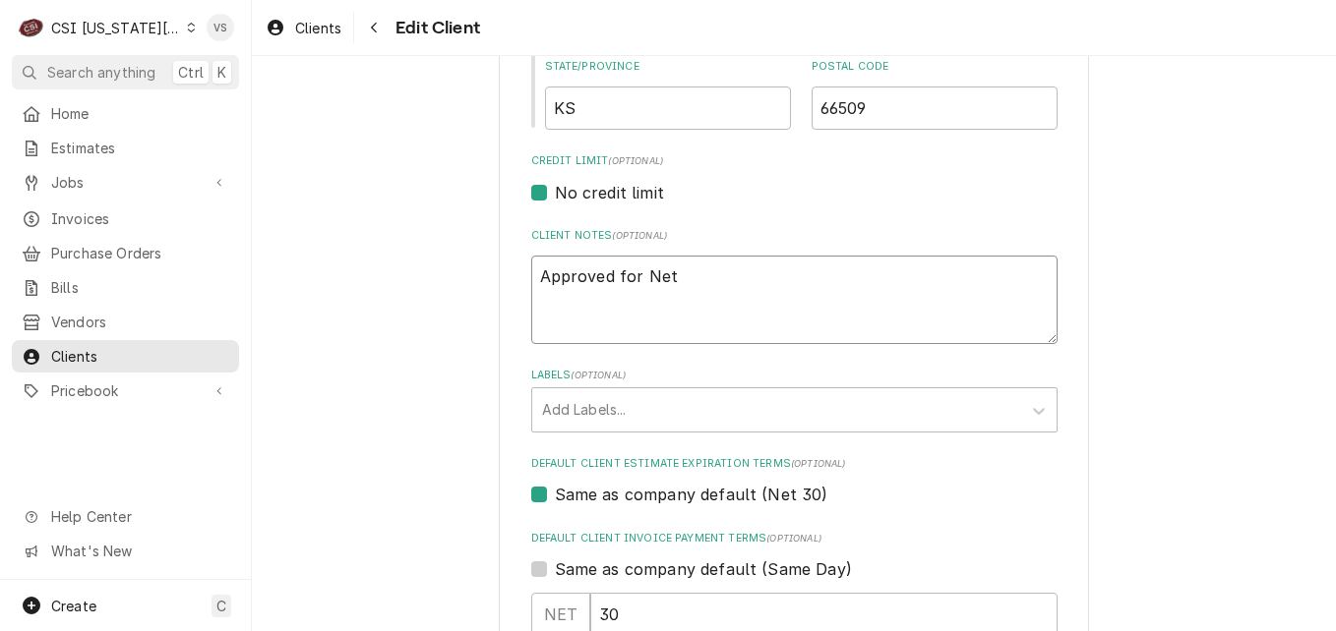
type textarea "x"
type textarea "Approved for Net 3"
type textarea "x"
type textarea "Approved for Net 30"
type textarea "x"
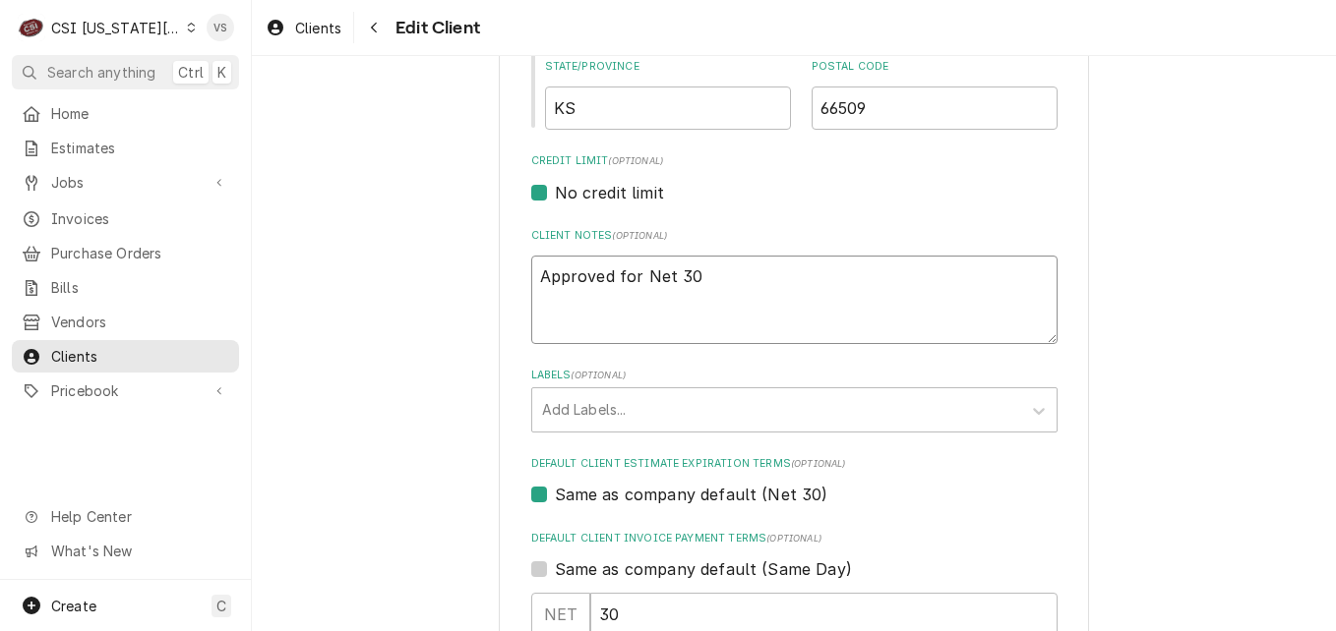
type textarea "Approved for Net 30"
type textarea "x"
type textarea "Approved for Net 30 t"
type textarea "x"
type textarea "Approved for Net 30 te"
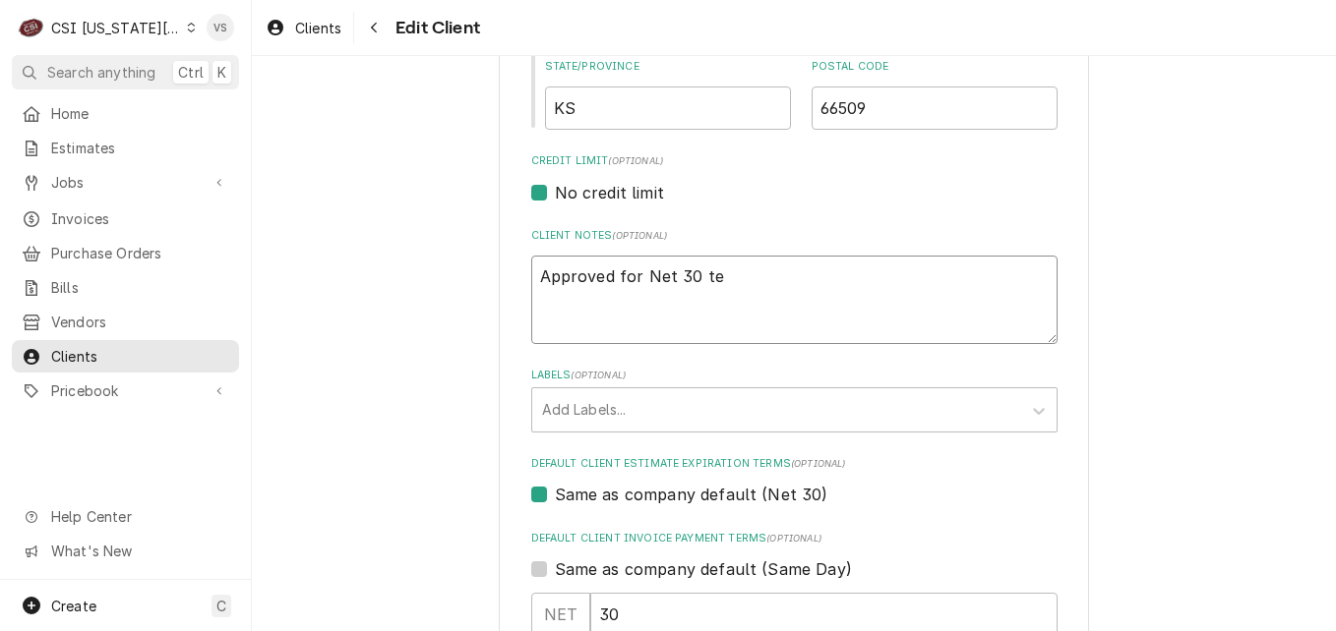
type textarea "x"
type textarea "Approved for Net 30 ter"
type textarea "x"
type textarea "Approved for Net 30 term"
type textarea "x"
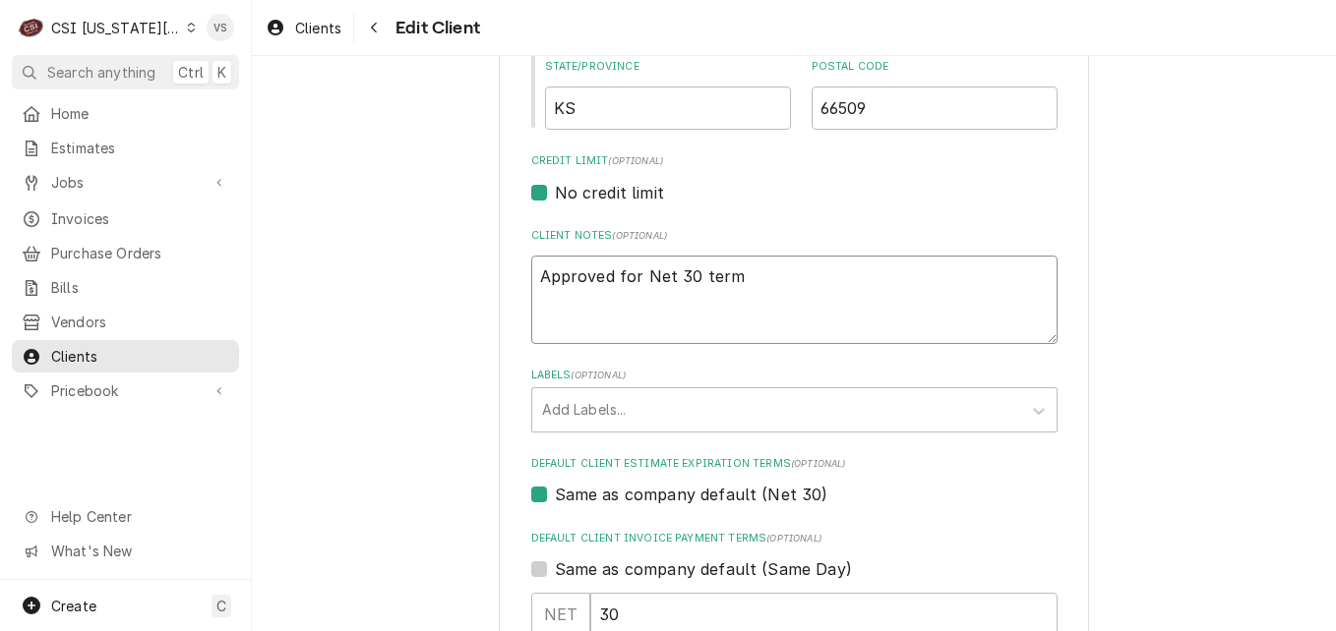
type textarea "Approved for Net 30 terms"
type textarea "x"
type textarea "Approved for Net 30 terms."
type textarea "x"
type textarea "Approved for Net 30 terms."
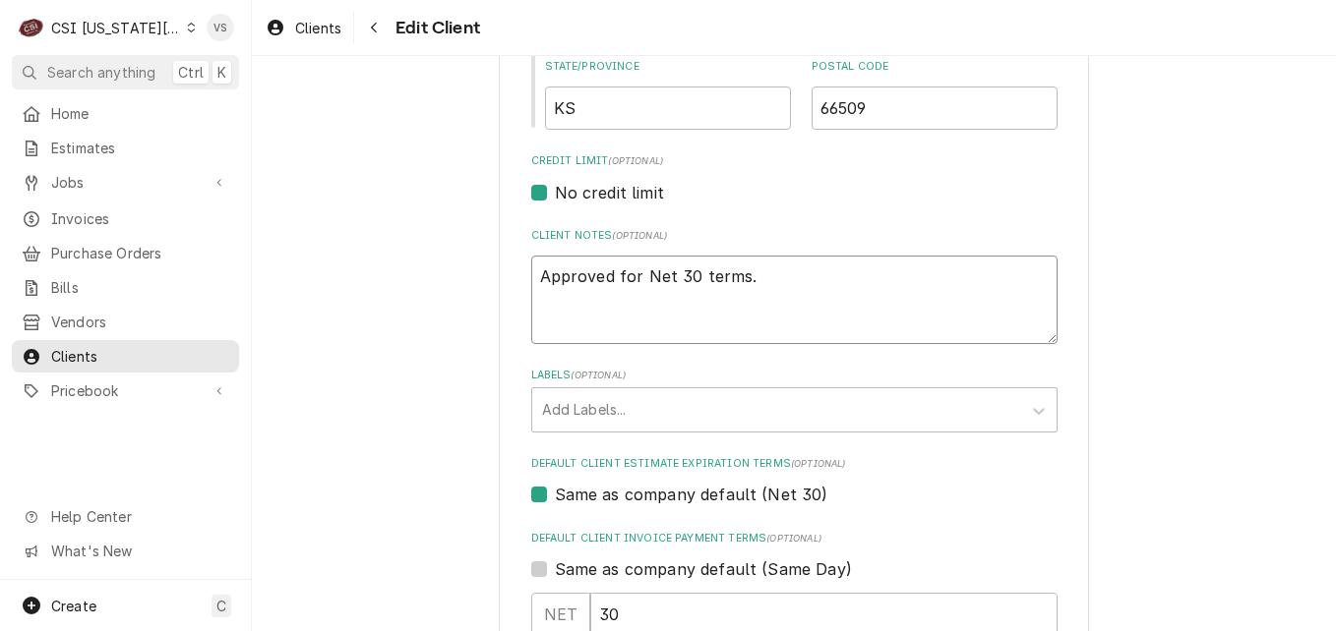
type textarea "x"
type textarea "Approved for Net 30 terms. V"
type textarea "x"
type textarea "Approved for Net 30 terms. Vi"
type textarea "x"
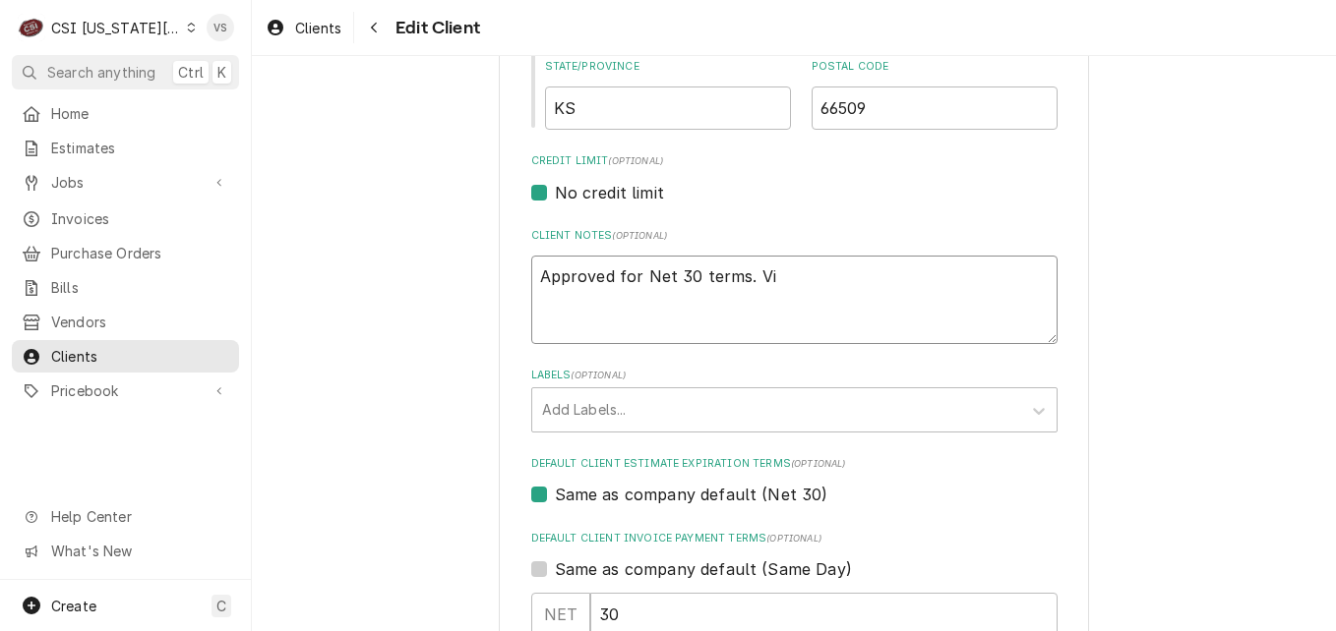
type textarea "Approved for Net 30 terms. Vic"
type textarea "x"
type textarea "Approved for Net 30 terms. Vick"
type textarea "x"
type textarea "Approved for Net 30 terms. [PERSON_NAME]"
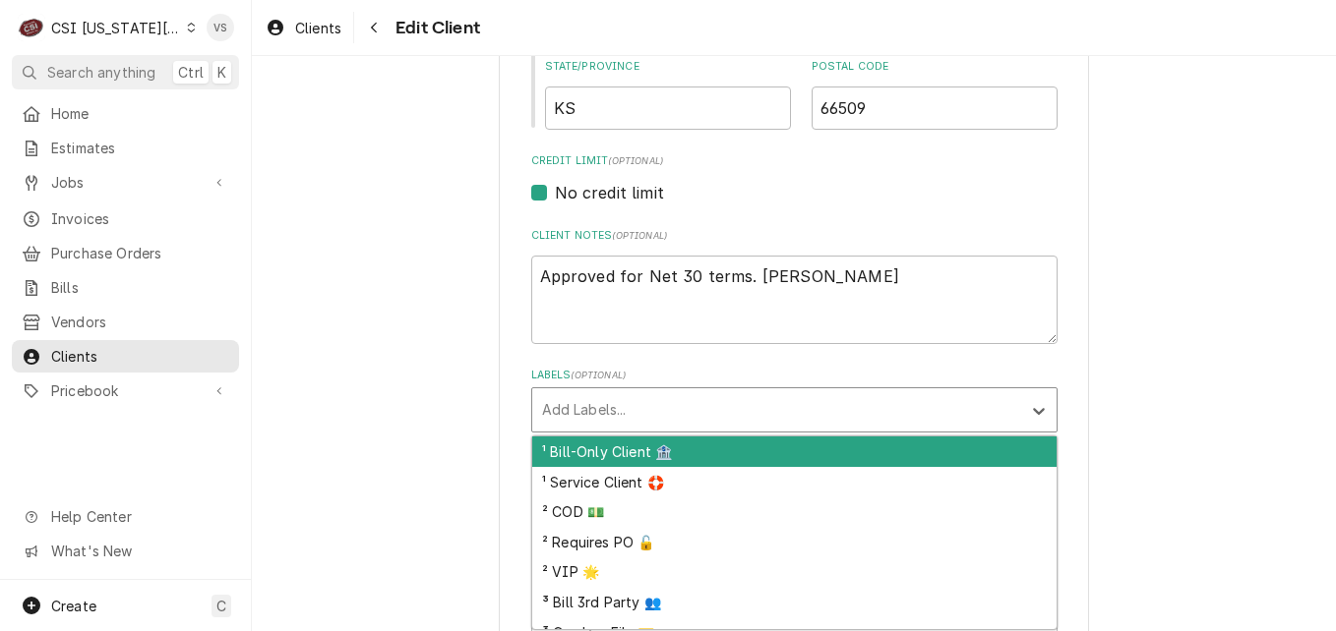
click at [559, 406] on div "Labels" at bounding box center [776, 409] width 469 height 35
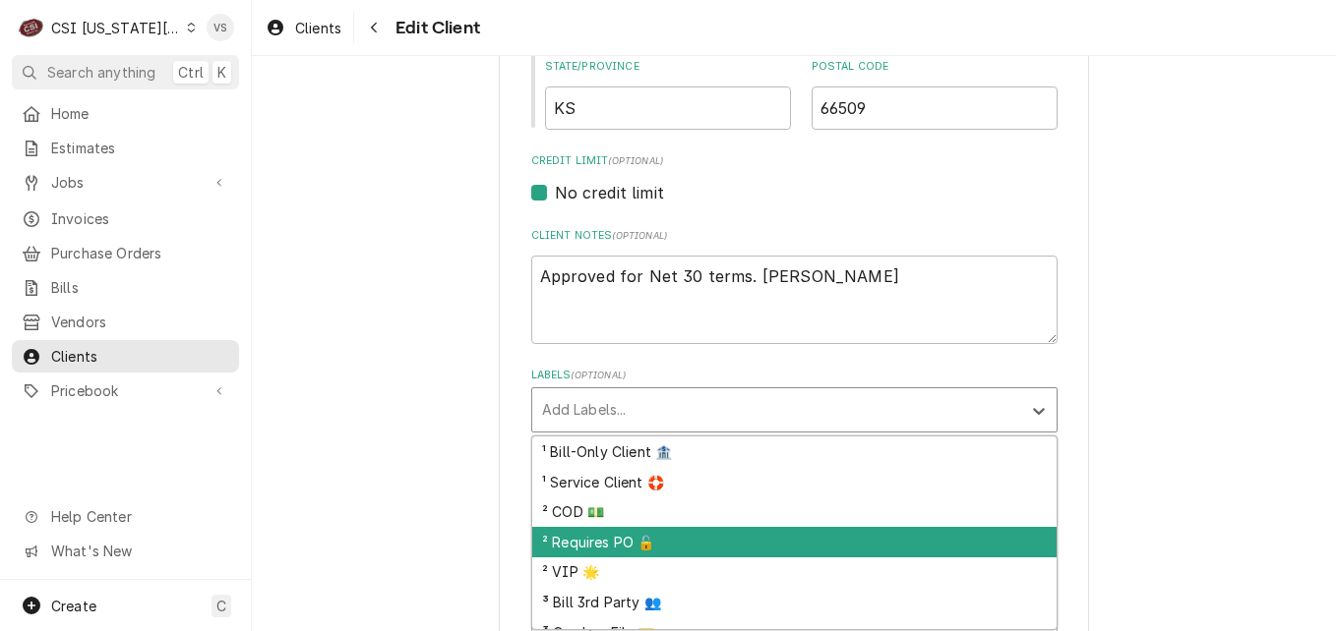
scroll to position [169, 0]
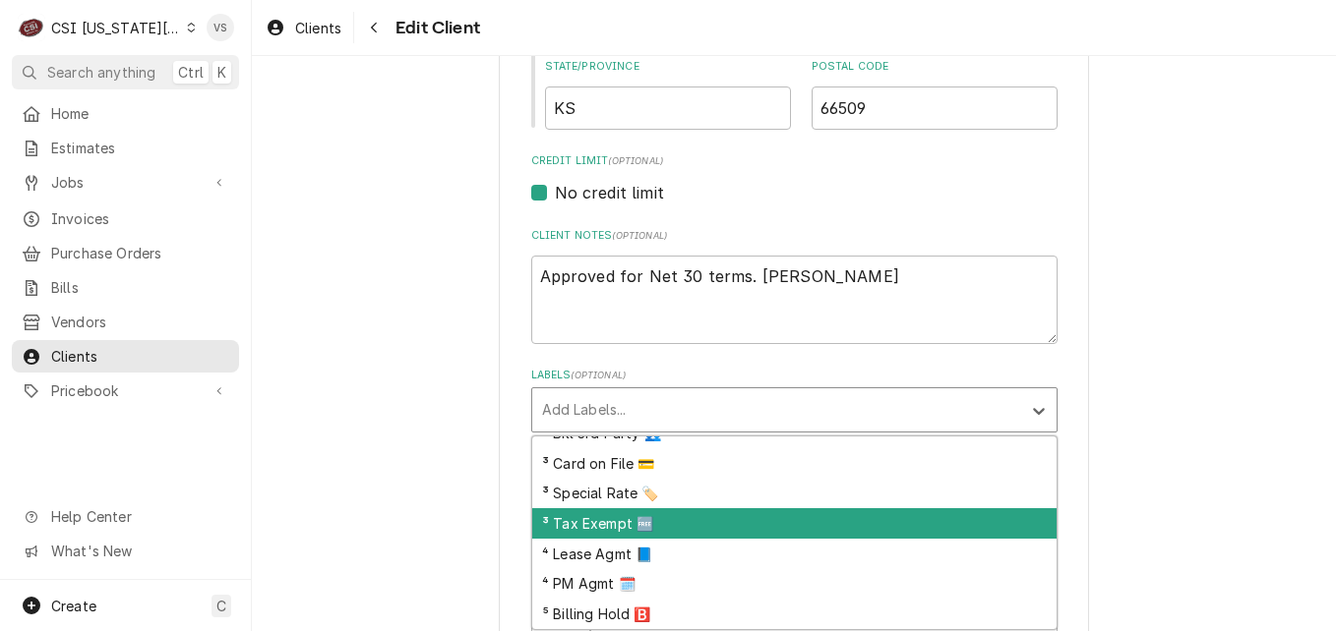
click at [575, 530] on div "³ Tax Exempt 🆓" at bounding box center [794, 523] width 524 height 30
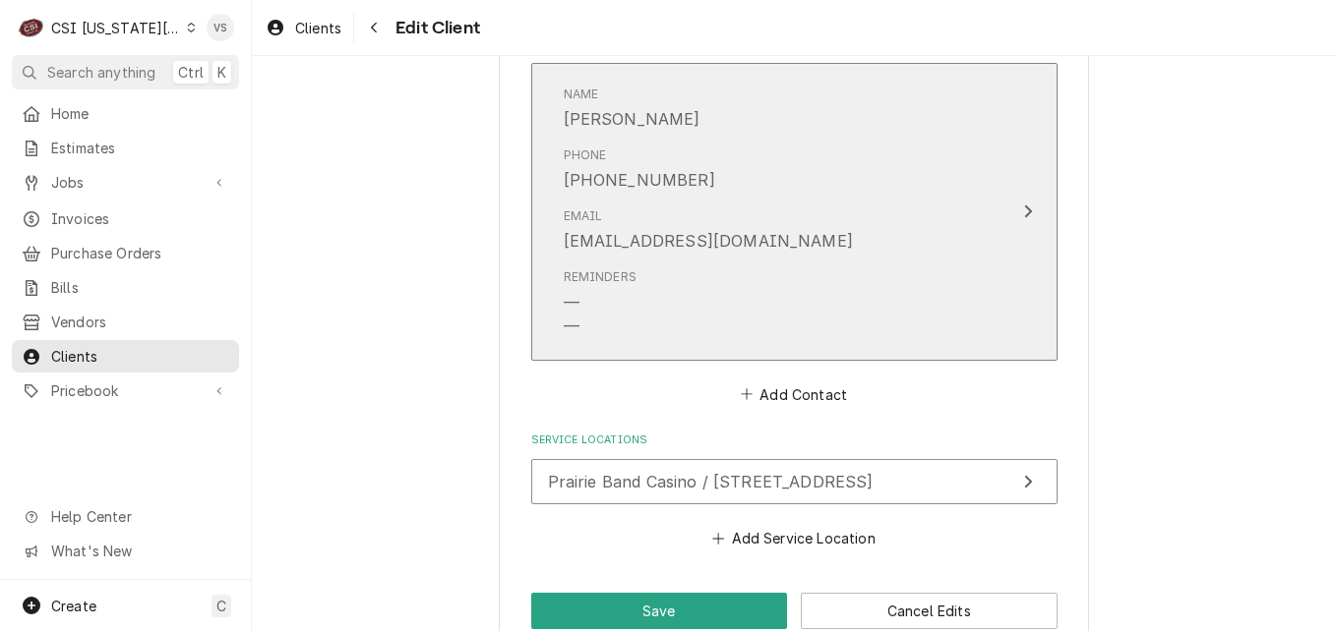
scroll to position [2265, 0]
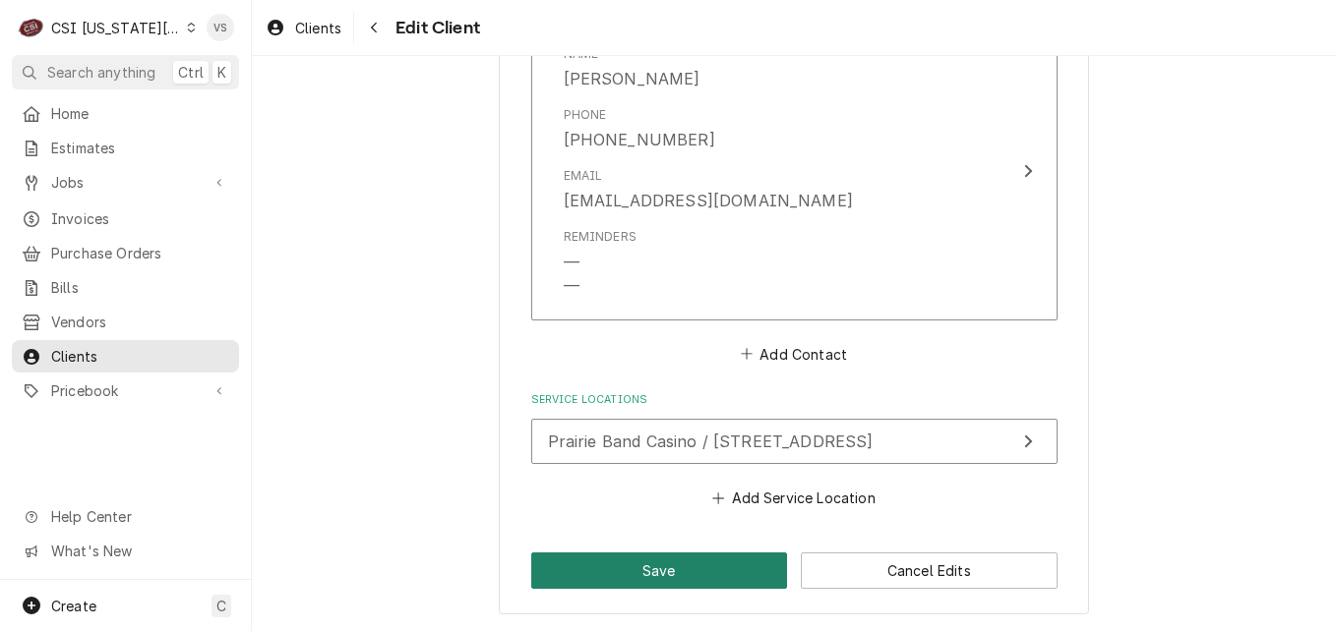
click at [603, 575] on button "Save" at bounding box center [659, 571] width 257 height 36
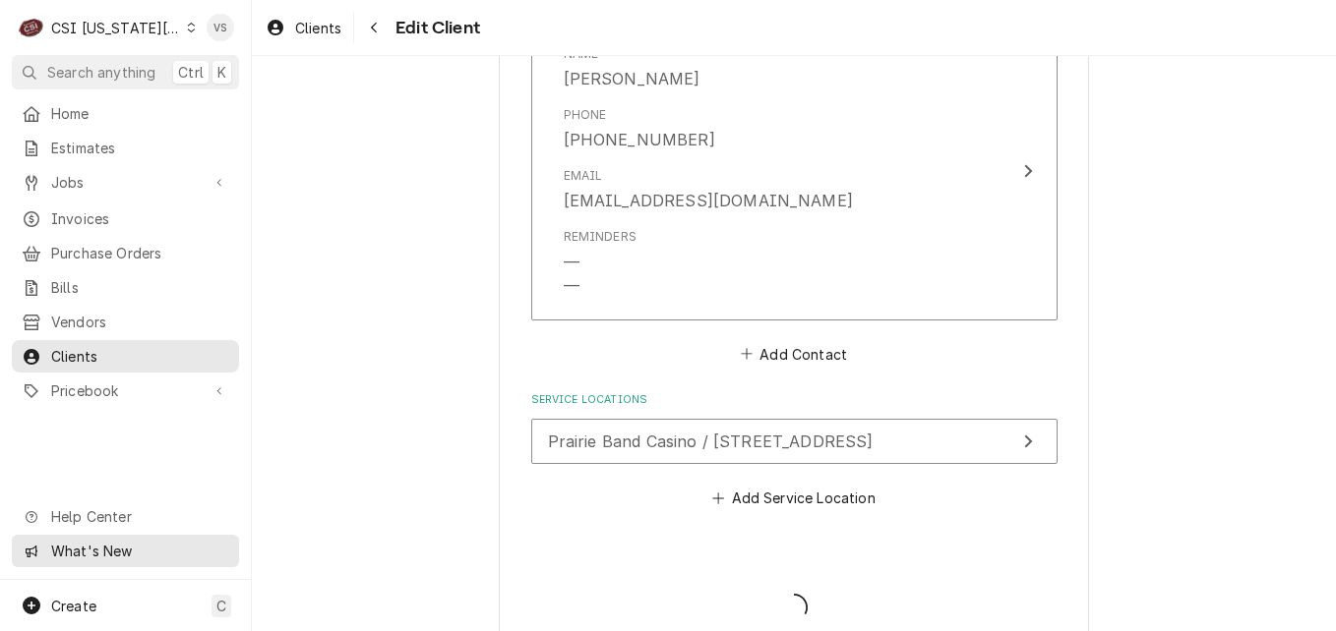
type textarea "x"
